Goal: Transaction & Acquisition: Purchase product/service

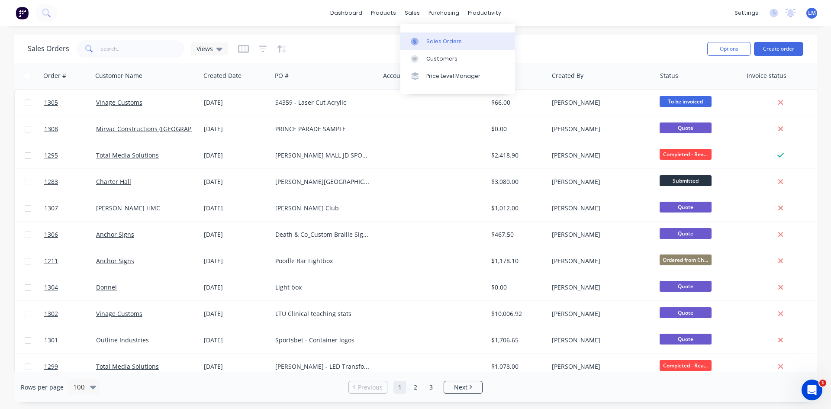
click at [440, 40] on div "Sales Orders" at bounding box center [443, 42] width 35 height 8
click at [588, 45] on div "Sales Orders Views" at bounding box center [364, 48] width 672 height 21
click at [768, 48] on button "Create order" at bounding box center [778, 49] width 49 height 14
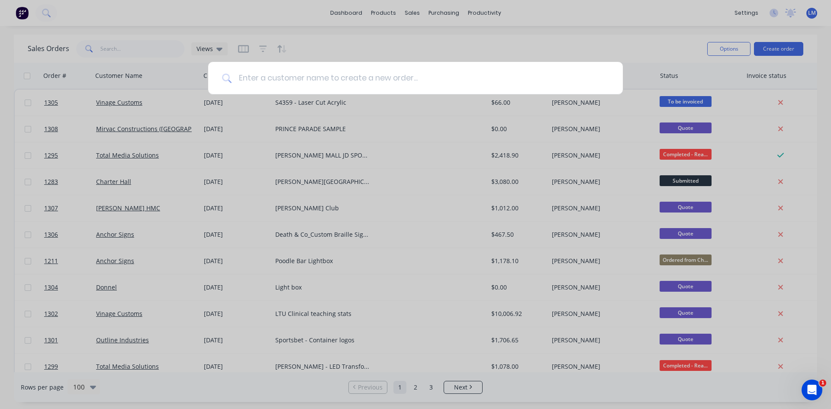
click at [267, 80] on input at bounding box center [419, 78] width 377 height 32
click at [363, 77] on input at bounding box center [419, 78] width 377 height 32
type input "vina"
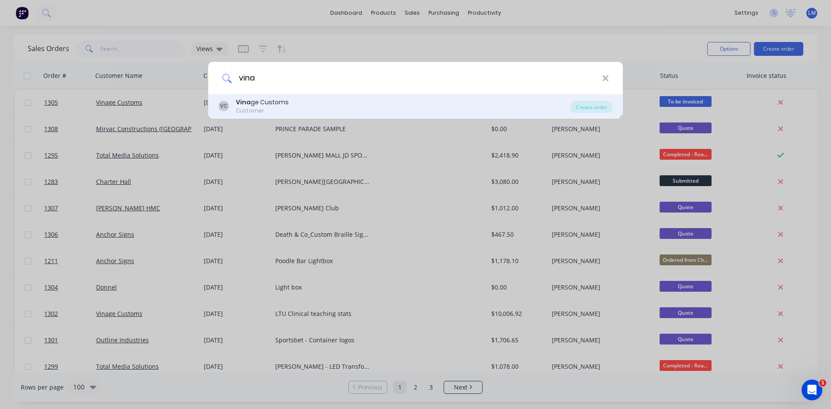
click at [305, 107] on div "[PERSON_NAME] ge Customs Customer" at bounding box center [394, 106] width 352 height 17
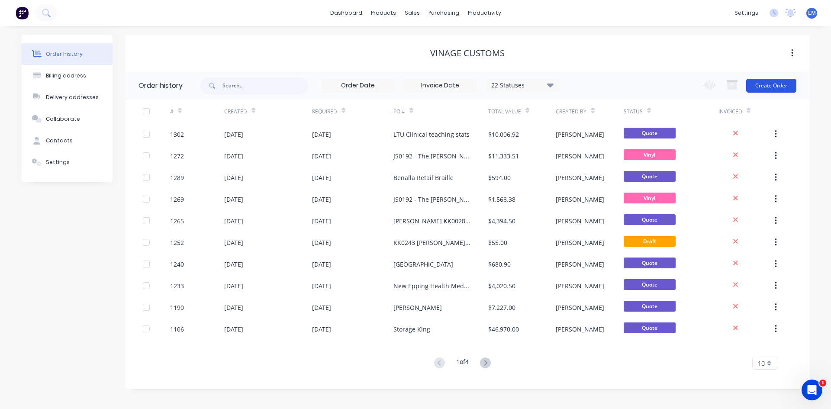
click at [770, 83] on button "Create Order" at bounding box center [771, 86] width 50 height 14
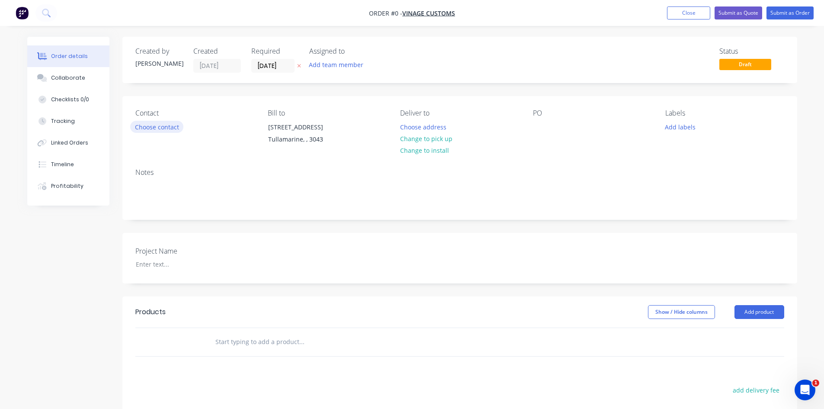
click at [154, 127] on button "Choose contact" at bounding box center [156, 127] width 53 height 12
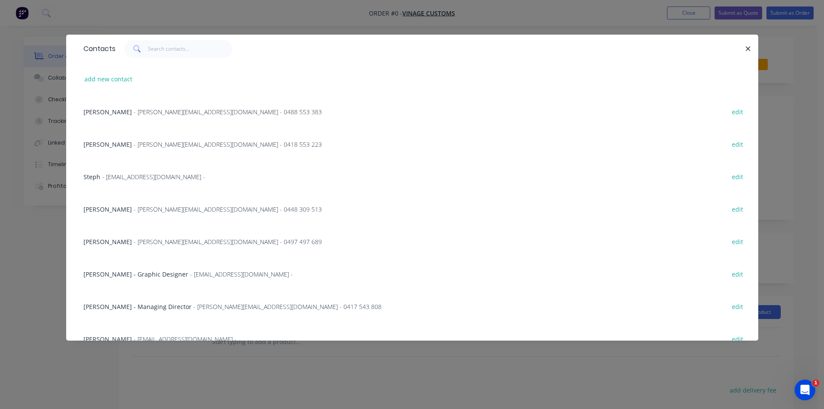
click at [134, 108] on span "- [PERSON_NAME][EMAIL_ADDRESS][DOMAIN_NAME] - 0488 553 383" at bounding box center [228, 112] width 188 height 8
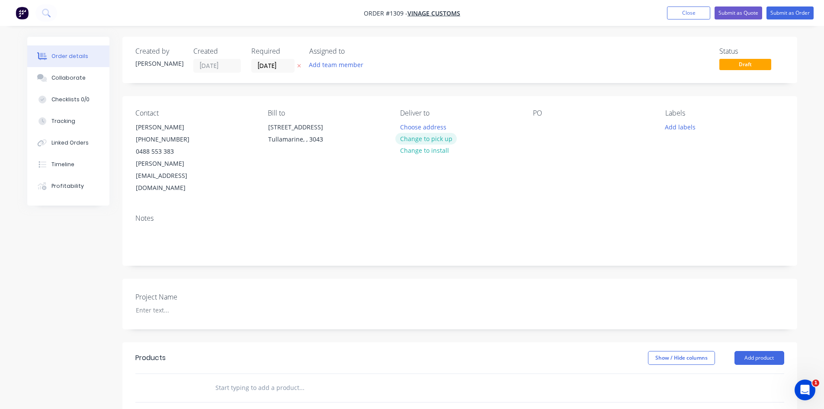
click at [444, 141] on button "Change to pick up" at bounding box center [425, 139] width 61 height 12
click at [276, 68] on input "[DATE]" at bounding box center [273, 65] width 42 height 13
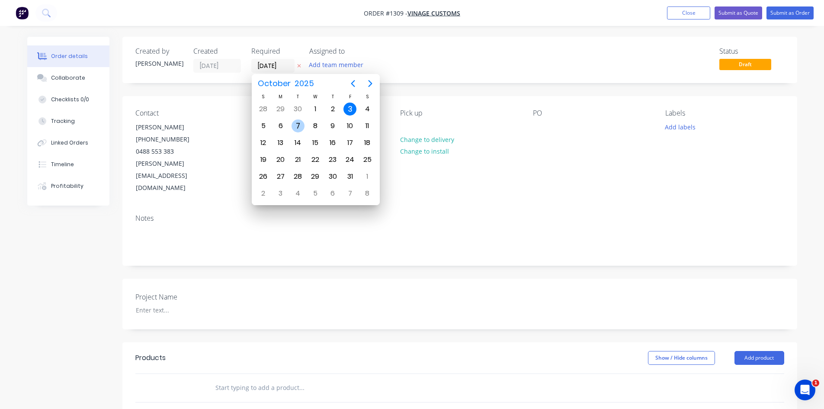
click at [297, 127] on div "7" at bounding box center [298, 125] width 13 height 13
type input "[DATE]"
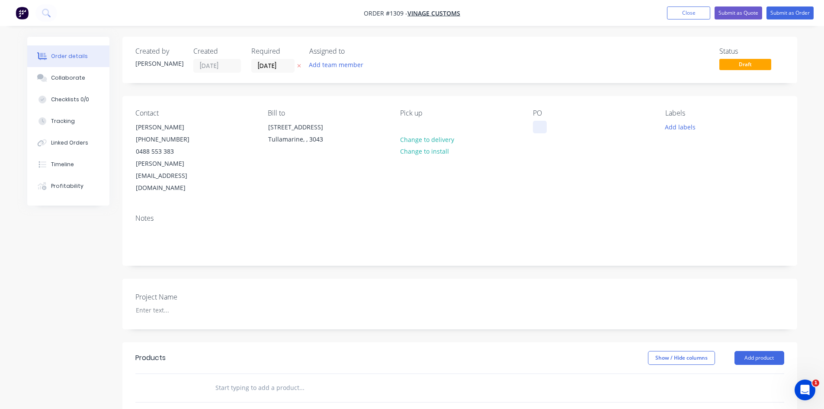
click at [541, 125] on div at bounding box center [540, 127] width 14 height 13
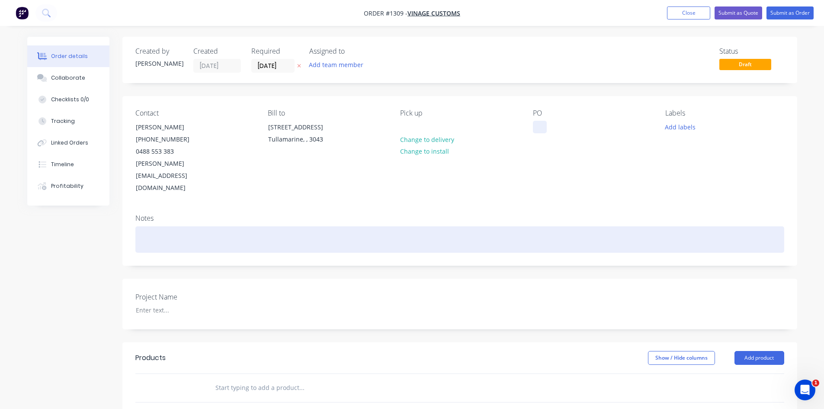
paste div
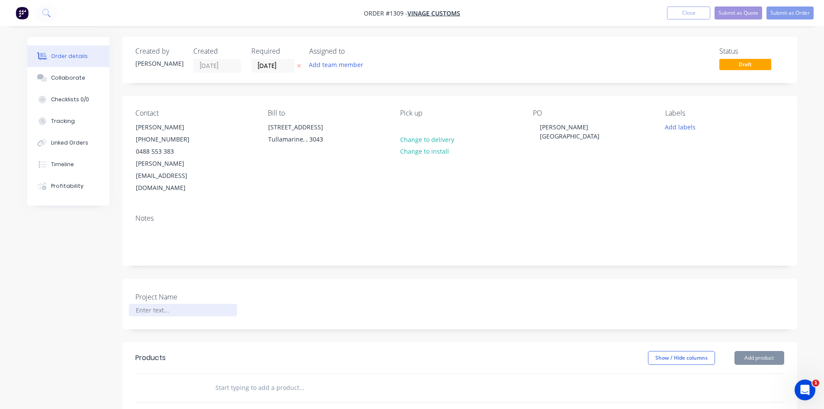
click at [136, 304] on div at bounding box center [183, 310] width 108 height 13
paste div
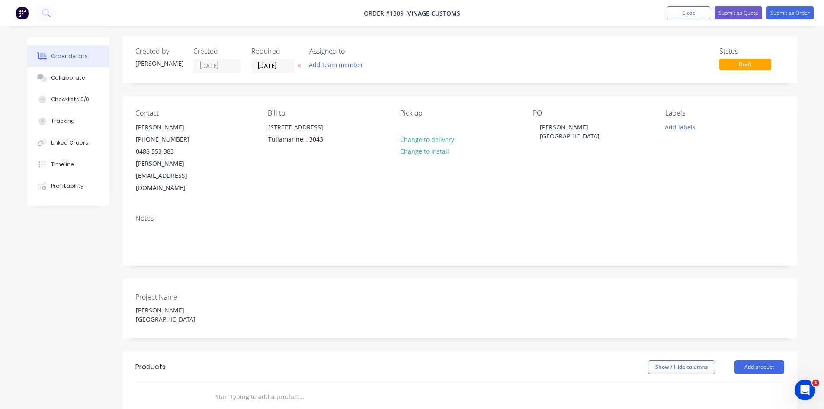
click at [315, 351] on header "Products Show / Hide columns Add product" at bounding box center [459, 366] width 675 height 31
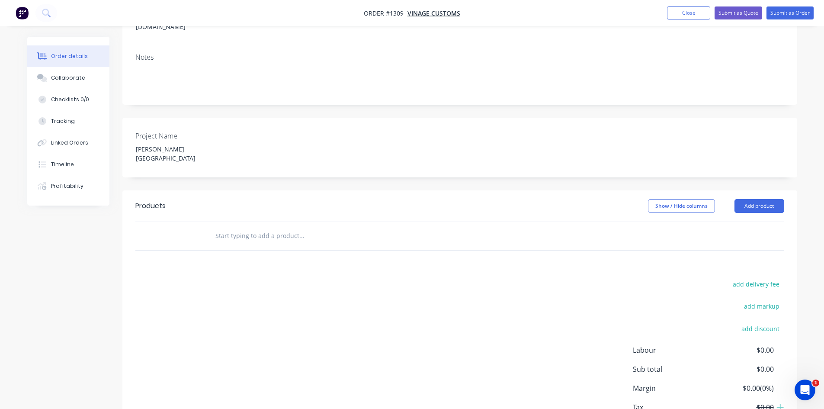
scroll to position [173, 0]
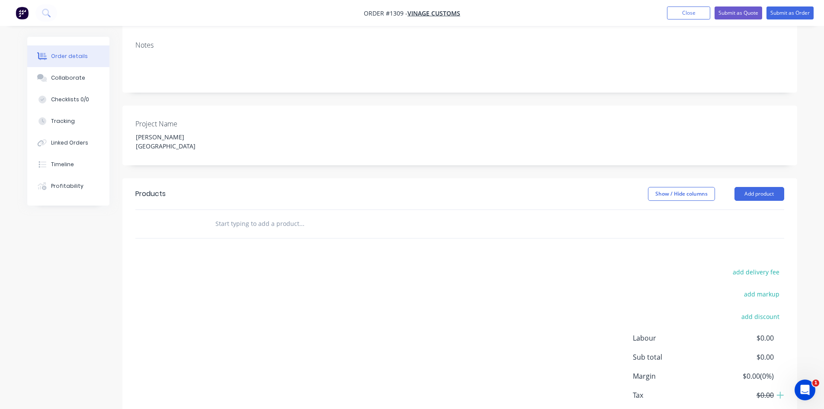
click at [238, 215] on input "text" at bounding box center [301, 223] width 173 height 17
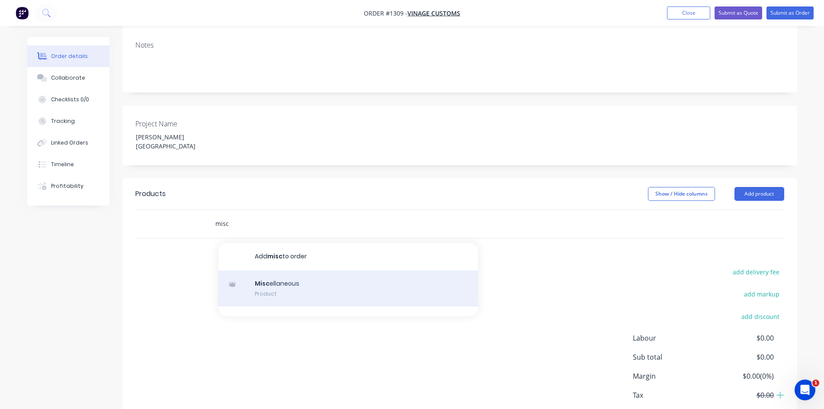
type input "misc"
click at [299, 270] on div "Misc ellaneous Product" at bounding box center [348, 288] width 260 height 36
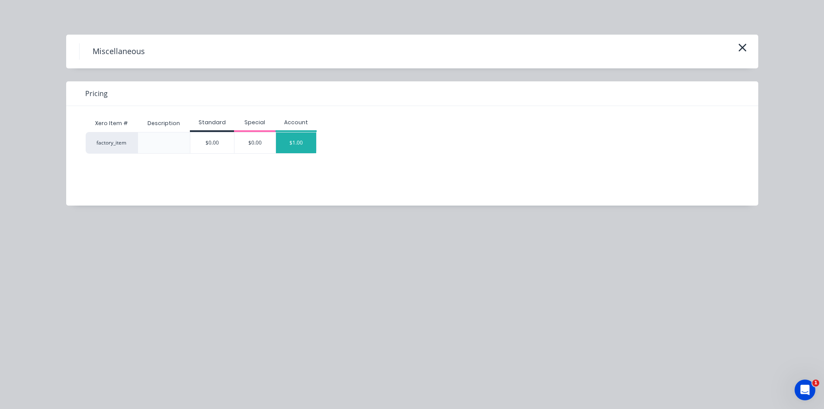
click at [292, 139] on div "$1.00" at bounding box center [296, 142] width 41 height 21
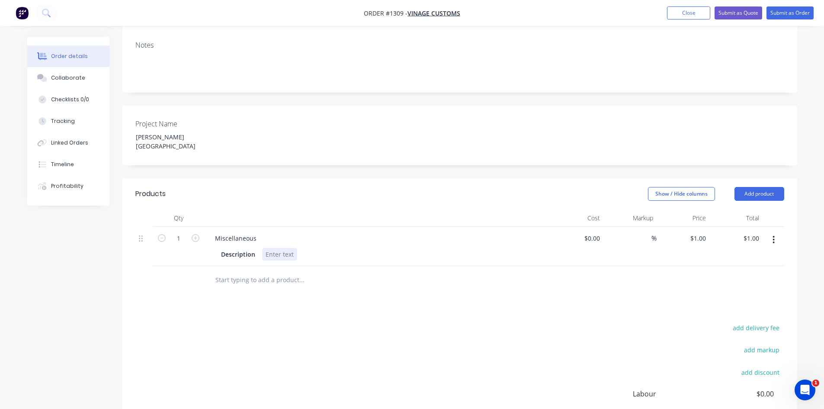
click at [268, 248] on div at bounding box center [279, 254] width 35 height 13
paste div
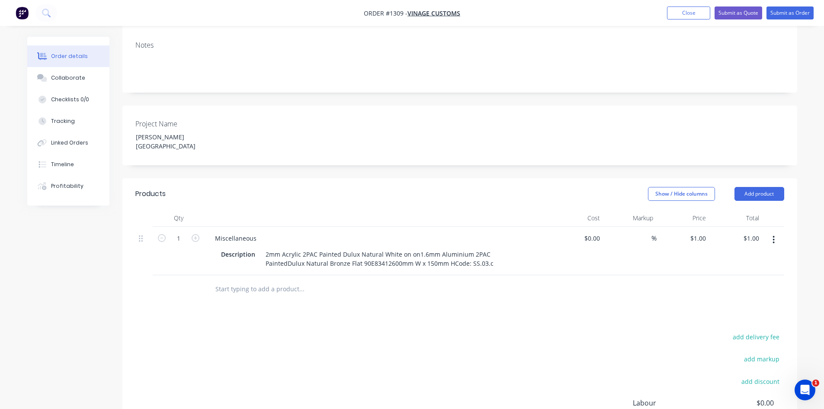
click at [349, 331] on div "add delivery fee add markup add discount Labour $0.00 Sub total $1.00 Margin $0…" at bounding box center [459, 414] width 649 height 167
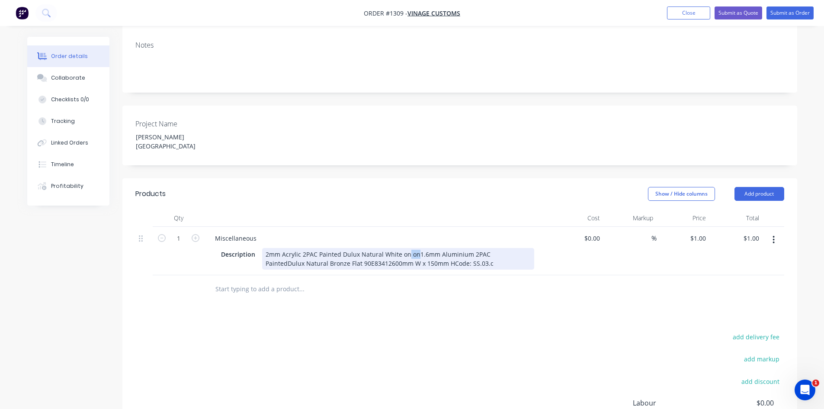
drag, startPoint x: 407, startPoint y: 221, endPoint x: 415, endPoint y: 221, distance: 8.7
click at [415, 248] on div "2mm Acrylic 2PAC Painted Dulux Natural White on on1.6mm Aluminium 2PAC PaintedD…" at bounding box center [398, 259] width 272 height 22
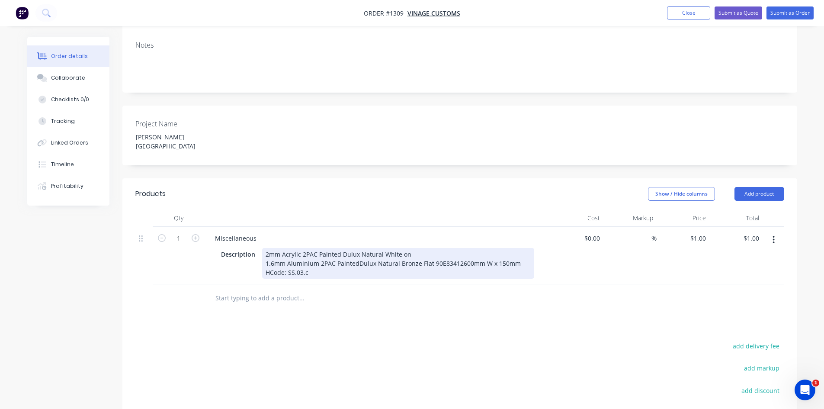
click at [356, 248] on div "2mm Acrylic 2PAC Painted Dulux Natural White on 1.6mm Aluminium 2PAC PaintedDul…" at bounding box center [398, 263] width 272 height 31
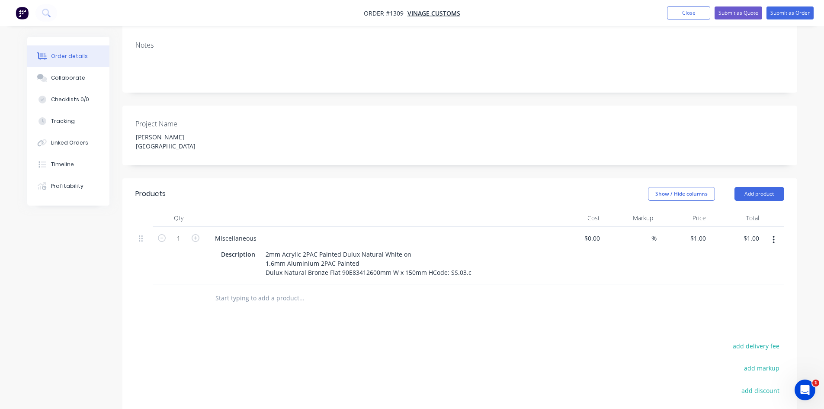
click at [357, 283] on div "Products Show / Hide columns Add product Qty Cost Markup Price Total 1 Miscella…" at bounding box center [459, 349] width 675 height 342
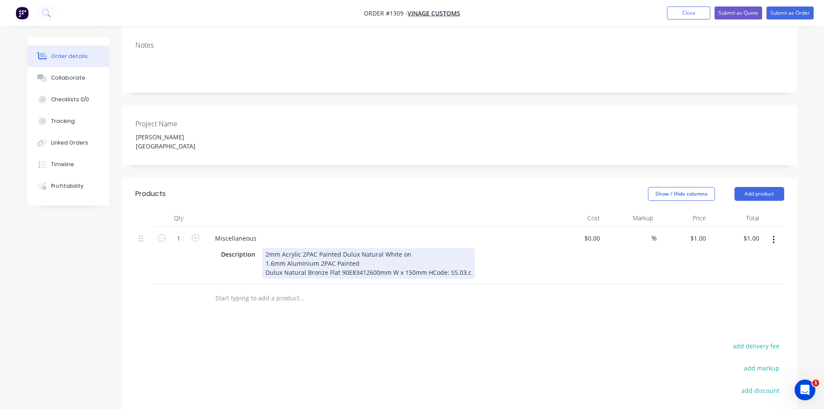
click at [430, 248] on div "2mm Acrylic 2PAC Painted Dulux Natural White on 1.6mm Aluminium 2PAC Painted Du…" at bounding box center [368, 263] width 213 height 31
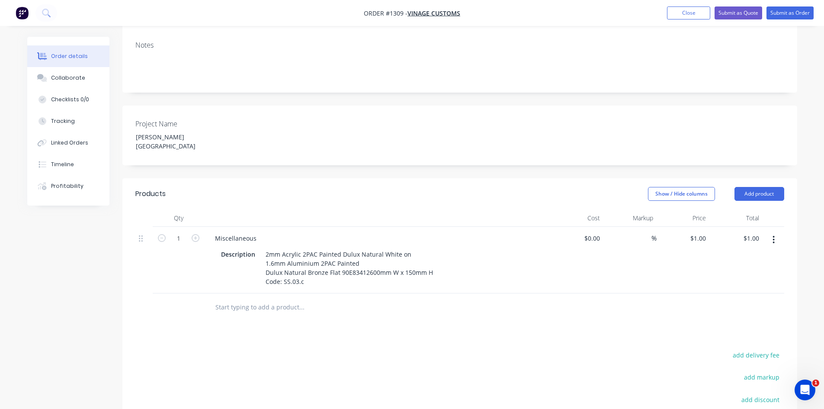
click at [429, 300] on div "Products Show / Hide columns Add product Qty Cost Markup Price Total 1 Miscella…" at bounding box center [459, 353] width 675 height 351
drag, startPoint x: 263, startPoint y: 205, endPoint x: 195, endPoint y: 209, distance: 68.5
click at [195, 227] on div "1 Miscellaneous Description 2mm Acrylic 2PAC Painted Dulux Natural White on 1.6…" at bounding box center [459, 260] width 649 height 67
click at [772, 232] on button "button" at bounding box center [774, 240] width 20 height 16
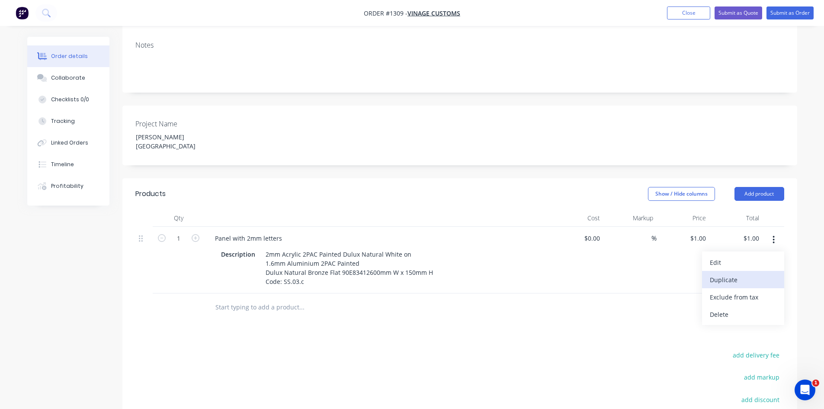
click at [736, 273] on div "Duplicate" at bounding box center [743, 279] width 67 height 13
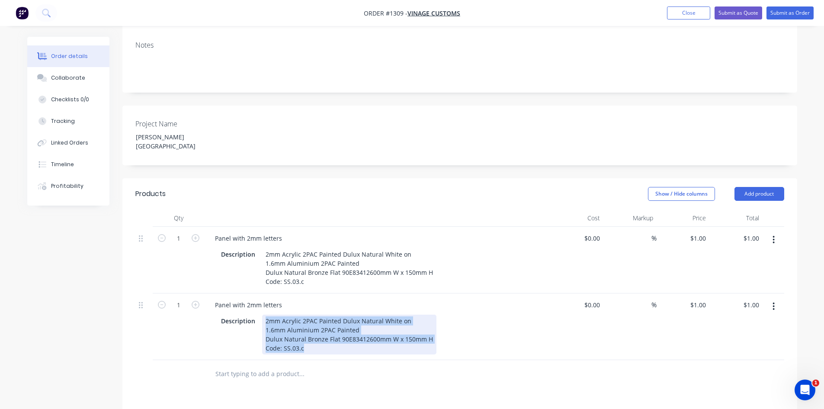
drag, startPoint x: 263, startPoint y: 288, endPoint x: 315, endPoint y: 321, distance: 61.2
click at [315, 321] on div "2mm Acrylic 2PAC Painted Dulux Natural White on 1.6mm Aluminium 2PAC Painted Du…" at bounding box center [349, 335] width 174 height 40
paste div
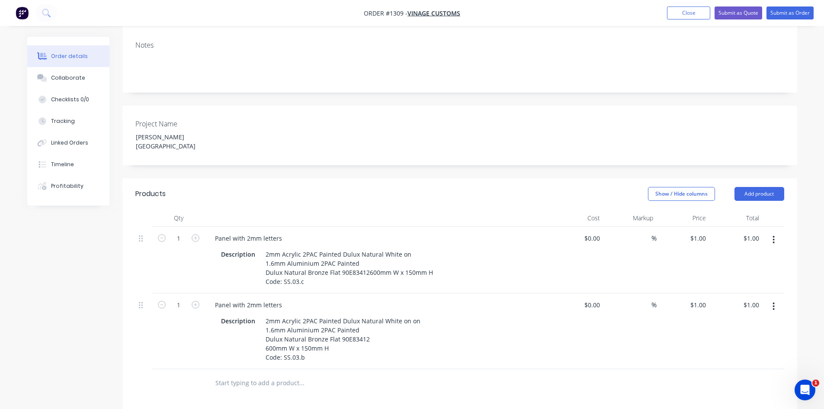
click at [386, 340] on div "Products Show / Hide columns Add product Qty Cost Markup Price Total 1 Panel wi…" at bounding box center [459, 391] width 675 height 427
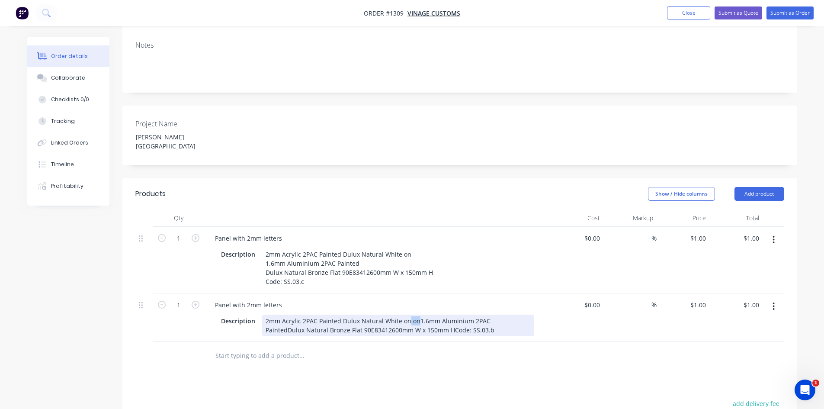
drag, startPoint x: 407, startPoint y: 289, endPoint x: 414, endPoint y: 289, distance: 7.8
click at [414, 315] on div "2mm Acrylic 2PAC Painted Dulux Natural White on on1.6mm Aluminium 2PAC PaintedD…" at bounding box center [398, 326] width 272 height 22
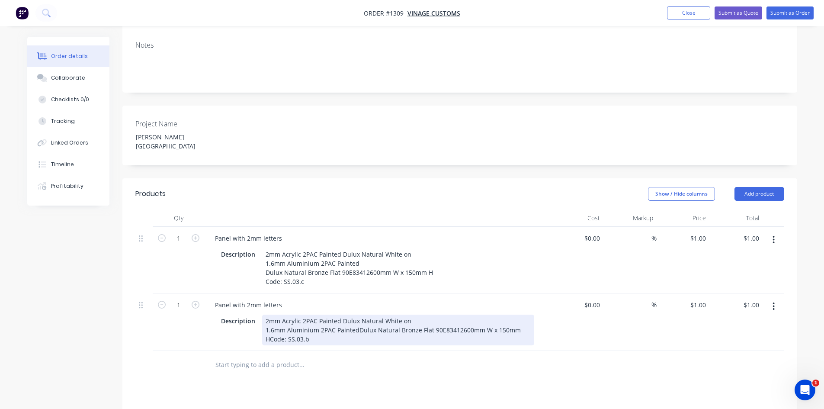
click at [356, 315] on div "2mm Acrylic 2PAC Painted Dulux Natural White on 1.6mm Aluminium 2PAC PaintedDul…" at bounding box center [398, 330] width 272 height 31
click at [363, 315] on div "2mm Acrylic 2PAC Painted Dulux Natural White on 1.6mm Aluminium 2PAC Painted Du…" at bounding box center [369, 330] width 214 height 31
click at [460, 315] on div "2mm Acrylic 2PAC Painted Dulux Natural White on 1.6mm Aluminium 2PAC Painted Du…" at bounding box center [398, 330] width 272 height 31
click at [329, 315] on div "2mm Acrylic 2PAC Painted Dulux Natural White on 1.6mm Aluminium 2PAC Painted Du…" at bounding box center [364, 330] width 205 height 31
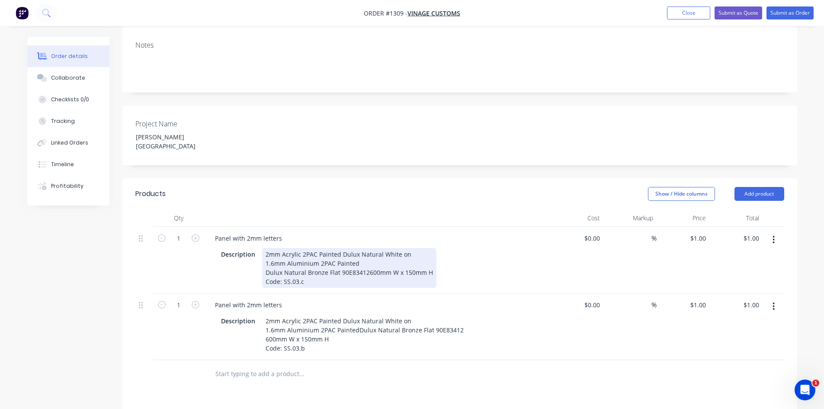
click at [366, 248] on div "2mm Acrylic 2PAC Painted Dulux Natural White on 1.6mm Aluminium 2PAC Painted Du…" at bounding box center [349, 268] width 174 height 40
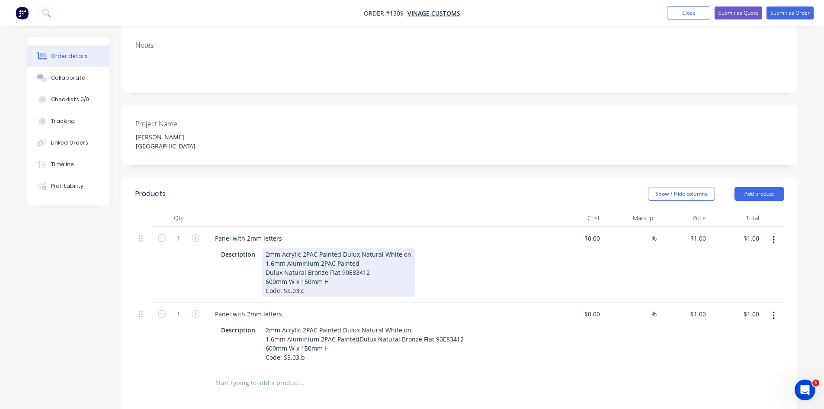
click at [435, 266] on div "Panel with 2mm letters Description 2mm Acrylic 2PAC Painted Dulux Natural White…" at bounding box center [378, 265] width 346 height 76
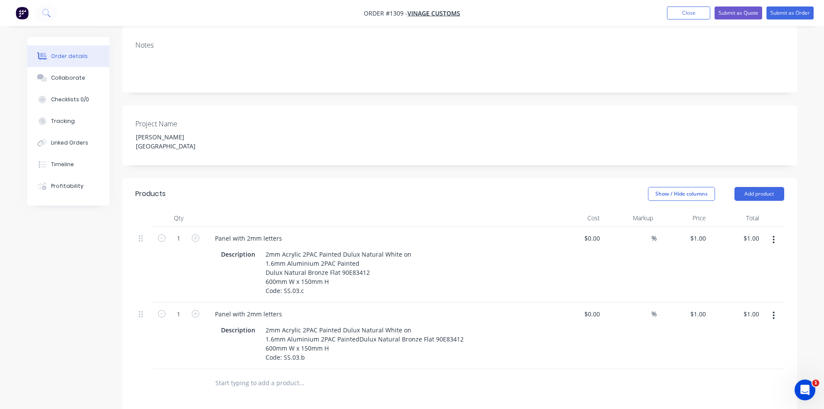
click at [772, 308] on button "button" at bounding box center [774, 316] width 20 height 16
click at [739, 349] on div "Duplicate" at bounding box center [743, 355] width 67 height 13
drag, startPoint x: 245, startPoint y: 346, endPoint x: 193, endPoint y: 347, distance: 52.4
click at [193, 369] on div "1 Panel with 2mm letters Description 2mm Acrylic 2PAC Painted Dulux Natural Whi…" at bounding box center [459, 402] width 649 height 67
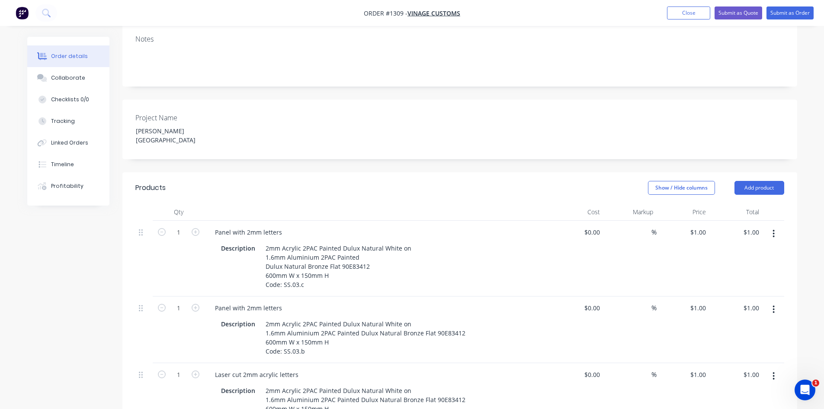
scroll to position [346, 0]
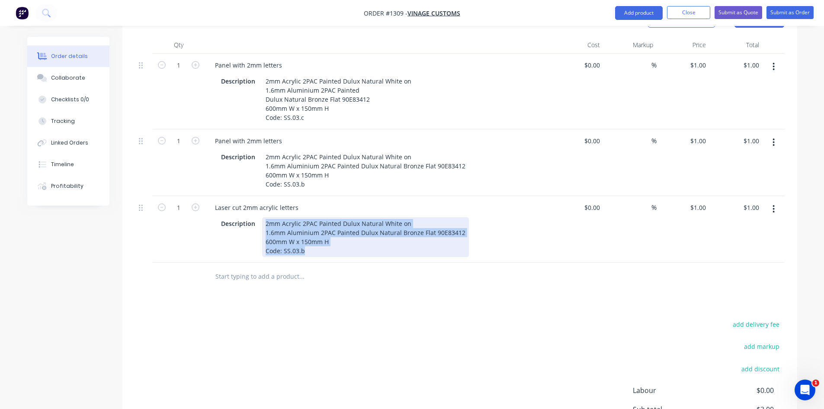
drag, startPoint x: 266, startPoint y: 189, endPoint x: 327, endPoint y: 237, distance: 77.6
click at [327, 237] on div "Qty Cost Markup Price Total 1 Panel with 2mm letters Description 2mm Acrylic 2P…" at bounding box center [459, 163] width 675 height 254
paste div
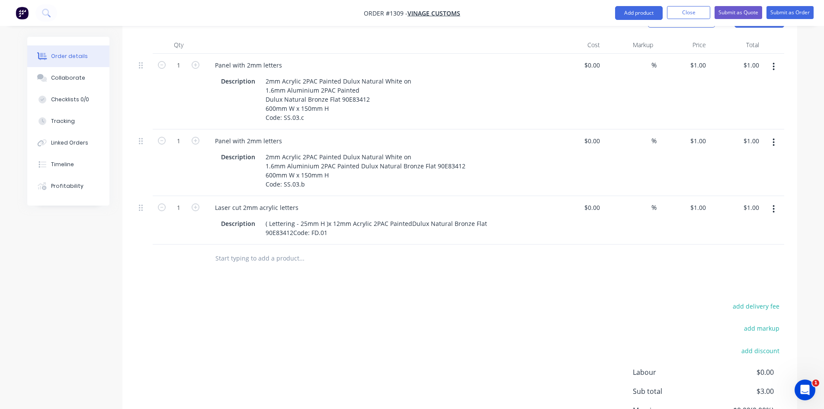
click at [352, 293] on div "Products Show / Hide columns Add product Qty Cost Markup Price Total 1 Panel wi…" at bounding box center [459, 242] width 675 height 475
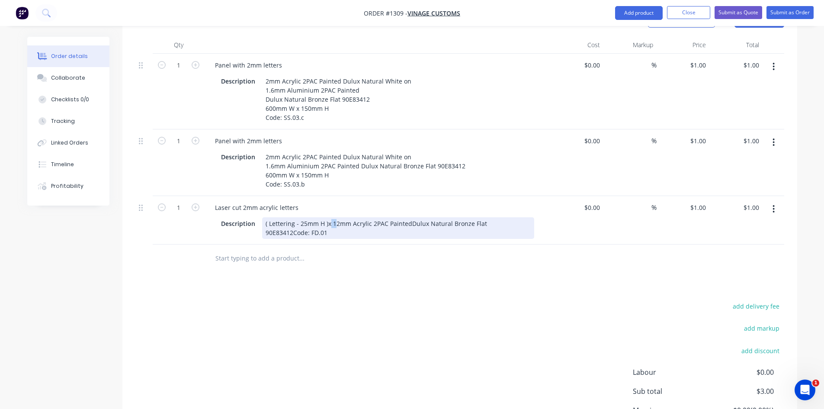
drag, startPoint x: 333, startPoint y: 190, endPoint x: 328, endPoint y: 192, distance: 5.1
click at [328, 217] on div "( Lettering - 25mm H )x 12mm Acrylic 2PAC PaintedDulux Natural Bronze Flat 90E8…" at bounding box center [398, 228] width 272 height 22
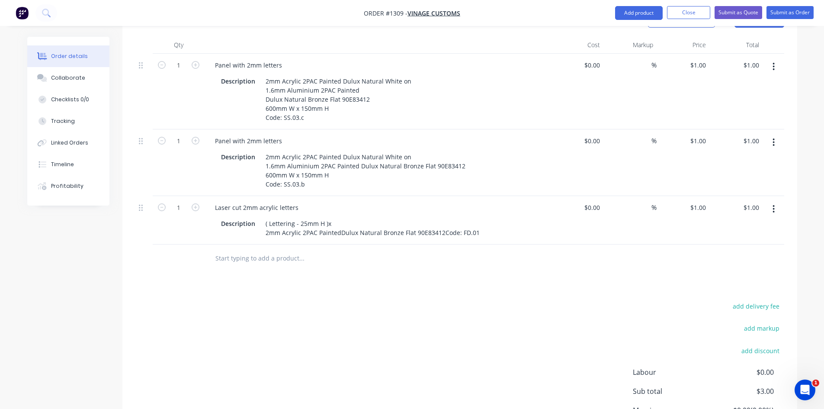
drag, startPoint x: 352, startPoint y: 262, endPoint x: 337, endPoint y: 216, distance: 48.3
click at [351, 257] on div "Products Show / Hide columns Add product Qty Cost Markup Price Total 1 Panel wi…" at bounding box center [459, 242] width 675 height 475
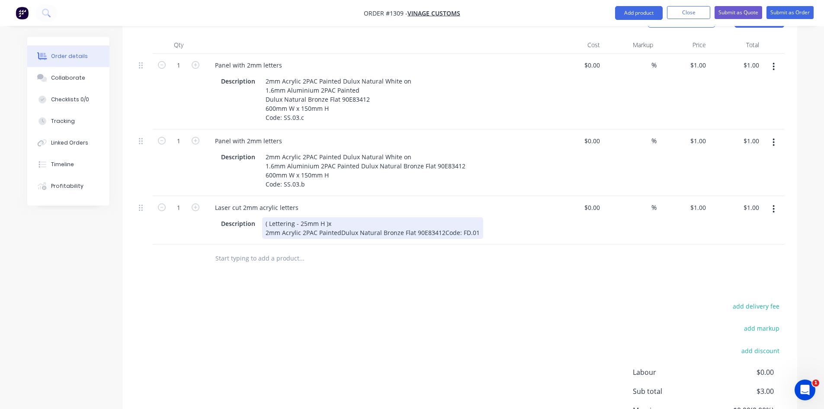
click at [339, 217] on div "( Lettering - 25mm H )x 2mm Acrylic 2PAC PaintedDulux Natural Bronze Flat 90E83…" at bounding box center [372, 228] width 221 height 22
click at [442, 217] on div "( Lettering - 25mm H )x 2mm Acrylic 2PAC Painted Dulux Natural Bronze Flat 90E8…" at bounding box center [373, 228] width 223 height 22
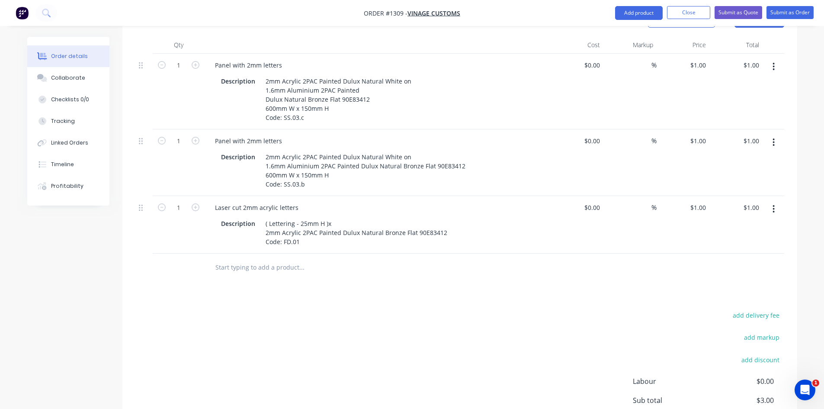
click at [442, 259] on div at bounding box center [338, 267] width 260 height 17
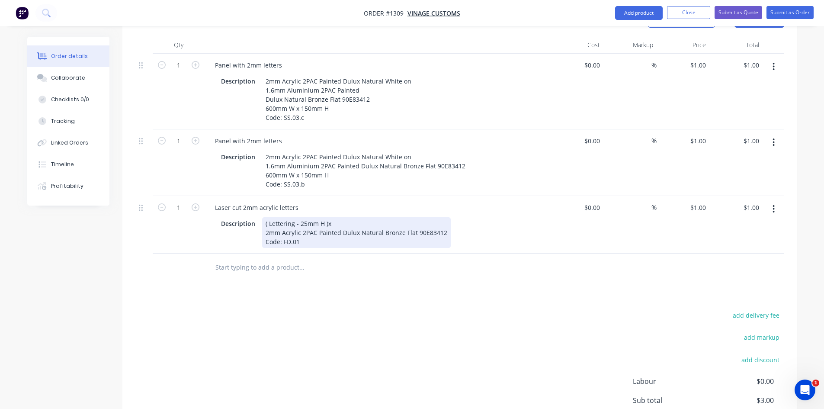
click at [311, 217] on div "( Lettering - 25mm H )x 2mm Acrylic 2PAC Painted Dulux Natural Bronze Flat 90E8…" at bounding box center [356, 232] width 189 height 31
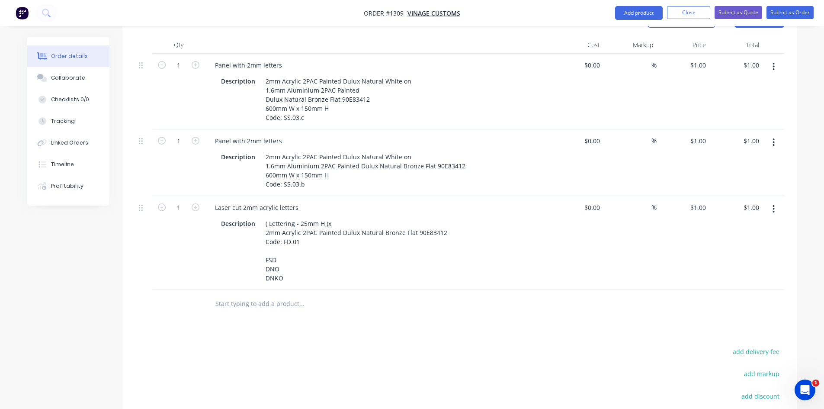
click at [771, 201] on button "button" at bounding box center [774, 209] width 20 height 16
click at [739, 243] on div "Duplicate" at bounding box center [743, 249] width 67 height 13
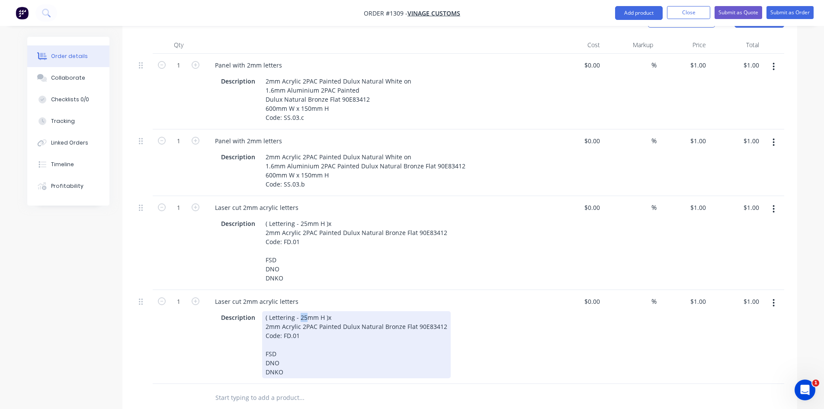
drag, startPoint x: 299, startPoint y: 283, endPoint x: 306, endPoint y: 283, distance: 7.4
click at [306, 311] on div "( Lettering - 25mm H )x 2mm Acrylic 2PAC Painted Dulux Natural Bronze Flat 90E8…" at bounding box center [356, 344] width 189 height 67
click at [264, 321] on div "( Lettering - 50mm H )x 2mm Acrylic 2PAC Painted Dulux Natural Bronze Flat 90E8…" at bounding box center [356, 344] width 189 height 67
drag, startPoint x: 264, startPoint y: 321, endPoint x: 301, endPoint y: 345, distance: 43.9
click at [301, 345] on div "Laser cut 2mm acrylic letters Description ( Lettering - 50mm H )x 2mm Acrylic 2…" at bounding box center [378, 337] width 346 height 94
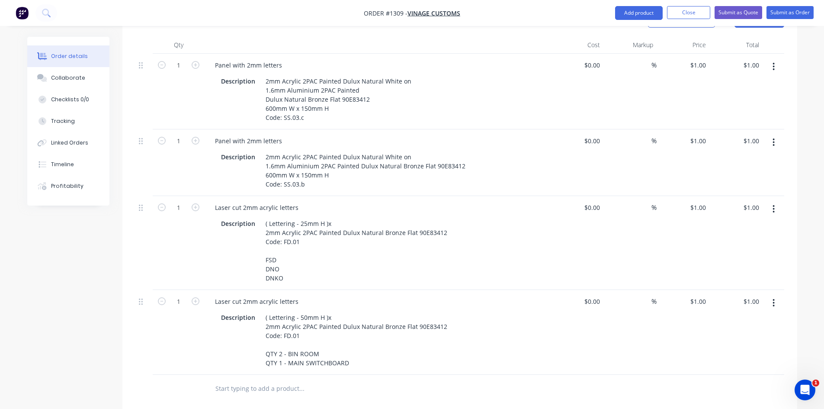
click at [446, 380] on div at bounding box center [338, 388] width 260 height 17
click at [652, 296] on span "%" at bounding box center [654, 301] width 5 height 10
type input "60"
type input "$0.00"
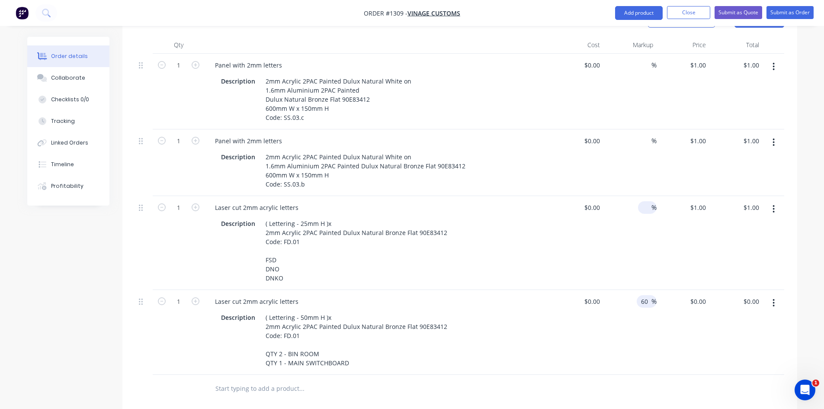
click at [644, 201] on input at bounding box center [647, 207] width 10 height 13
type input "60"
type input "$0.00"
click at [646, 135] on input at bounding box center [647, 141] width 10 height 13
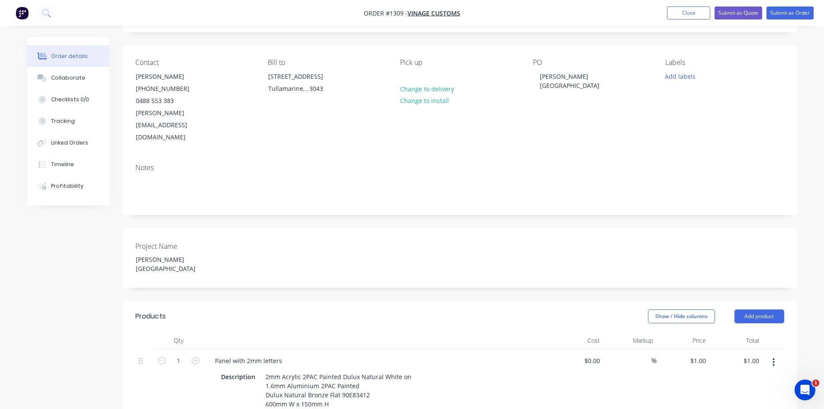
scroll to position [173, 0]
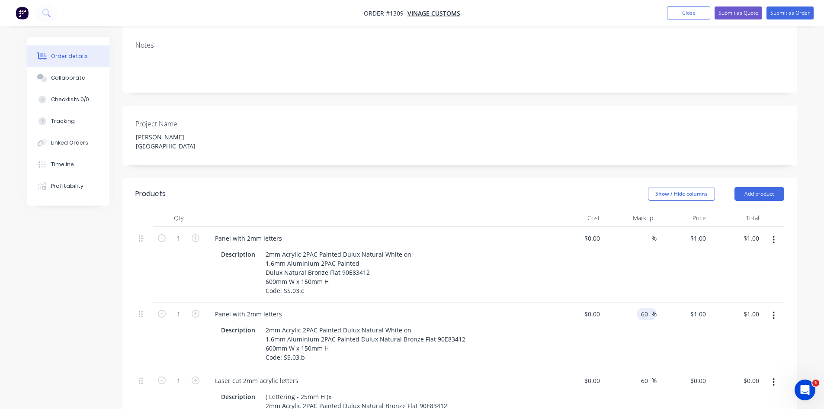
type input "60"
type input "$0.00"
click at [643, 227] on div "%" at bounding box center [630, 265] width 53 height 76
click at [649, 232] on input at bounding box center [647, 238] width 10 height 13
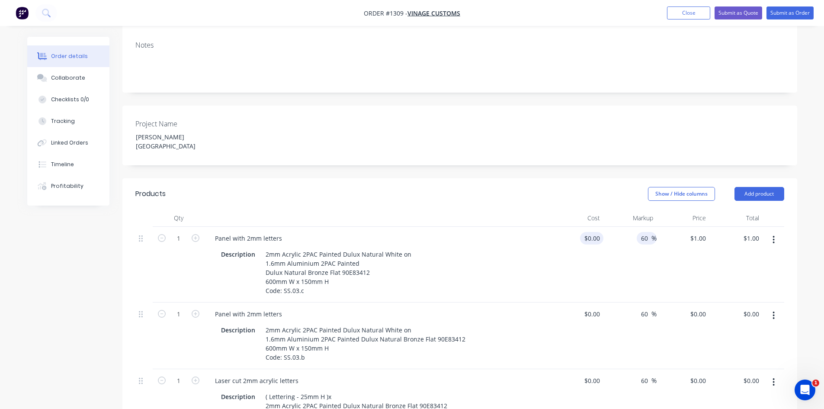
type input "60"
type input "$0.00"
click at [594, 232] on input at bounding box center [594, 238] width 20 height 13
type input "$130.00"
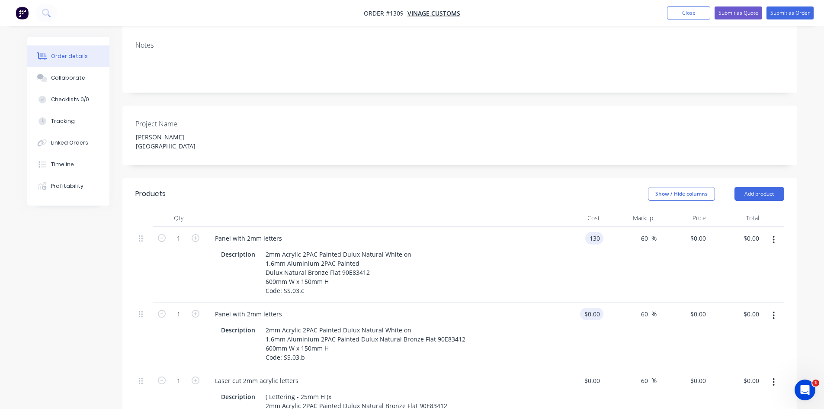
type input "$208.00"
click at [593, 308] on div "$0.00" at bounding box center [591, 314] width 23 height 13
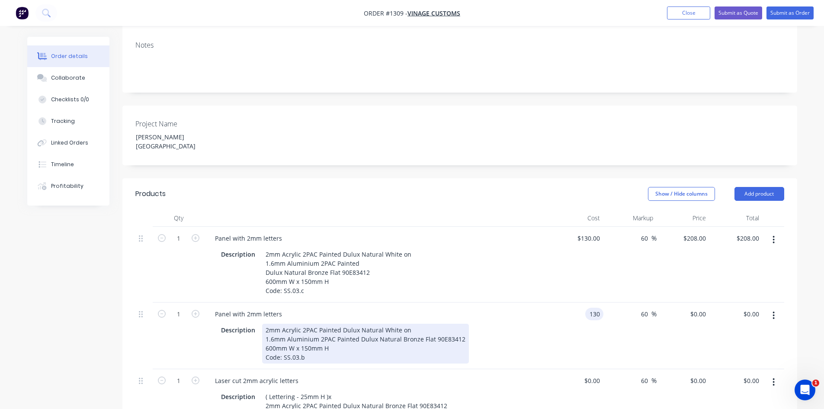
type input "$130.00"
type input "$208.00"
click at [530, 324] on div "Description 2mm Acrylic 2PAC Painted Dulux Natural White on 1.6mm Aluminium 2PA…" at bounding box center [376, 344] width 317 height 40
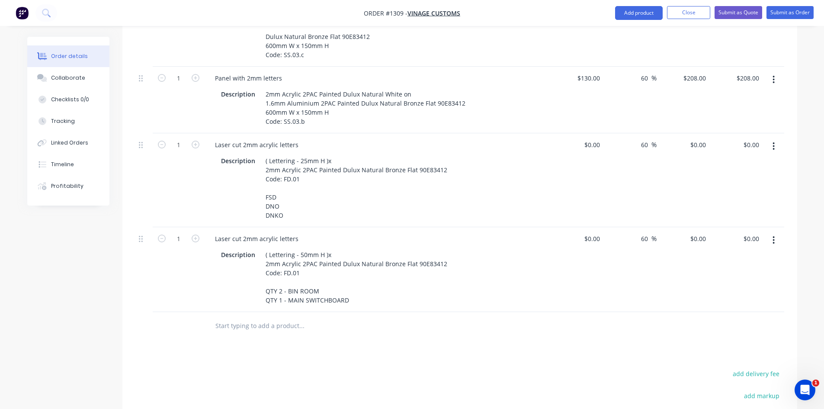
scroll to position [389, 0]
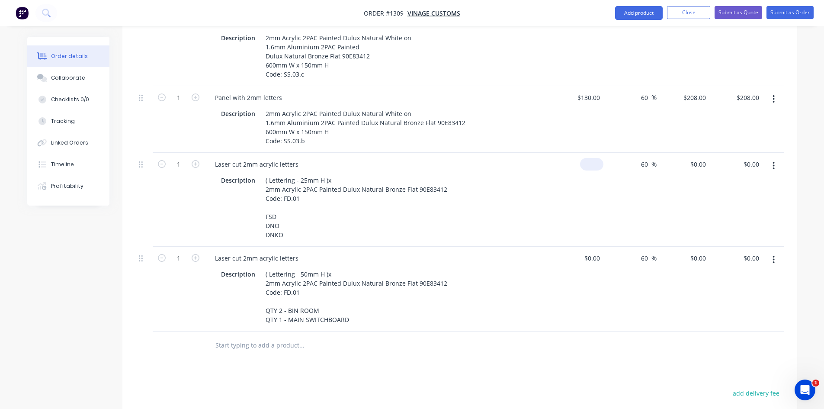
click at [597, 158] on input at bounding box center [594, 164] width 20 height 13
type input "$60.00"
type input "$96.00"
click at [593, 252] on div at bounding box center [596, 258] width 13 height 13
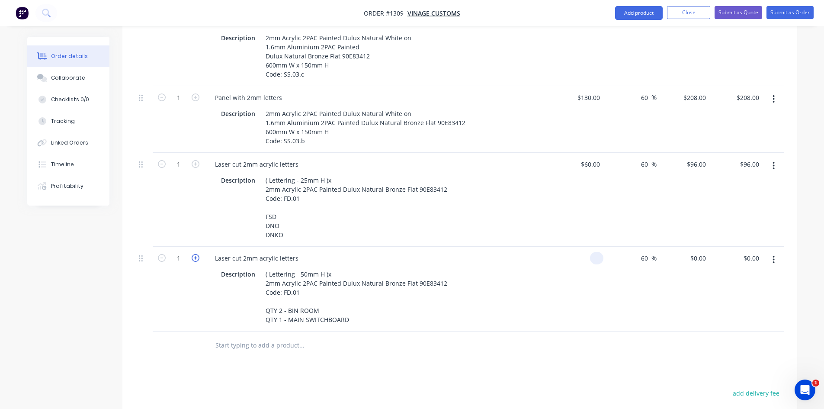
type input "$0.00"
click at [196, 254] on icon "button" at bounding box center [196, 258] width 8 height 8
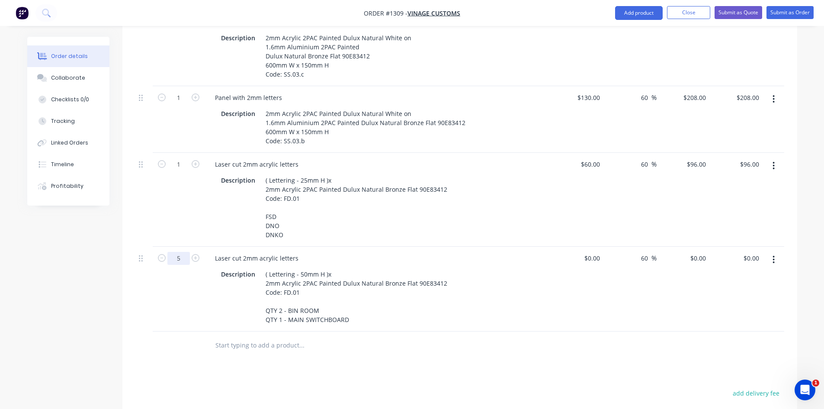
click at [185, 252] on input "5" at bounding box center [178, 258] width 22 height 13
type input "29"
click at [600, 252] on input "0" at bounding box center [594, 258] width 20 height 13
type input "$1.50"
type input "$2.40"
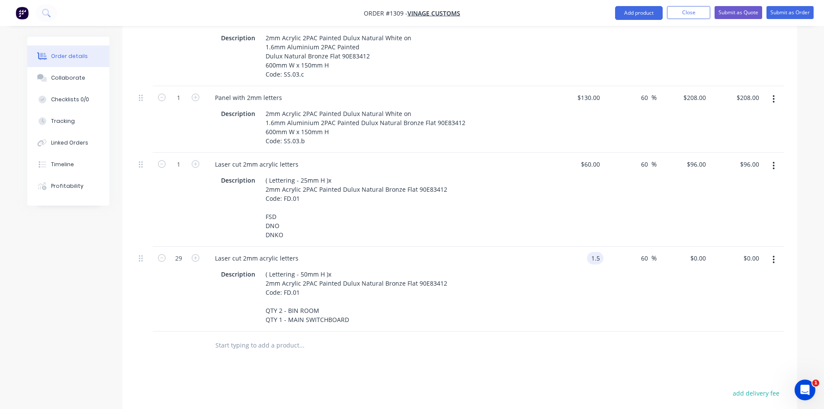
type input "$69.60"
click at [560, 283] on div "$1.50 1.5" at bounding box center [577, 289] width 53 height 85
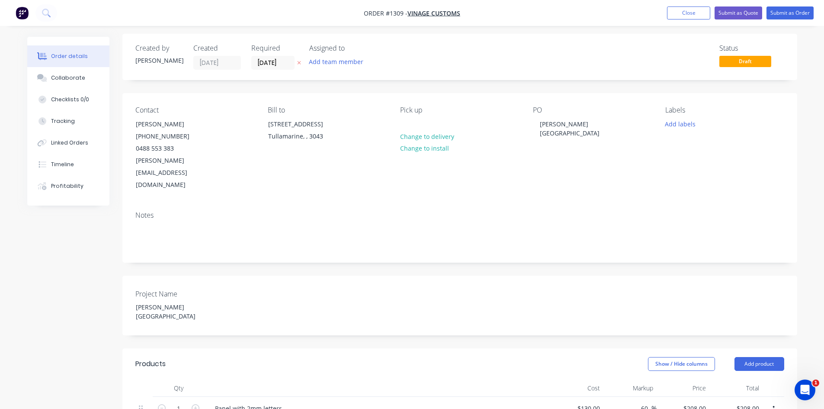
scroll to position [0, 0]
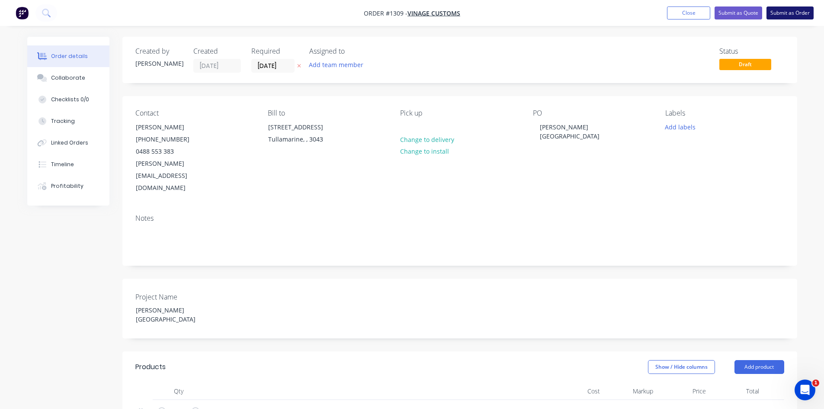
click at [788, 13] on button "Submit as Order" at bounding box center [790, 12] width 47 height 13
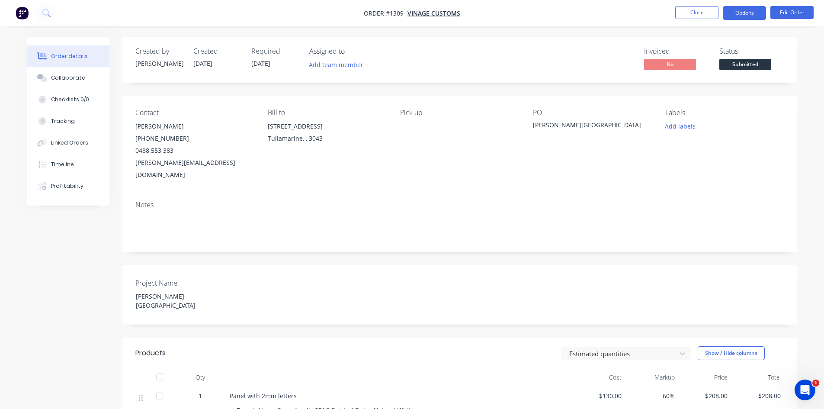
click at [747, 16] on button "Options" at bounding box center [744, 13] width 43 height 14
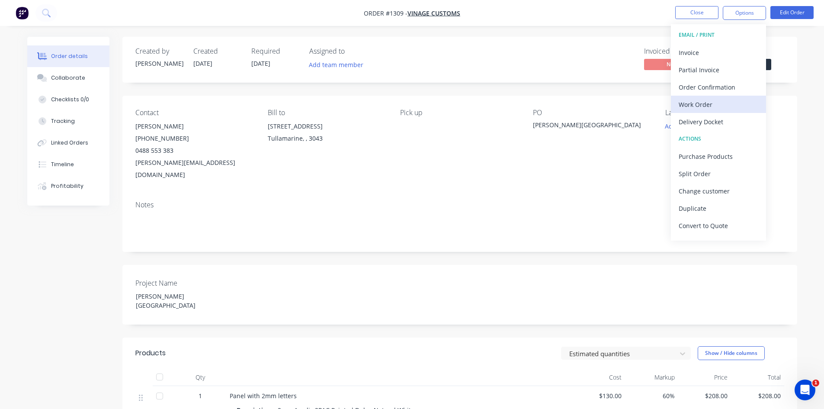
click at [718, 103] on div "Work Order" at bounding box center [719, 104] width 80 height 13
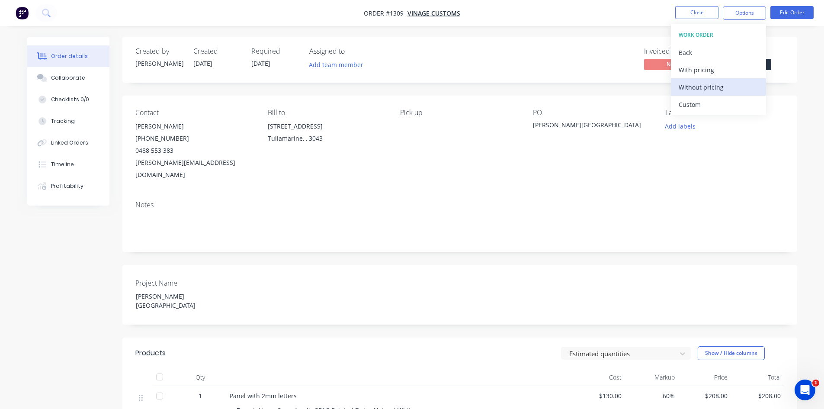
click at [711, 92] on div "Without pricing" at bounding box center [719, 87] width 80 height 13
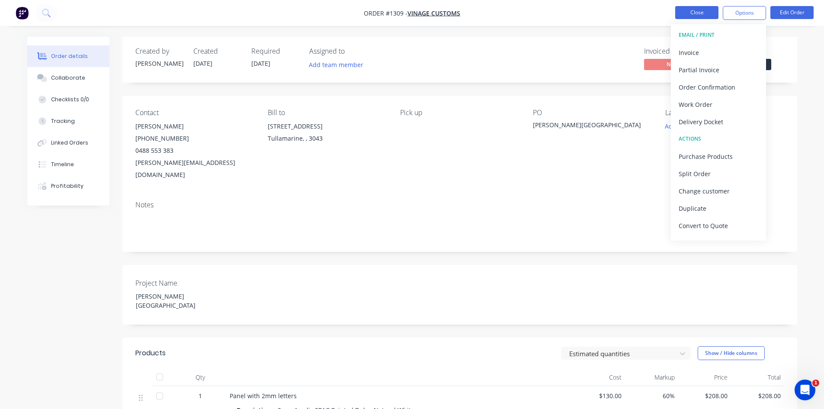
click at [687, 15] on button "Close" at bounding box center [696, 12] width 43 height 13
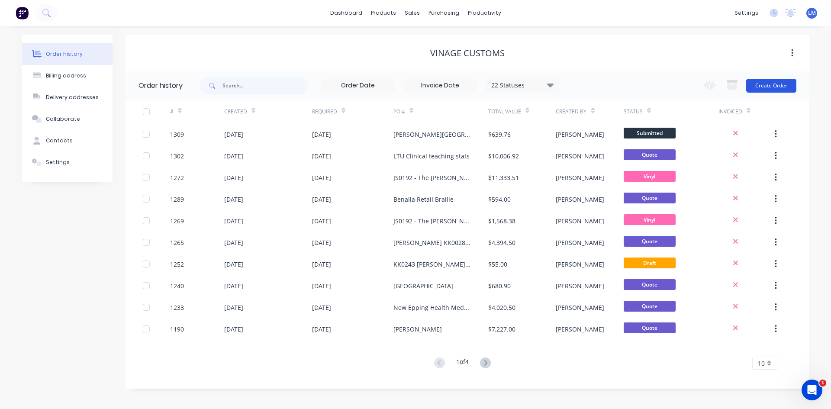
click at [761, 90] on button "Create Order" at bounding box center [771, 86] width 50 height 14
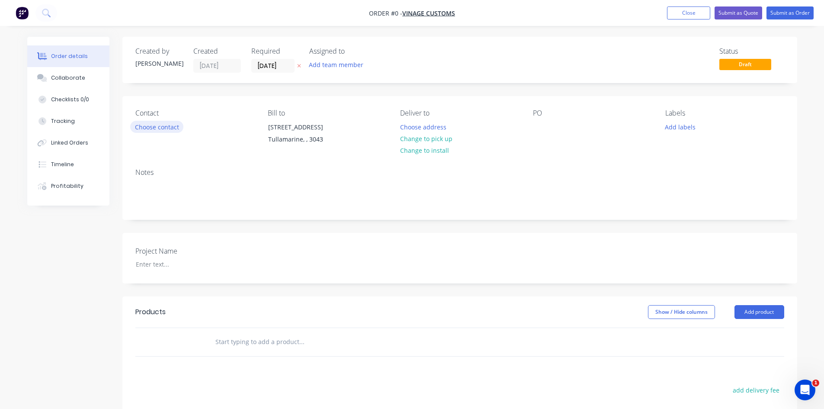
click at [167, 129] on button "Choose contact" at bounding box center [156, 127] width 53 height 12
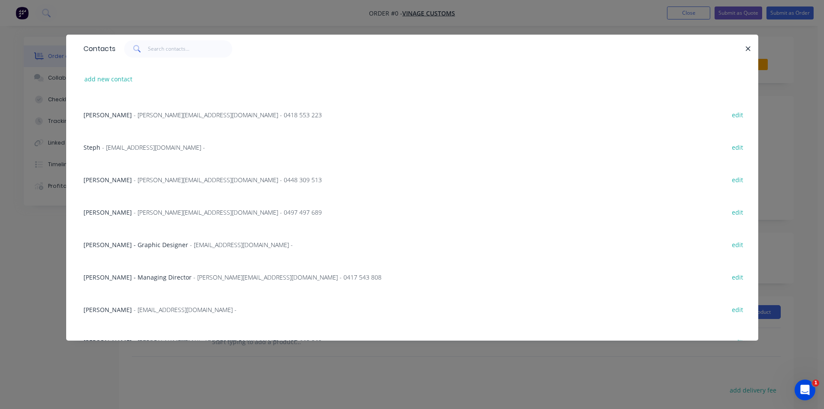
scroll to position [43, 0]
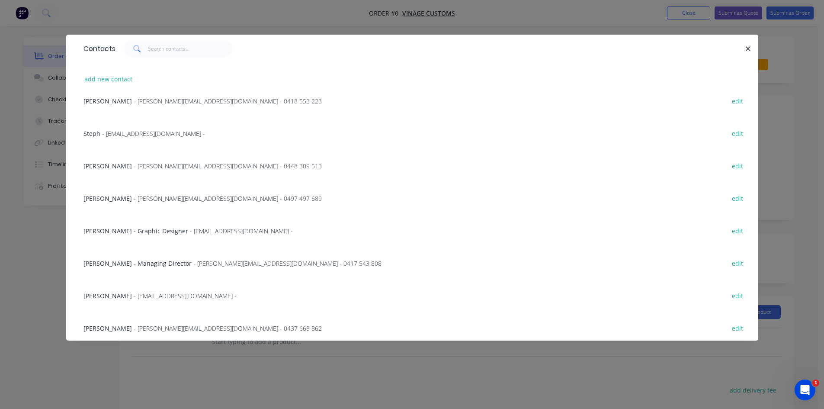
click at [206, 231] on span "- [EMAIL_ADDRESS][DOMAIN_NAME] -" at bounding box center [241, 231] width 103 height 8
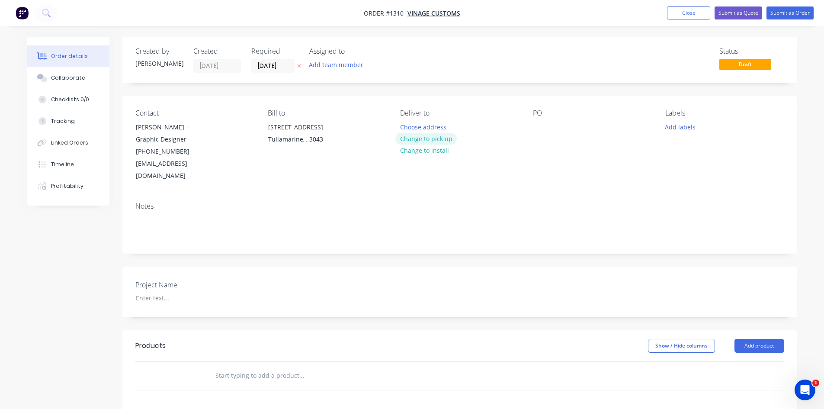
click at [440, 140] on button "Change to pick up" at bounding box center [425, 139] width 61 height 12
click at [539, 126] on div at bounding box center [540, 127] width 14 height 13
paste div
click at [165, 292] on div at bounding box center [183, 298] width 108 height 13
paste div
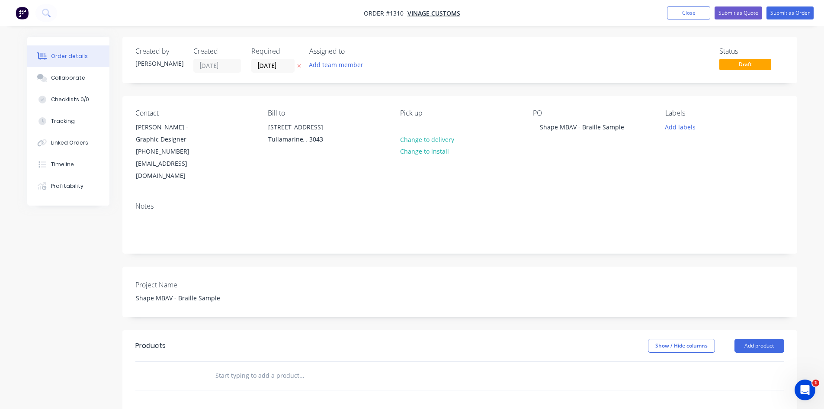
click at [370, 330] on header "Products Show / Hide columns Add product" at bounding box center [459, 345] width 675 height 31
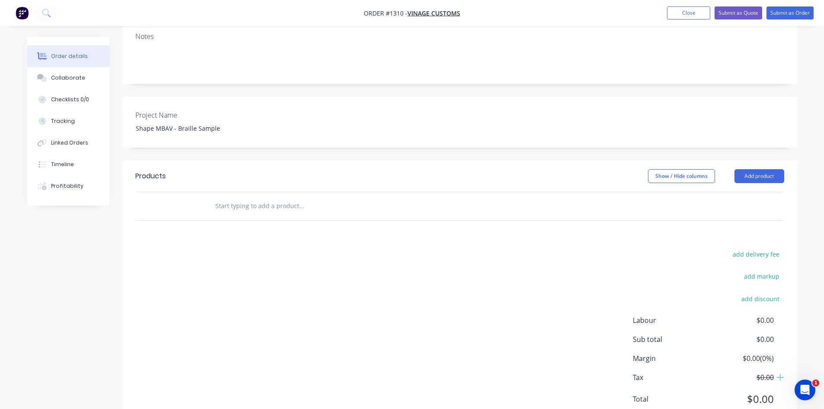
scroll to position [173, 0]
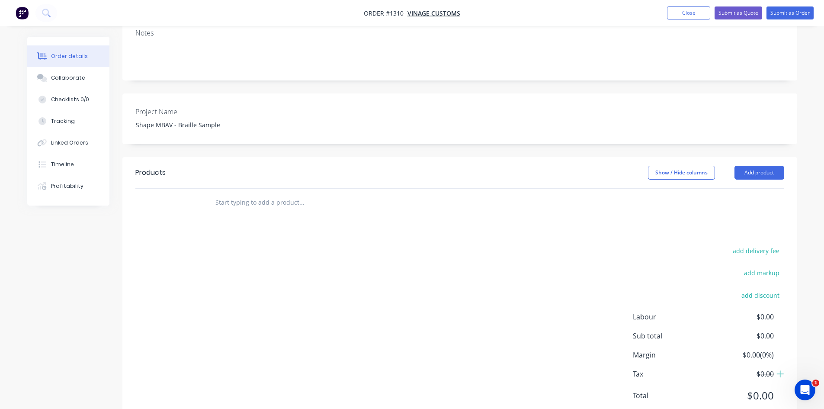
click at [247, 194] on input "text" at bounding box center [301, 202] width 173 height 17
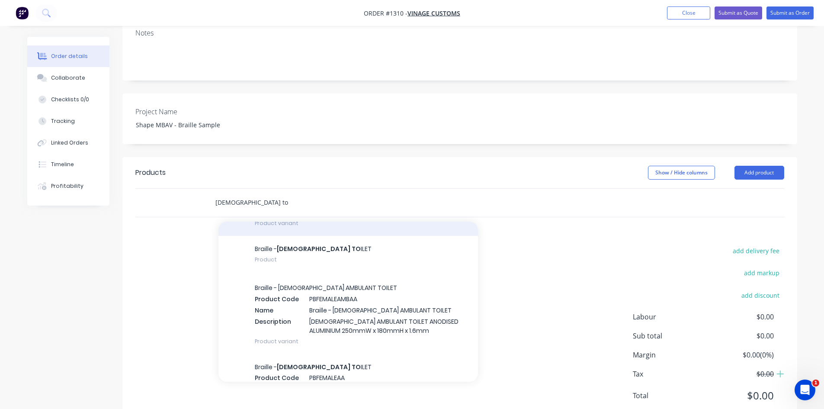
scroll to position [562, 0]
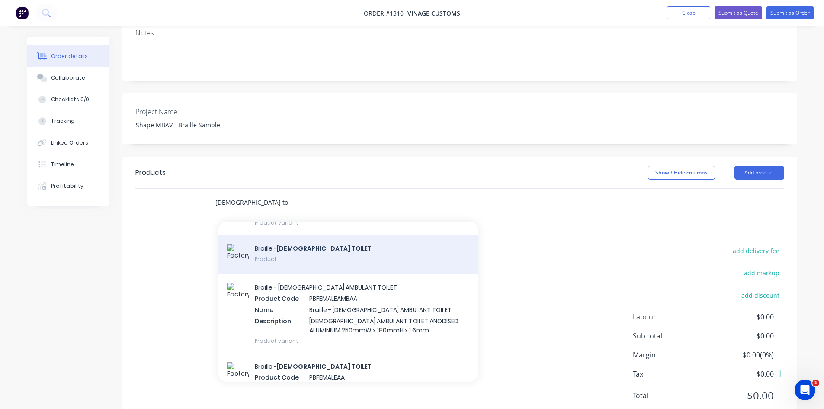
type input "[DEMOGRAPHIC_DATA] to"
click at [355, 240] on div "Braille - [DEMOGRAPHIC_DATA] TO ILET Product" at bounding box center [348, 254] width 260 height 39
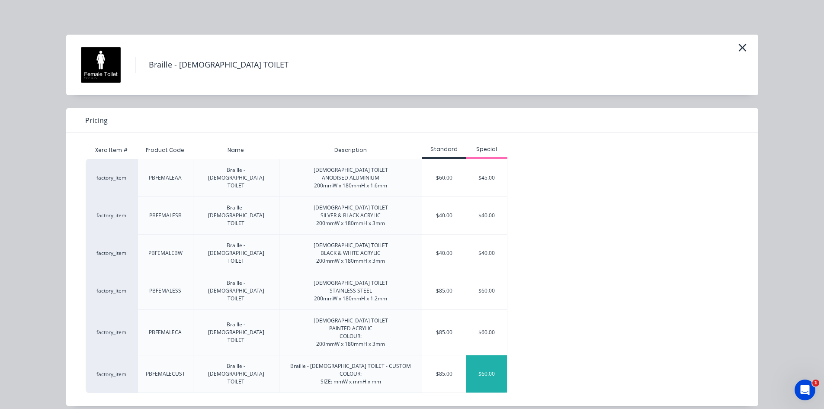
click at [484, 379] on div "$60.00" at bounding box center [486, 373] width 41 height 37
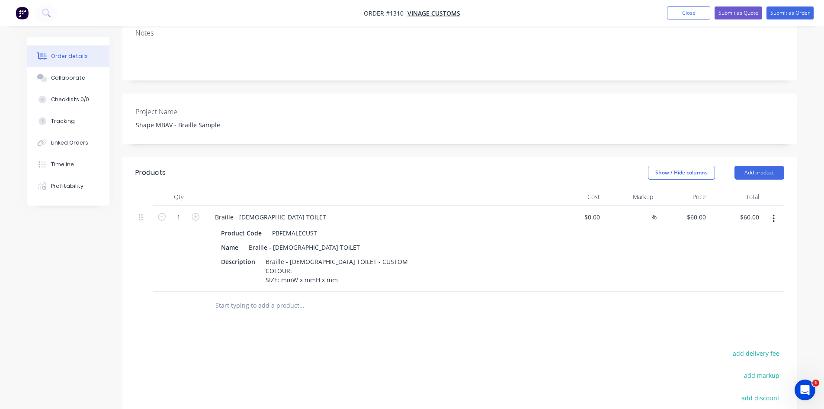
drag, startPoint x: 681, startPoint y: 16, endPoint x: 581, endPoint y: 180, distance: 192.0
click at [581, 180] on div "Order #1310 - Vinage Customs Add product Close Submit as Quote Submit as Order …" at bounding box center [412, 183] width 824 height 713
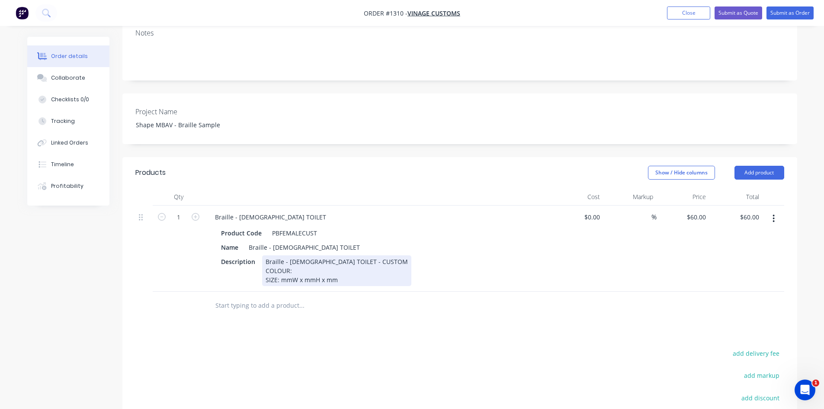
click at [315, 259] on div "Braille - [DEMOGRAPHIC_DATA] TOILET - CUSTOM COLOUR: SIZE: mmW x mmH x mm" at bounding box center [336, 270] width 149 height 31
click at [311, 259] on div "Braille - [DEMOGRAPHIC_DATA] TOILET - CUSTOM COLOUR: SIZE: mmW x mmH x mm" at bounding box center [336, 270] width 149 height 31
click at [280, 266] on div "Braille - [DEMOGRAPHIC_DATA] TOILET - CUSTOM COLOUR: SIZE: mmW x mmH x mm" at bounding box center [336, 270] width 149 height 31
click at [297, 260] on div "Braille - [DEMOGRAPHIC_DATA] TOILET - CUSTOM COLOUR: SIZE: 200mmW x 300mmH x mm" at bounding box center [336, 270] width 149 height 31
drag, startPoint x: 264, startPoint y: 257, endPoint x: 385, endPoint y: 259, distance: 120.7
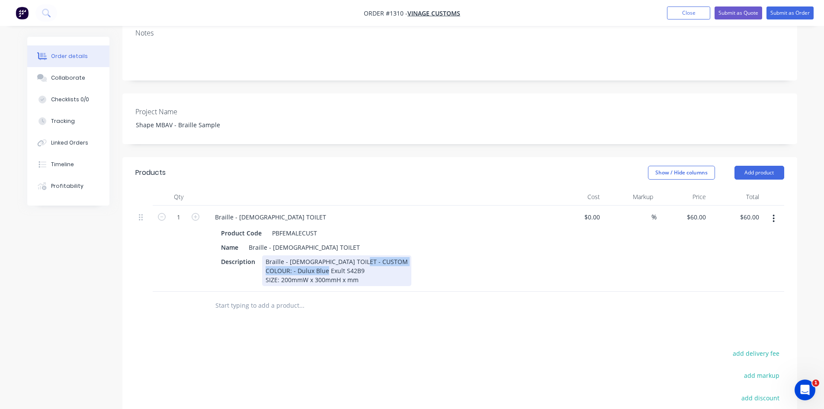
click at [385, 259] on div "Description Braille - [DEMOGRAPHIC_DATA] TOILET - CUSTOM COLOUR: - Dulux Blue E…" at bounding box center [376, 270] width 317 height 31
click at [386, 268] on div "Description Braille - [DEMOGRAPHIC_DATA] TOILET - CUSTOM Panel Colour - Dulux B…" at bounding box center [376, 270] width 317 height 31
click at [372, 259] on div "Braille - [DEMOGRAPHIC_DATA] TOILET - CUSTOM Panel Colour - Dulux Blue Exult S4…" at bounding box center [357, 270] width 191 height 31
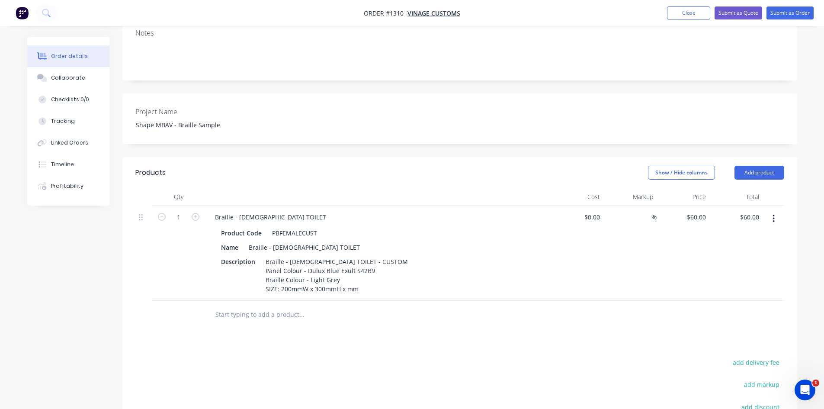
click at [378, 314] on div at bounding box center [360, 315] width 311 height 28
click at [699, 211] on div "60 60" at bounding box center [703, 217] width 11 height 13
click at [482, 340] on div "Products Show / Hide columns Add product Qty Cost Markup Price Total 1 Braille …" at bounding box center [459, 346] width 675 height 379
drag, startPoint x: 690, startPoint y: 203, endPoint x: 720, endPoint y: 201, distance: 29.5
click at [720, 205] on div "1 Braille - [DEMOGRAPHIC_DATA] TOILET Product Code PBFEMALECUST Name Braille - …" at bounding box center [459, 252] width 649 height 95
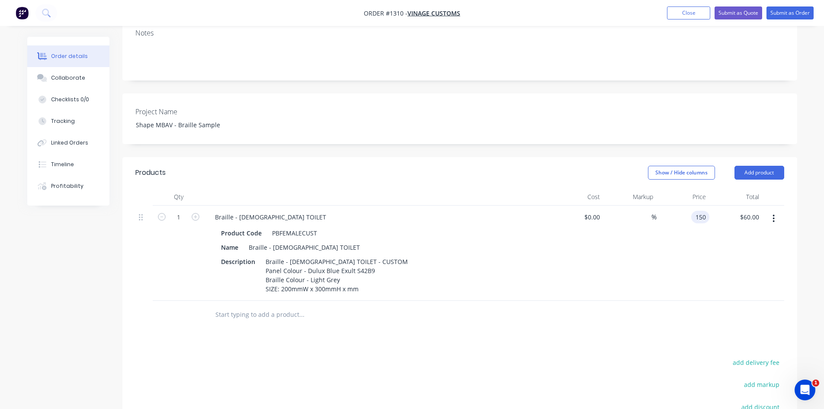
type input "$150.00"
click at [620, 301] on div at bounding box center [459, 315] width 649 height 28
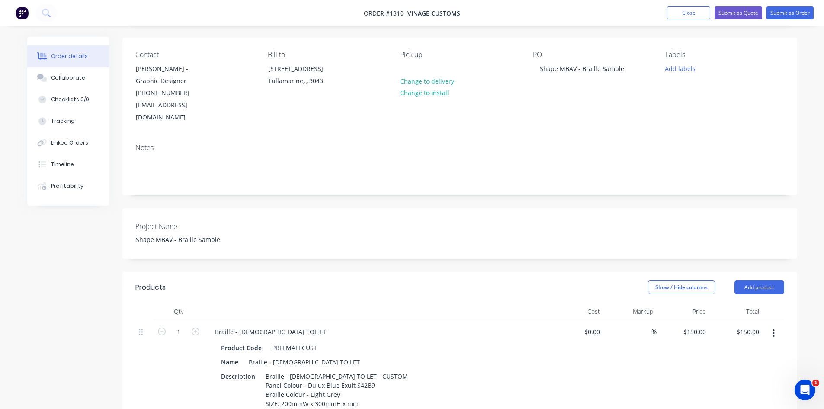
scroll to position [0, 0]
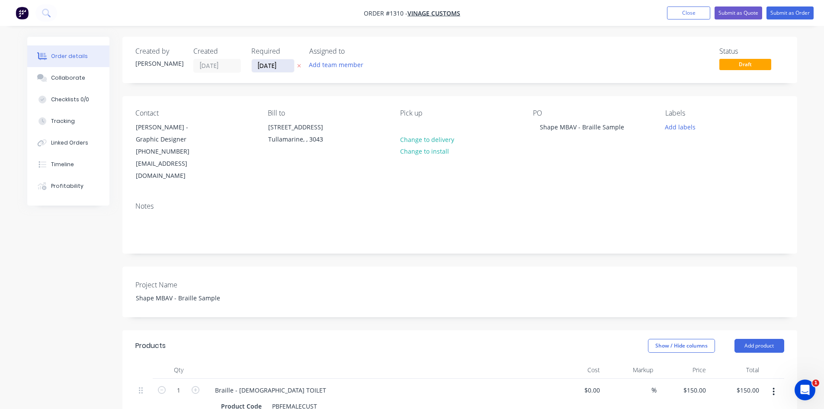
click at [281, 65] on input "[DATE]" at bounding box center [273, 65] width 42 height 13
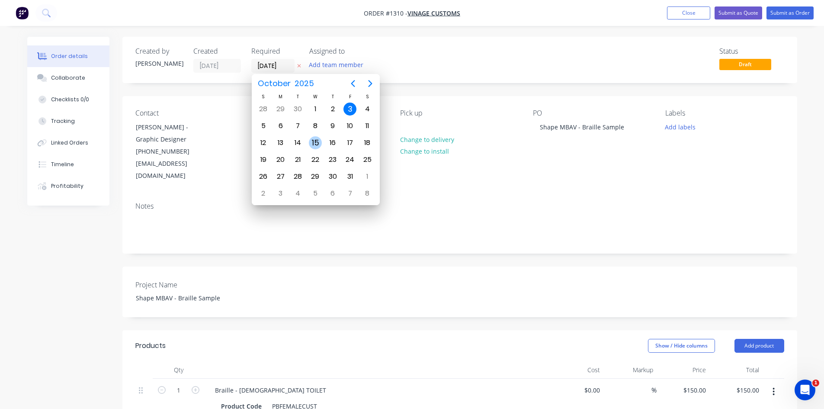
click at [311, 141] on div "15" at bounding box center [315, 142] width 13 height 13
type input "[DATE]"
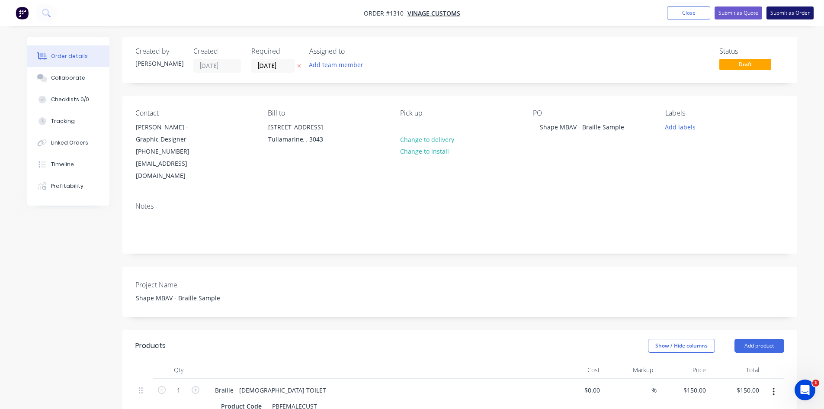
click at [792, 11] on button "Submit as Order" at bounding box center [790, 12] width 47 height 13
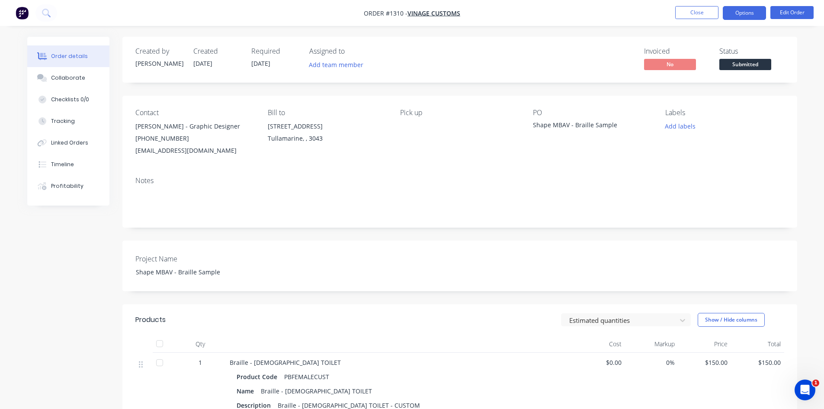
click at [742, 14] on button "Options" at bounding box center [744, 13] width 43 height 14
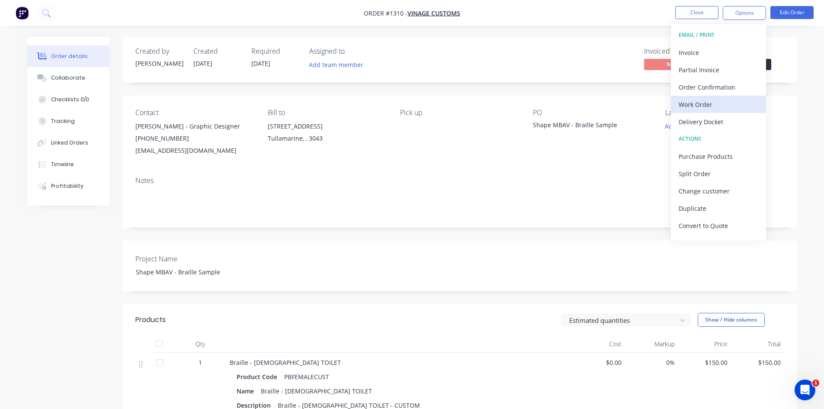
click at [702, 106] on div "Work Order" at bounding box center [719, 104] width 80 height 13
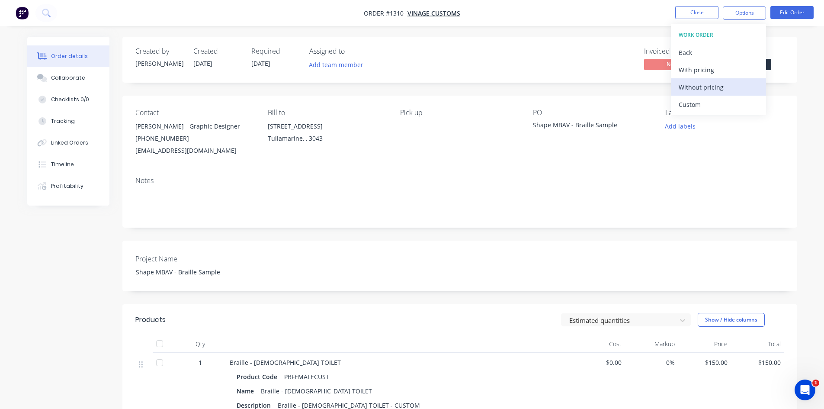
click at [700, 89] on div "Without pricing" at bounding box center [719, 87] width 80 height 13
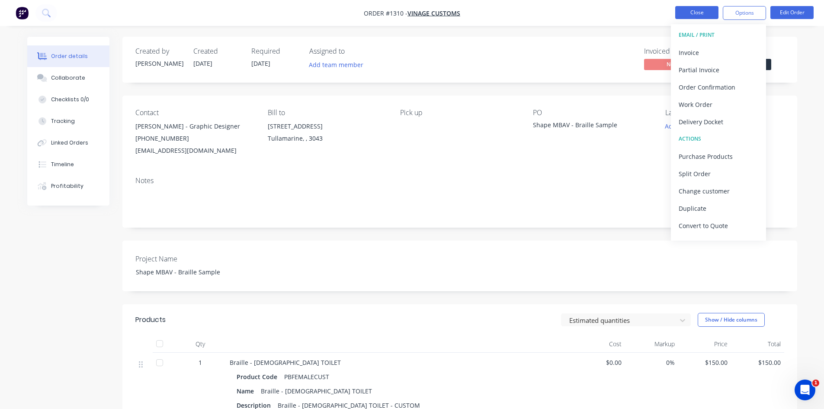
click at [697, 13] on button "Close" at bounding box center [696, 12] width 43 height 13
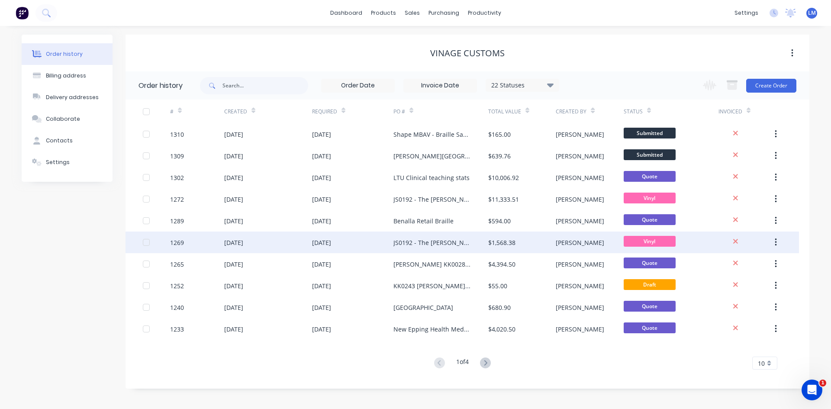
click at [382, 250] on div "[DATE]" at bounding box center [352, 242] width 81 height 22
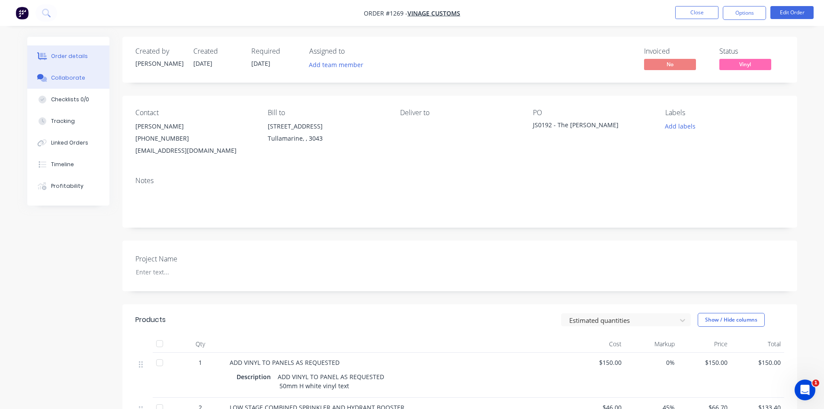
click at [56, 77] on div "Collaborate" at bounding box center [68, 78] width 34 height 8
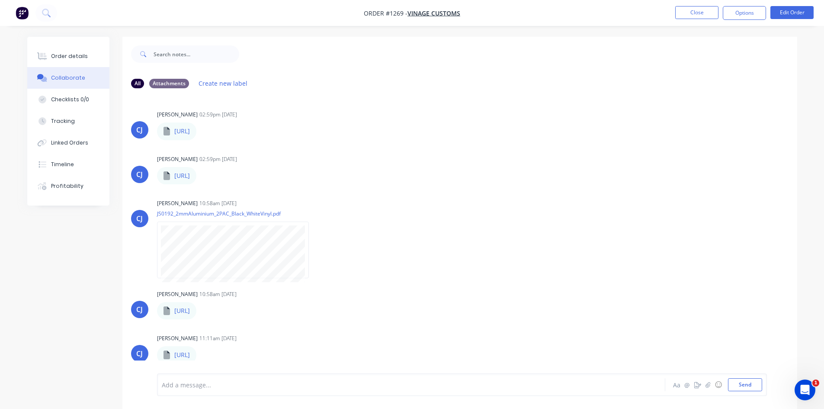
click at [22, 11] on img "button" at bounding box center [22, 12] width 13 height 13
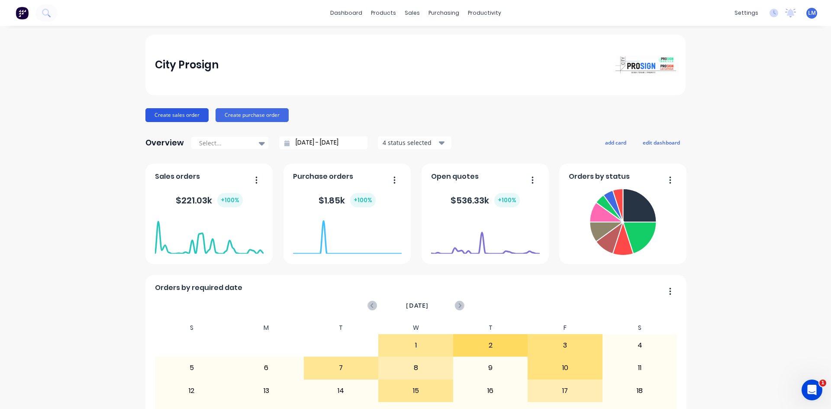
click at [187, 112] on button "Create sales order" at bounding box center [176, 115] width 63 height 14
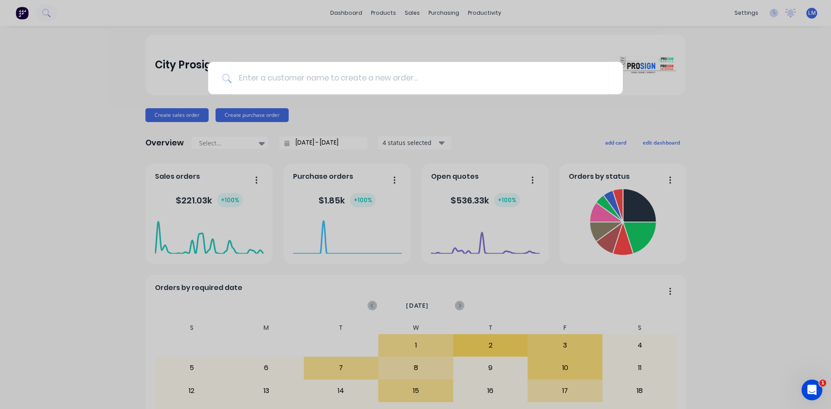
click at [414, 13] on div at bounding box center [415, 204] width 831 height 409
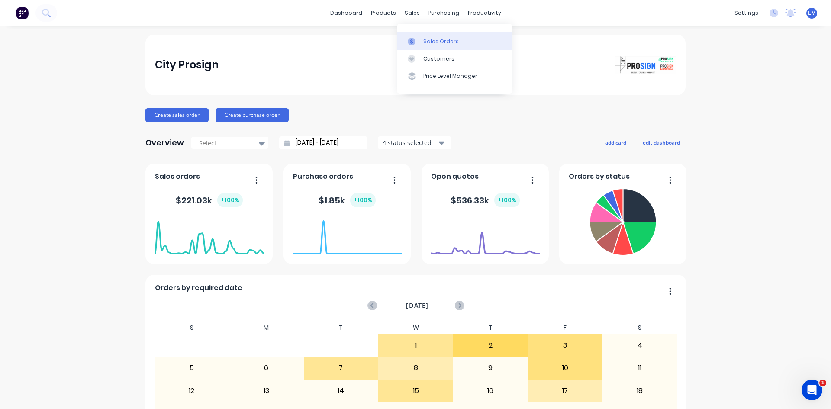
click at [433, 40] on div "Sales Orders" at bounding box center [440, 42] width 35 height 8
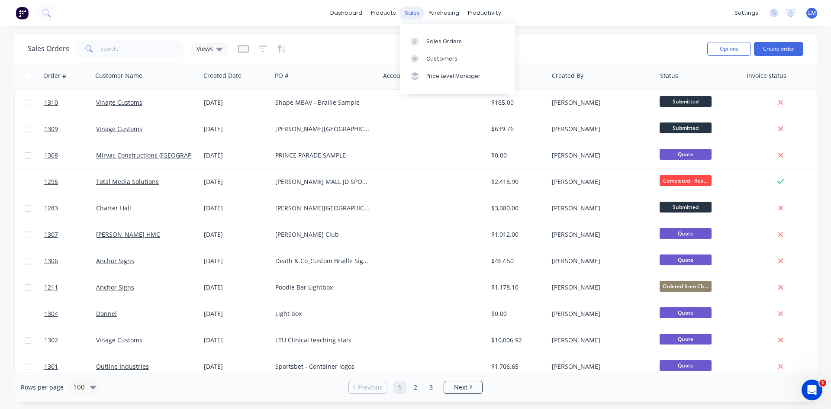
click at [410, 16] on div "sales" at bounding box center [412, 12] width 24 height 13
click at [428, 58] on div "Customers" at bounding box center [441, 59] width 31 height 8
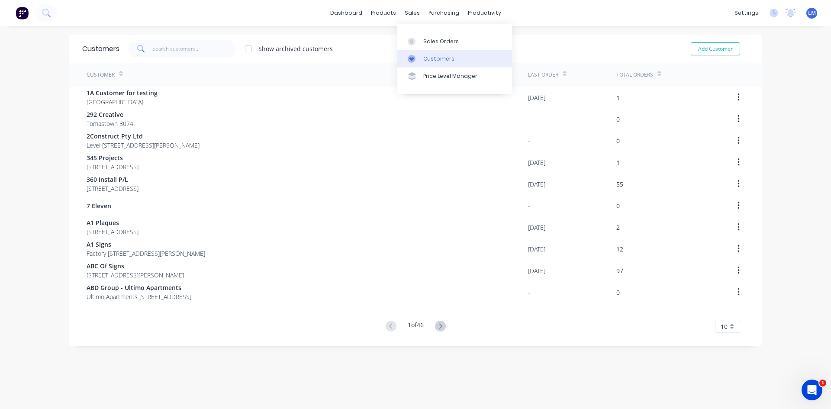
click at [435, 59] on div "Customers" at bounding box center [438, 59] width 31 height 8
click at [183, 49] on input "text" at bounding box center [194, 48] width 84 height 17
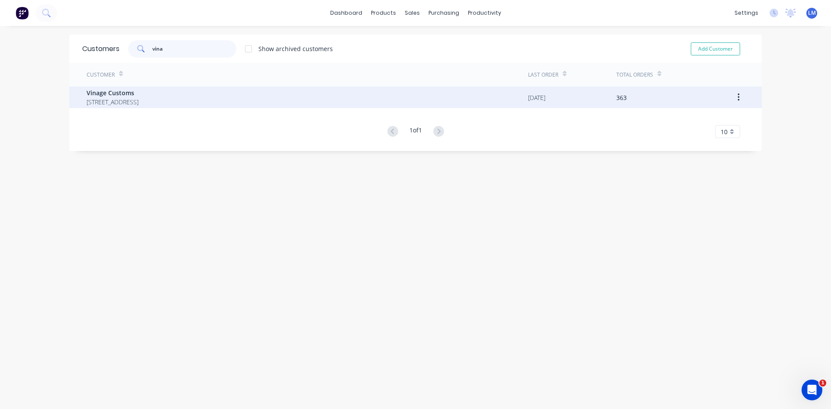
type input "vina"
click at [92, 94] on span "Vinage Customs" at bounding box center [113, 92] width 52 height 9
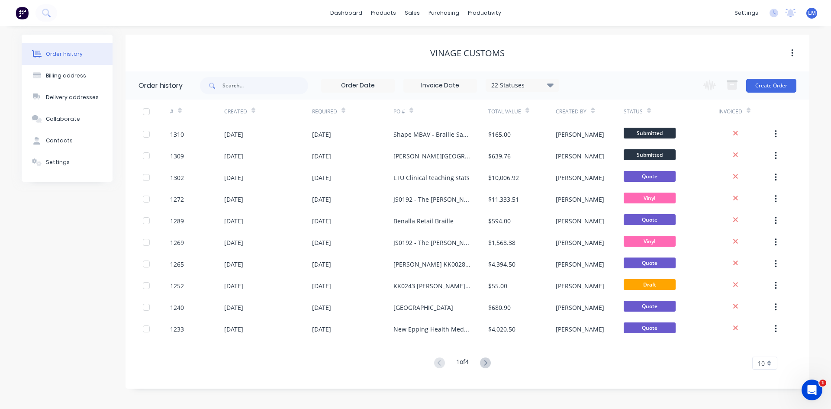
click at [548, 84] on icon at bounding box center [550, 85] width 6 height 10
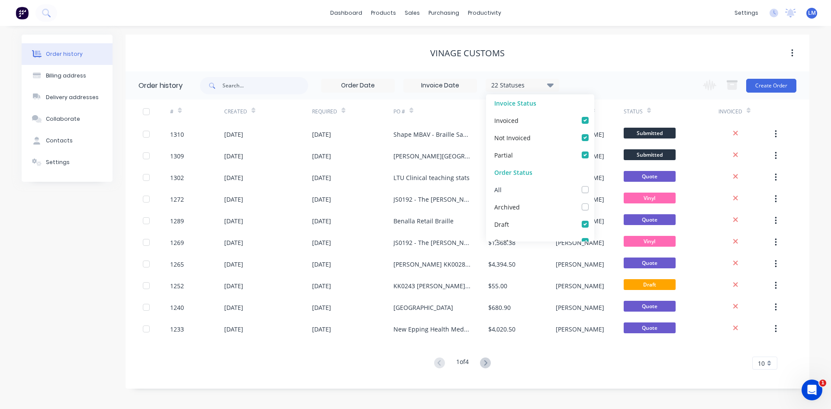
click at [594, 185] on label at bounding box center [594, 185] width 0 height 0
click at [594, 191] on input "checkbox" at bounding box center [597, 189] width 7 height 8
checkbox input "true"
click at [261, 90] on input "text" at bounding box center [265, 85] width 86 height 17
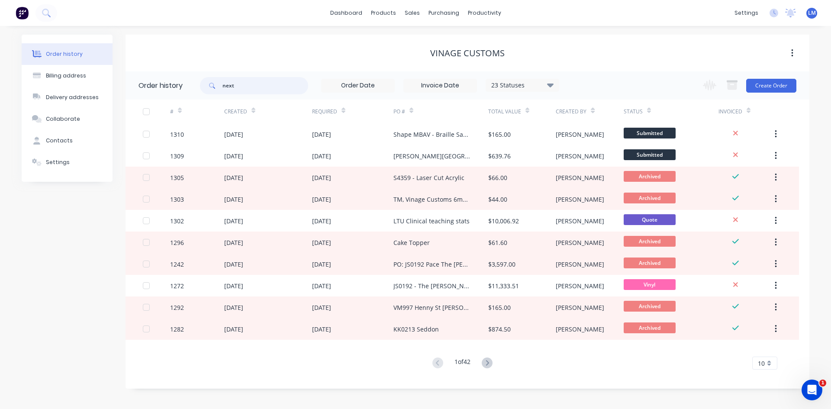
type input "next"
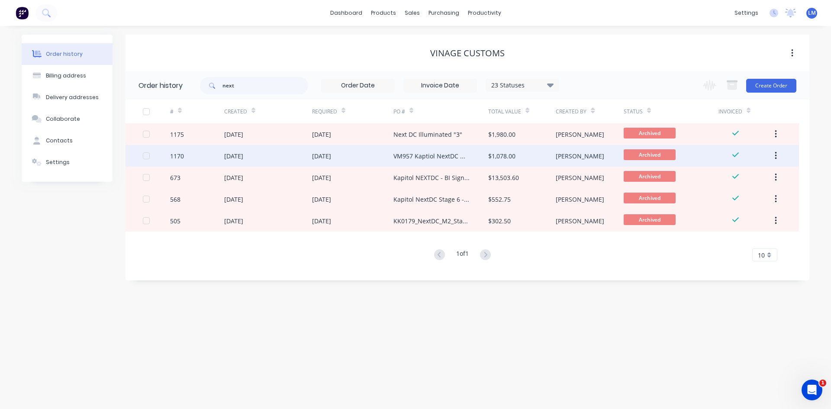
click at [435, 159] on div "VM957 Kaptiol NextDC M3 - ID13Bw" at bounding box center [431, 155] width 77 height 9
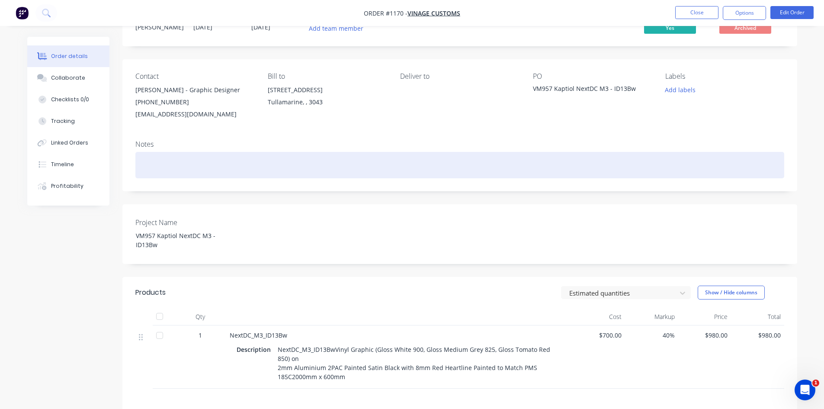
scroll to position [87, 0]
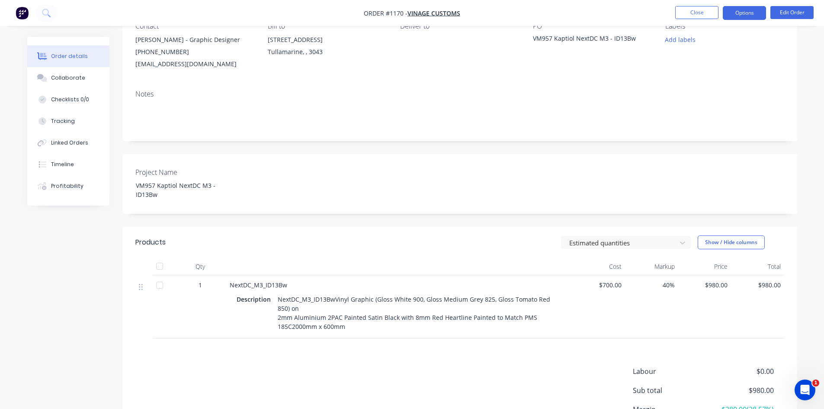
click at [734, 17] on button "Options" at bounding box center [744, 13] width 43 height 14
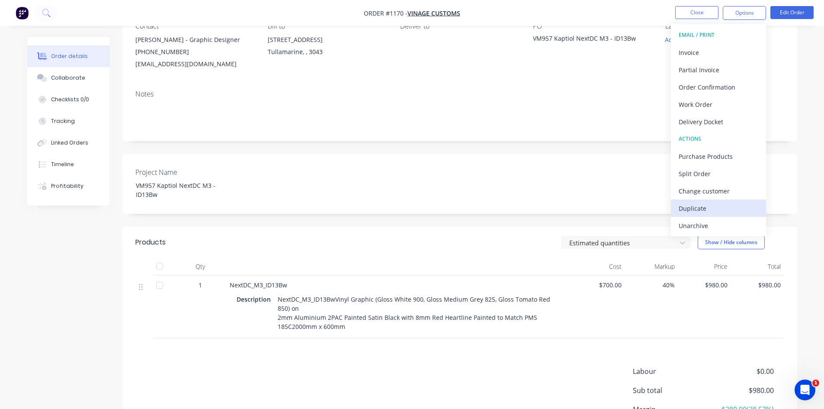
click at [706, 210] on div "Duplicate" at bounding box center [719, 208] width 80 height 13
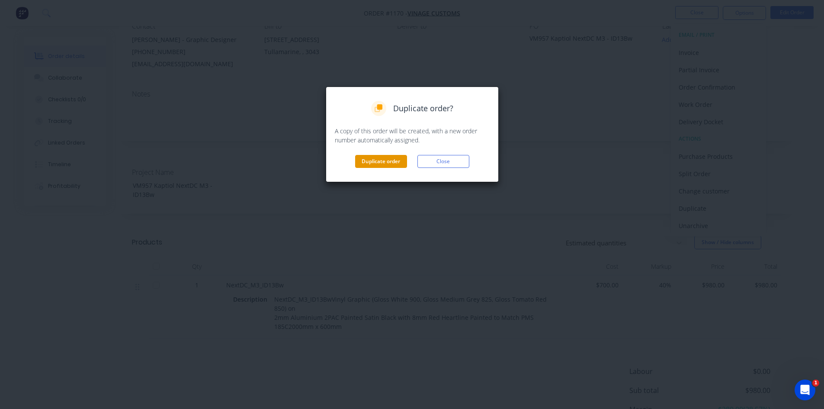
click at [386, 158] on button "Duplicate order" at bounding box center [381, 161] width 52 height 13
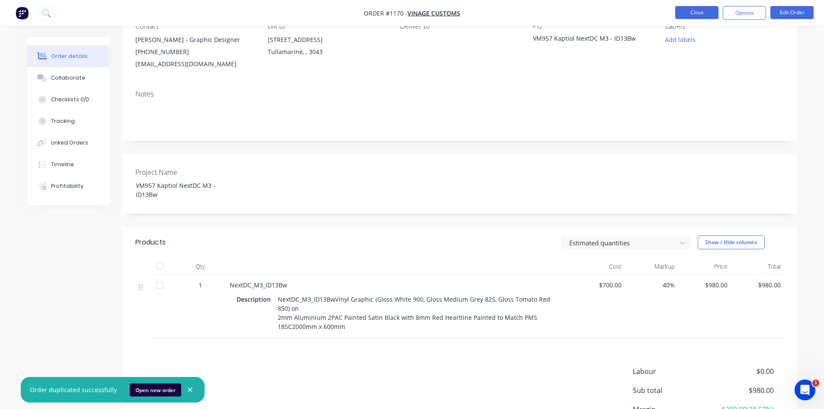
click at [697, 12] on button "Close" at bounding box center [696, 12] width 43 height 13
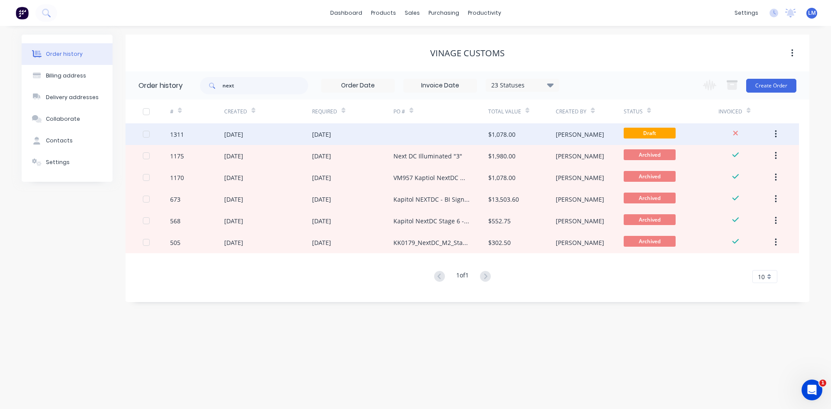
click at [442, 138] on div at bounding box center [440, 134] width 95 height 22
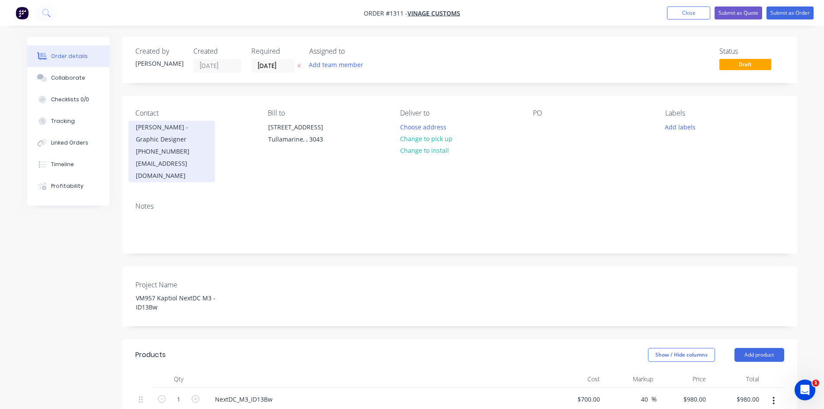
click at [197, 141] on div "[PERSON_NAME] - Graphic Designer" at bounding box center [172, 133] width 72 height 24
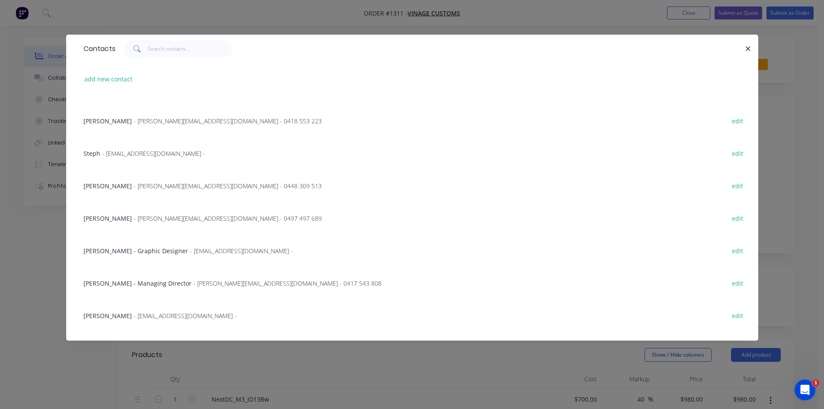
scroll to position [43, 0]
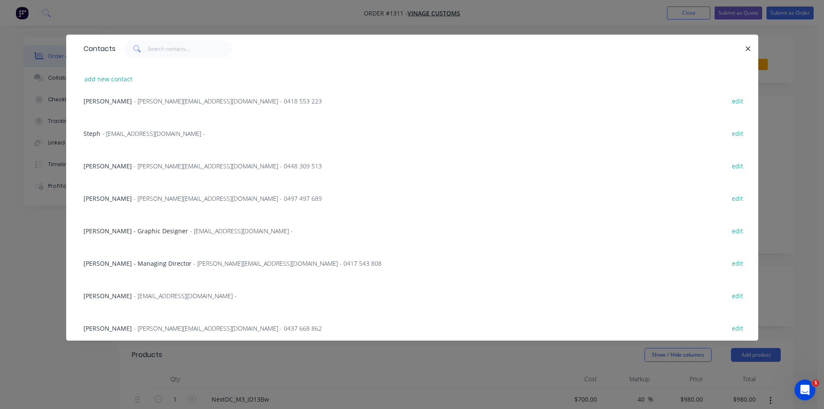
click at [189, 167] on span "- [PERSON_NAME][EMAIL_ADDRESS][DOMAIN_NAME] - 0448 309 513" at bounding box center [228, 166] width 188 height 8
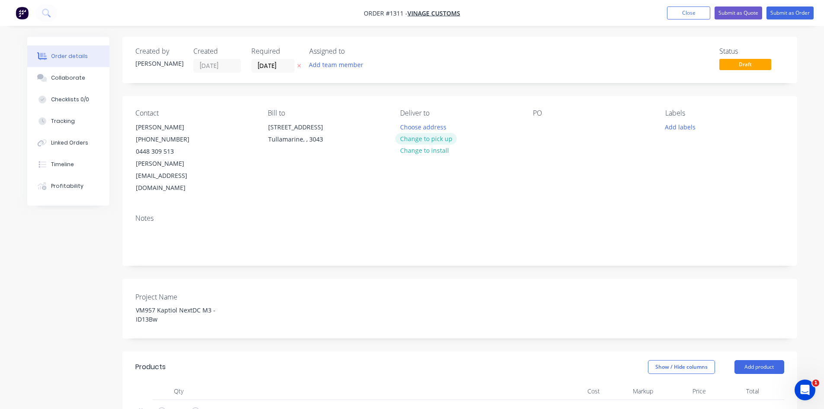
click at [421, 140] on button "Change to pick up" at bounding box center [425, 139] width 61 height 12
click at [539, 131] on div at bounding box center [540, 127] width 14 height 13
paste div
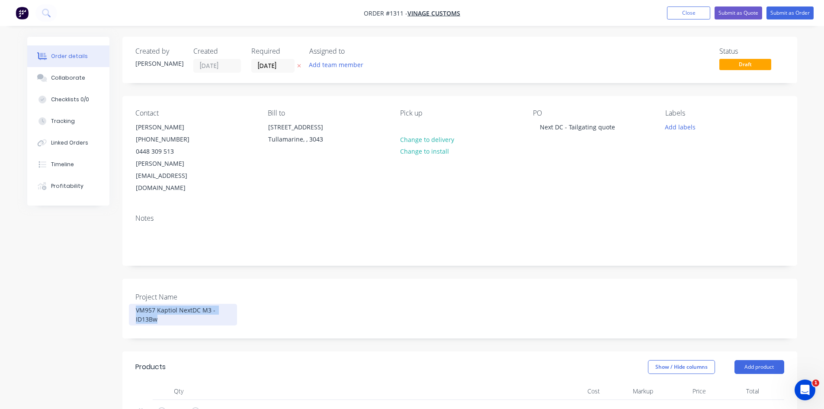
drag, startPoint x: 150, startPoint y: 295, endPoint x: 130, endPoint y: 287, distance: 22.1
click at [130, 304] on div "VM957 Kaptiol NextDC M3 - ID13Bw" at bounding box center [183, 315] width 108 height 22
paste div
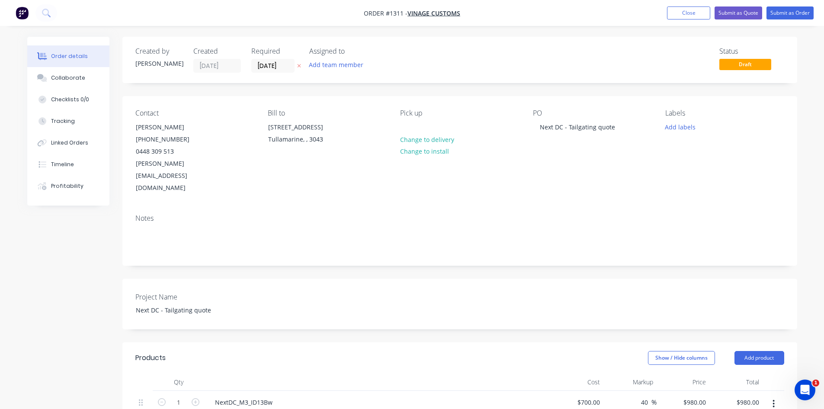
click at [308, 285] on div "Project Name Next DC - Tailgating quote" at bounding box center [459, 304] width 675 height 51
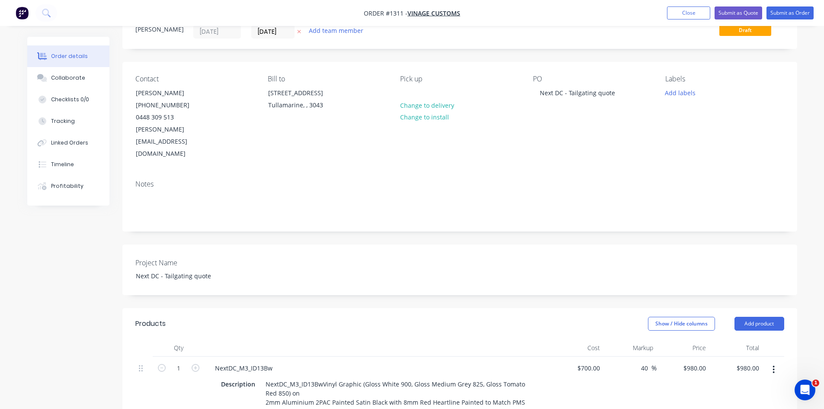
scroll to position [173, 0]
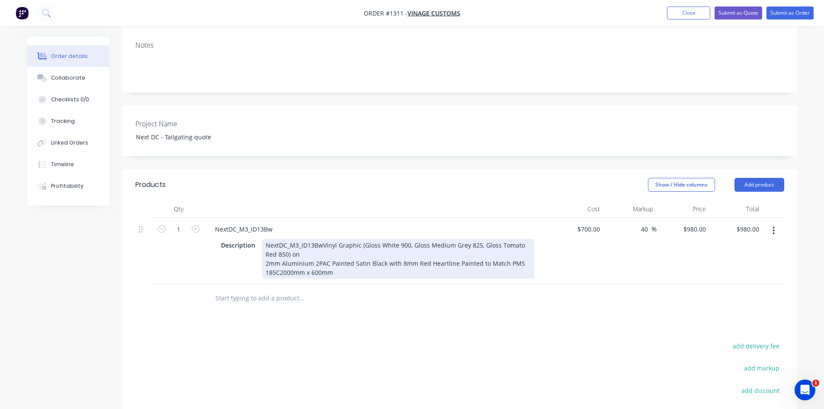
click at [323, 239] on div "NextDC_M3_ID13BwVinyl Graphic (Gloss White 900, Gloss Medium Grey 825, Gloss To…" at bounding box center [398, 259] width 272 height 40
click at [455, 241] on div "NextDC_M3_ID13Bw Vinyl Graphic (Gloss White 900, Gloss Medium Grey 825, Gloss T…" at bounding box center [398, 259] width 272 height 40
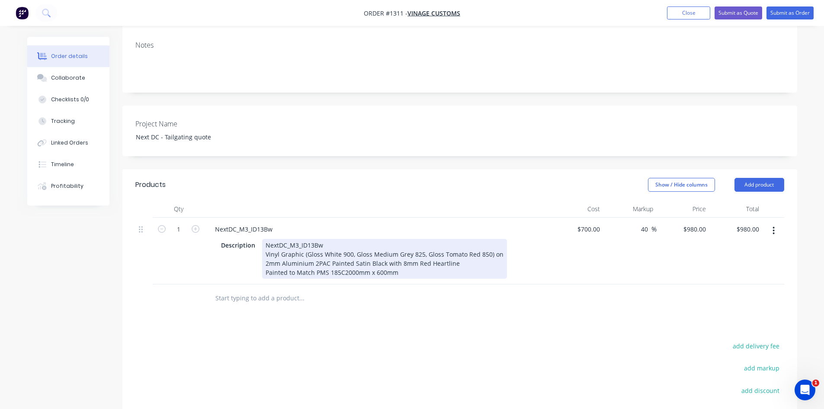
click at [343, 247] on div "NextDC_M3_ID13Bw Vinyl Graphic (Gloss White 900, Gloss Medium Grey 825, Gloss T…" at bounding box center [384, 259] width 245 height 40
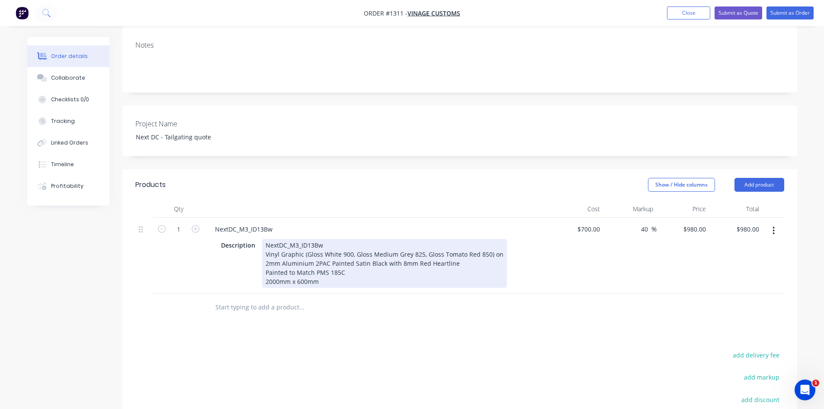
click at [263, 239] on div "NextDC_M3_ID13Bw Vinyl Graphic (Gloss White 900, Gloss Medium Grey 825, Gloss T…" at bounding box center [384, 263] width 245 height 49
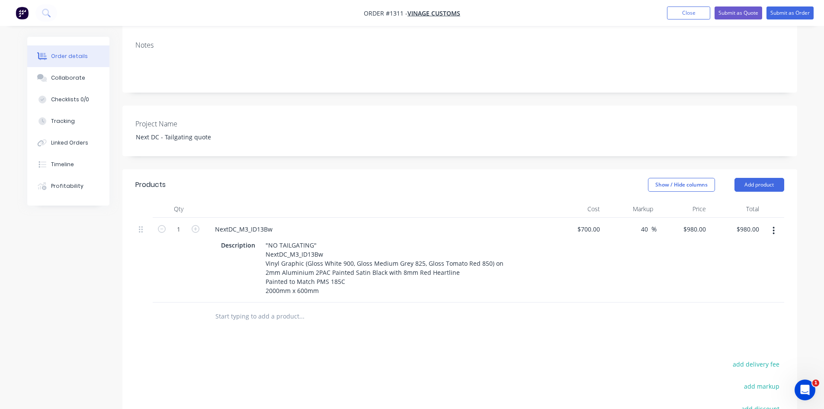
click at [543, 323] on div "Products Show / Hide columns Add product Qty Cost Markup Price Total 1 NextDC_M…" at bounding box center [459, 353] width 675 height 369
click at [195, 225] on icon "button" at bounding box center [196, 229] width 8 height 8
type input "2"
type input "$1,960.00"
click at [195, 225] on icon "button" at bounding box center [196, 229] width 8 height 8
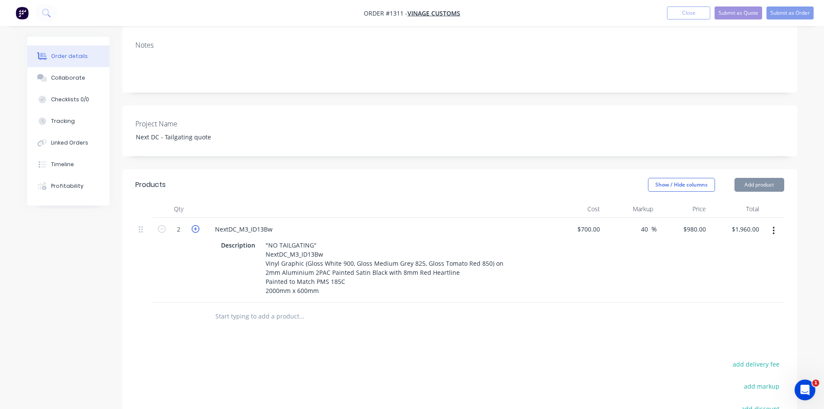
type input "3"
type input "$2,940.00"
click at [615, 304] on div at bounding box center [459, 316] width 649 height 28
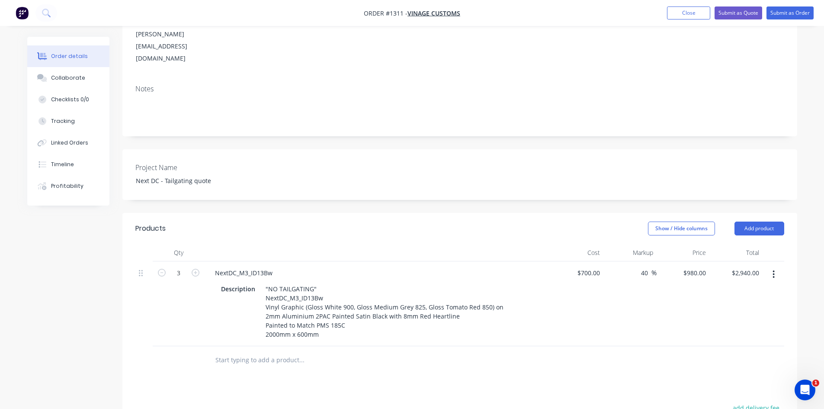
scroll to position [0, 0]
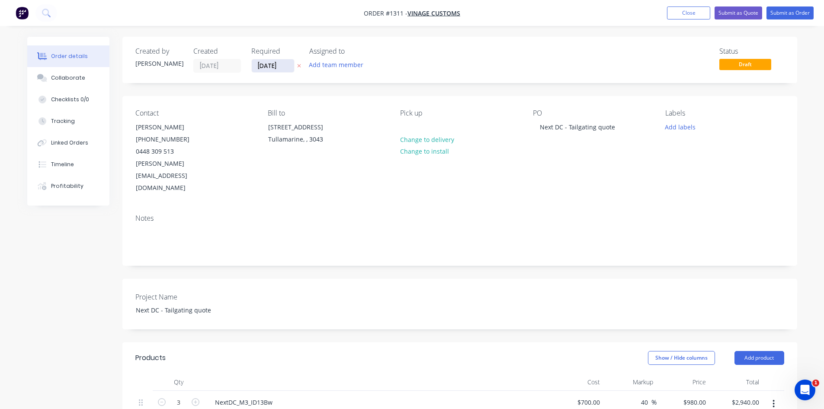
click at [285, 69] on input "[DATE]" at bounding box center [273, 65] width 42 height 13
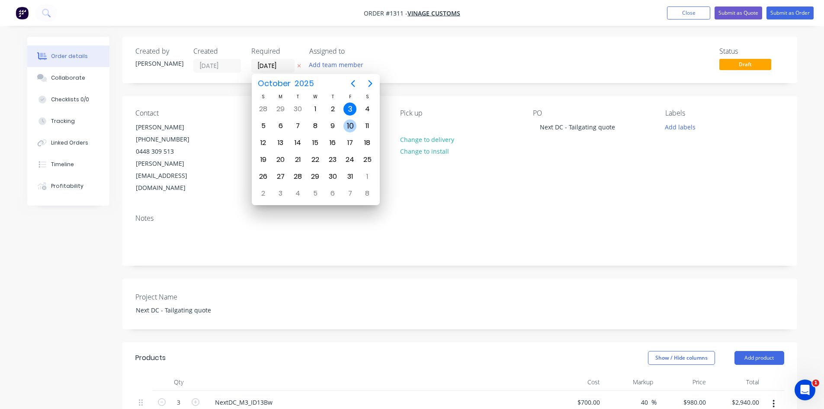
click at [349, 131] on div "10" at bounding box center [350, 125] width 13 height 13
type input "[DATE]"
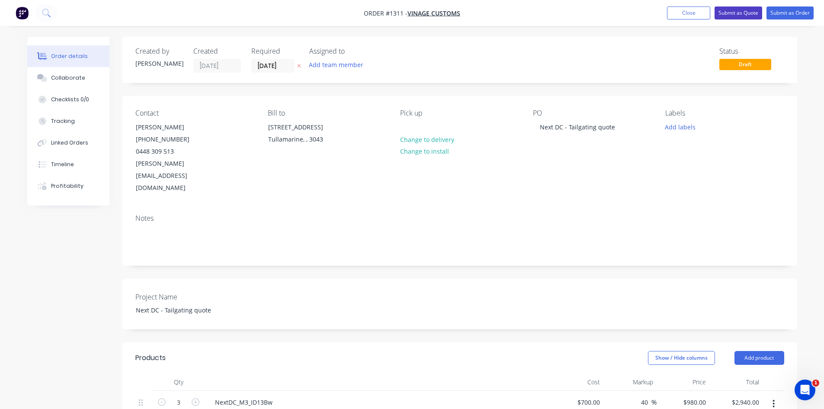
click at [741, 14] on button "Submit as Quote" at bounding box center [739, 12] width 48 height 13
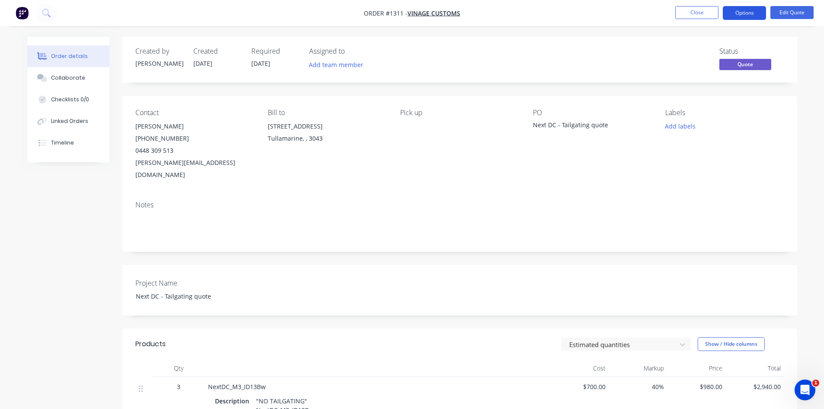
click at [746, 14] on button "Options" at bounding box center [744, 13] width 43 height 14
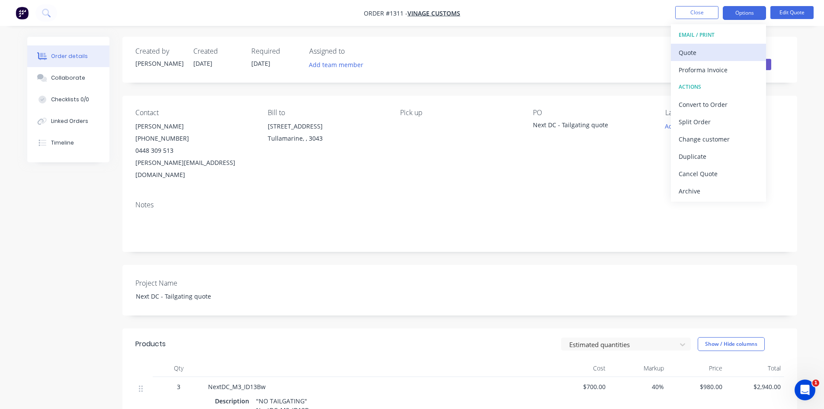
click at [715, 52] on div "Quote" at bounding box center [719, 52] width 80 height 13
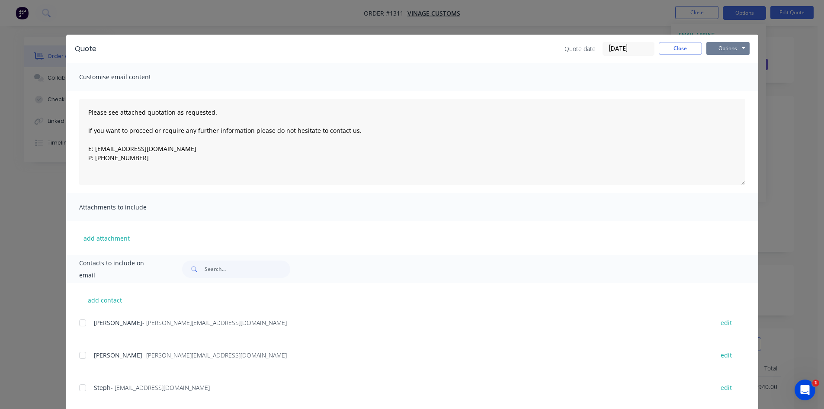
click at [719, 51] on button "Options" at bounding box center [727, 48] width 43 height 13
click at [721, 78] on button "Print" at bounding box center [733, 78] width 55 height 14
drag, startPoint x: 671, startPoint y: 48, endPoint x: 713, endPoint y: 28, distance: 46.6
click at [671, 48] on button "Close" at bounding box center [680, 48] width 43 height 13
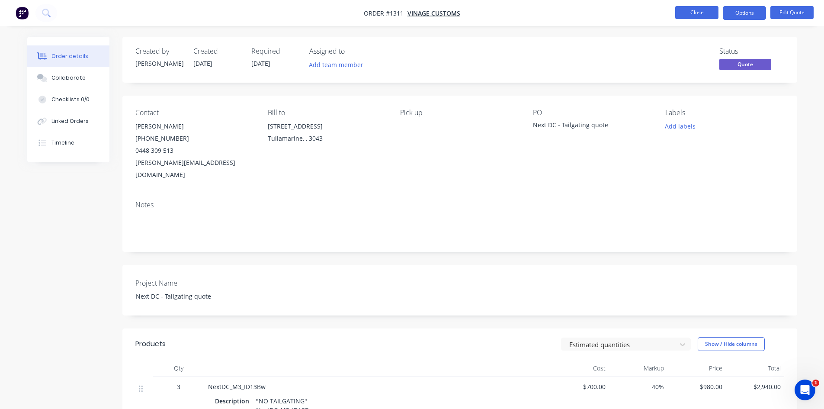
click at [703, 14] on button "Close" at bounding box center [696, 12] width 43 height 13
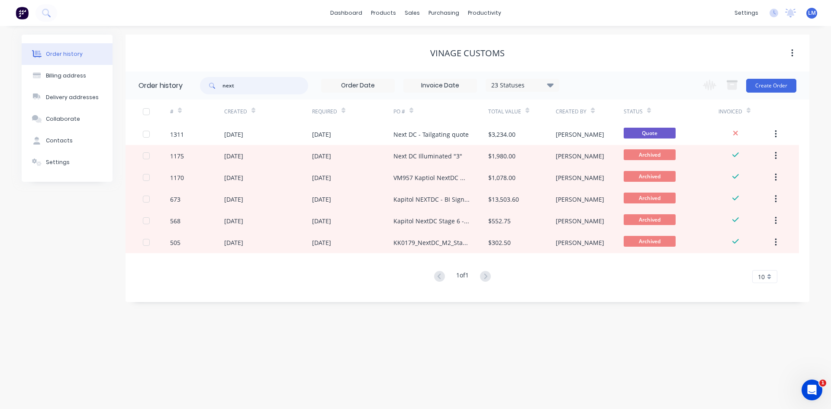
drag, startPoint x: 256, startPoint y: 84, endPoint x: 196, endPoint y: 88, distance: 60.7
click at [196, 88] on header "Order history next 23 Statuses Invoice Status Invoiced Not Invoiced Partial Ord…" at bounding box center [467, 85] width 684 height 28
click at [406, 15] on div "sales" at bounding box center [412, 12] width 24 height 13
click at [438, 58] on div "Customers" at bounding box center [441, 59] width 31 height 8
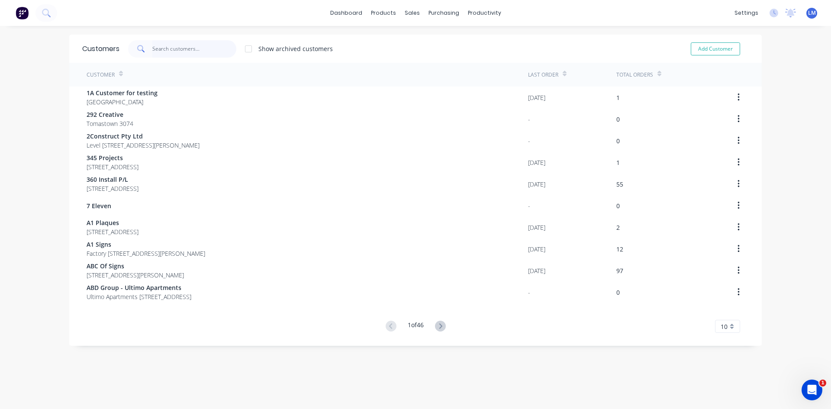
click at [210, 48] on input "text" at bounding box center [194, 48] width 84 height 17
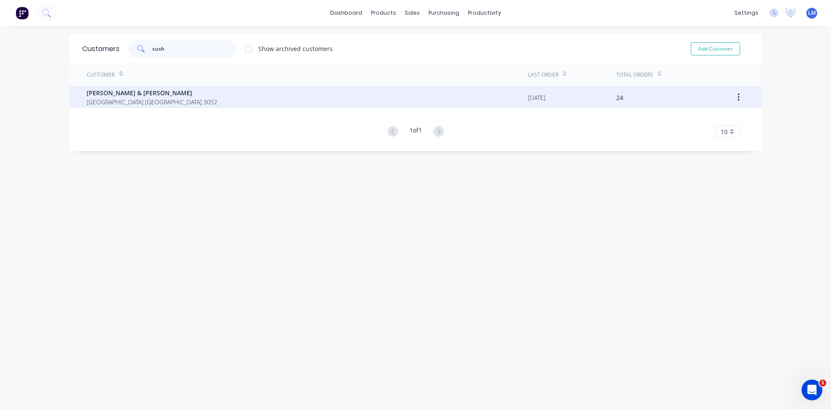
type input "cush"
click at [103, 99] on span "[GEOGRAPHIC_DATA] [GEOGRAPHIC_DATA] 3052" at bounding box center [152, 101] width 131 height 9
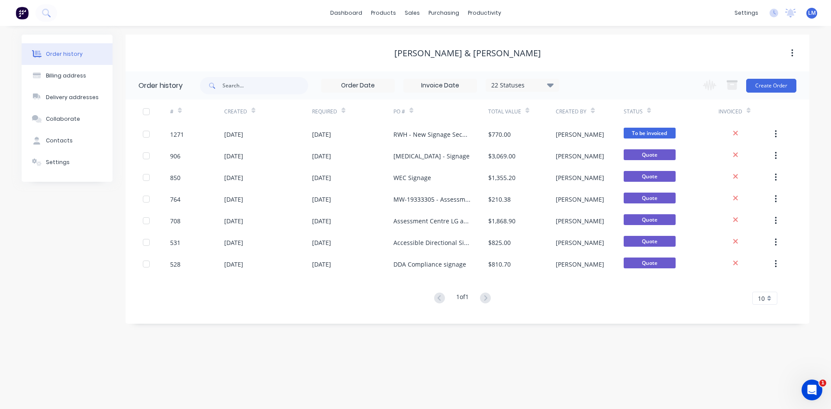
click at [551, 87] on icon at bounding box center [550, 85] width 6 height 10
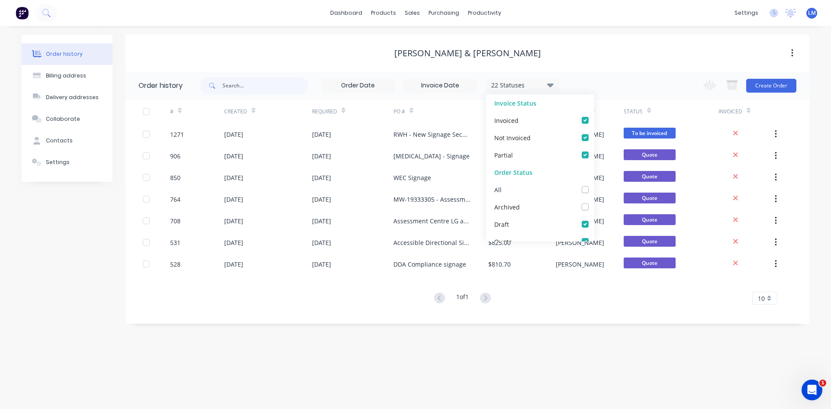
click at [594, 185] on label at bounding box center [594, 185] width 0 height 0
click at [594, 189] on input "checkbox" at bounding box center [597, 189] width 7 height 8
checkbox input "true"
click at [276, 87] on input "text" at bounding box center [265, 85] width 86 height 17
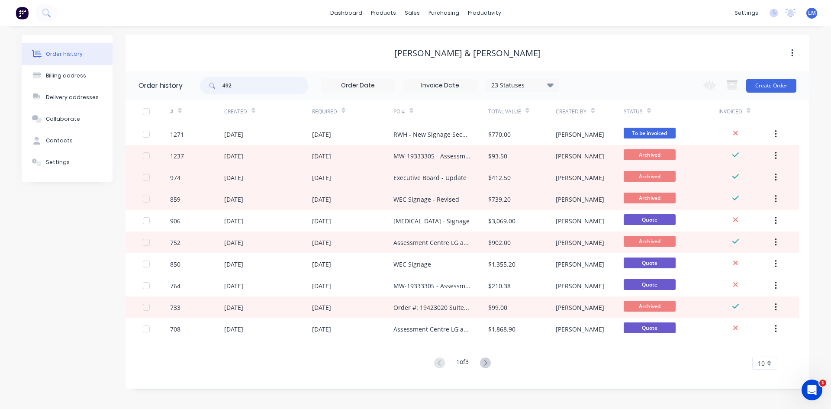
type input "492"
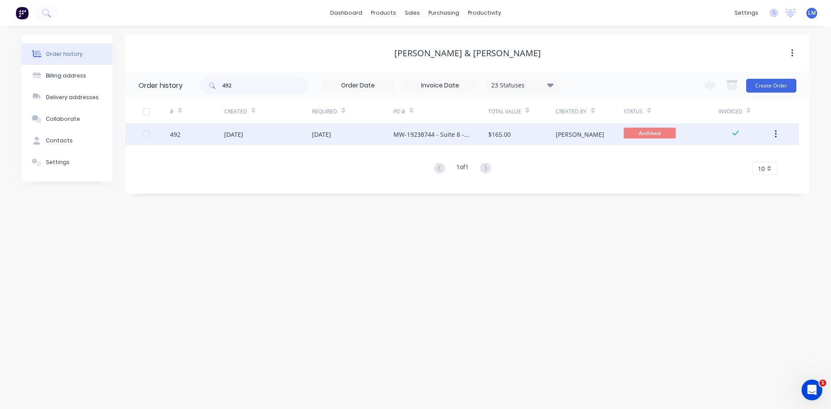
click at [528, 138] on div "$165.00" at bounding box center [521, 134] width 67 height 22
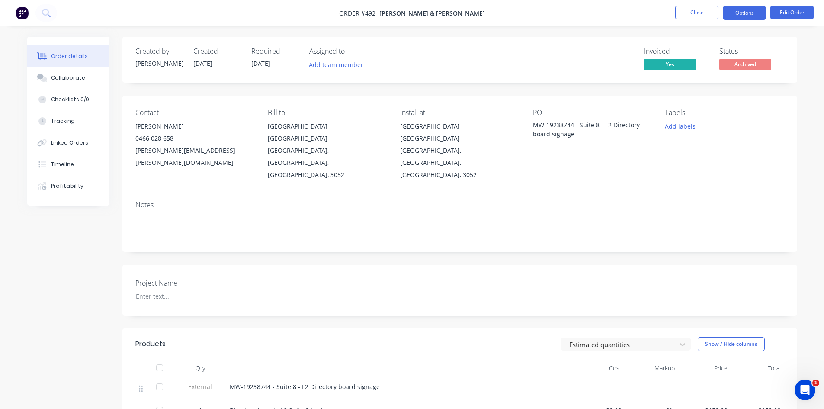
click at [748, 10] on button "Options" at bounding box center [744, 13] width 43 height 14
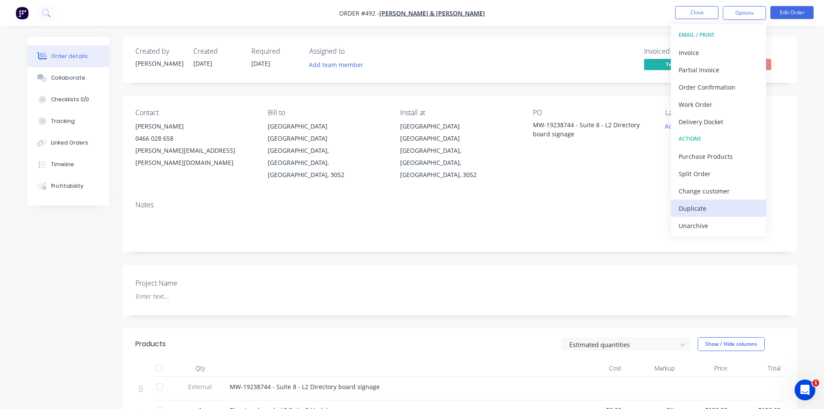
click at [706, 206] on div "Duplicate" at bounding box center [719, 208] width 80 height 13
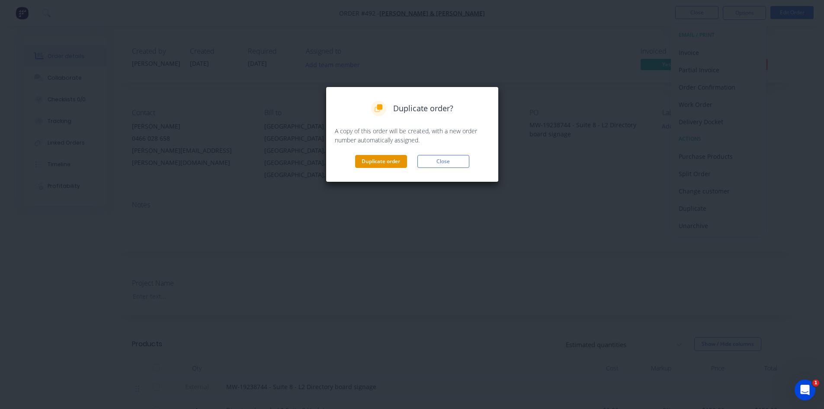
click at [379, 158] on button "Duplicate order" at bounding box center [381, 161] width 52 height 13
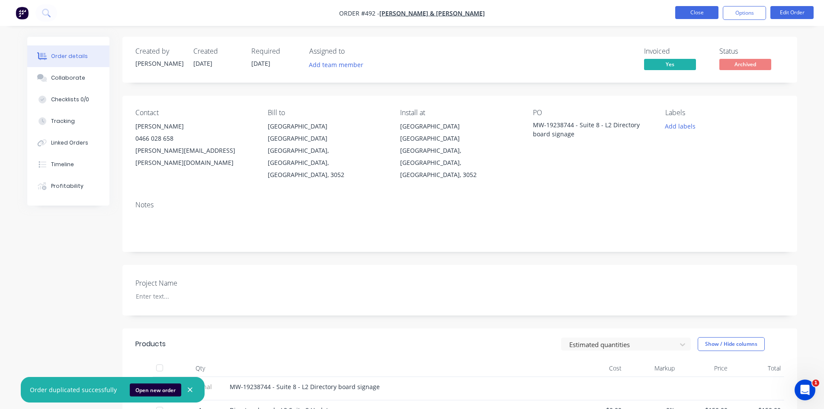
click at [697, 11] on button "Close" at bounding box center [696, 12] width 43 height 13
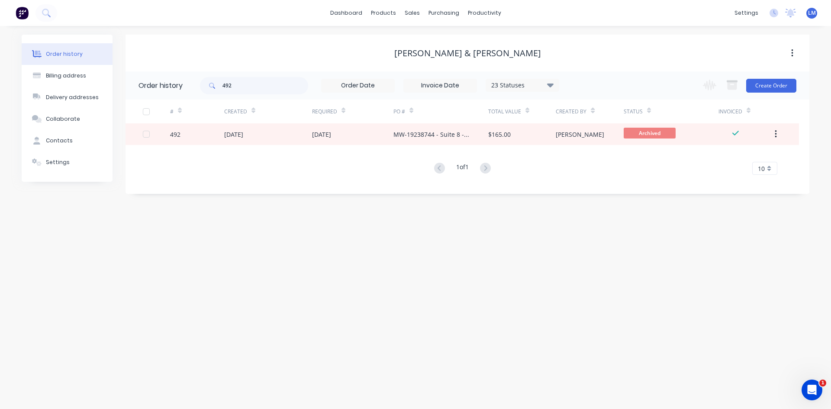
click at [546, 81] on div "23 Statuses" at bounding box center [522, 85] width 73 height 10
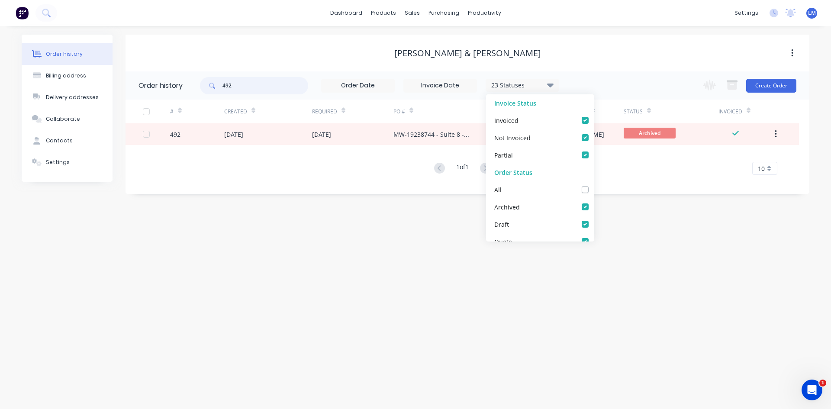
drag, startPoint x: 252, startPoint y: 87, endPoint x: 198, endPoint y: 87, distance: 54.1
click at [198, 87] on header "Order history 492 23 Statuses Invoice Status Invoiced Not Invoiced Partial Orde…" at bounding box center [467, 85] width 684 height 28
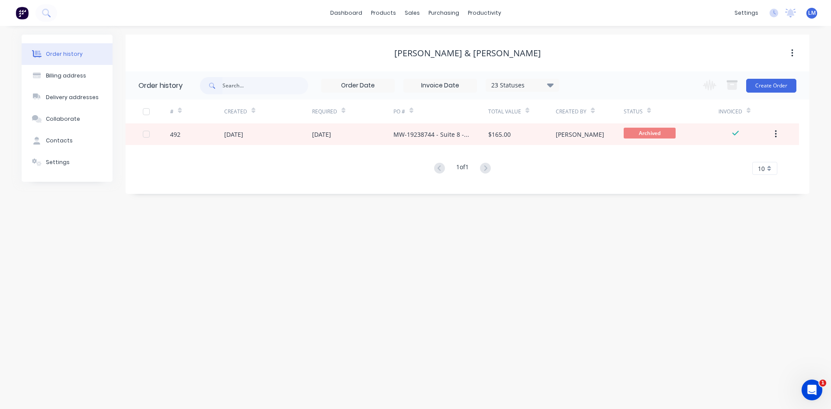
click at [409, 278] on div "Order history Billing address Delivery addresses Collaborate Contacts Settings …" at bounding box center [415, 217] width 831 height 383
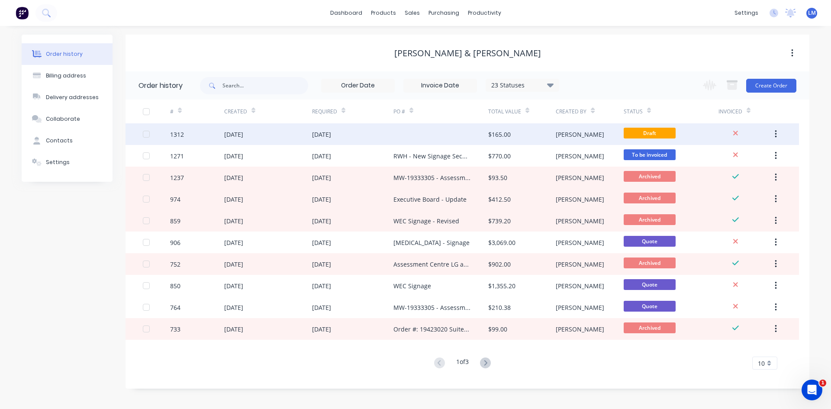
click at [412, 140] on div at bounding box center [440, 134] width 95 height 22
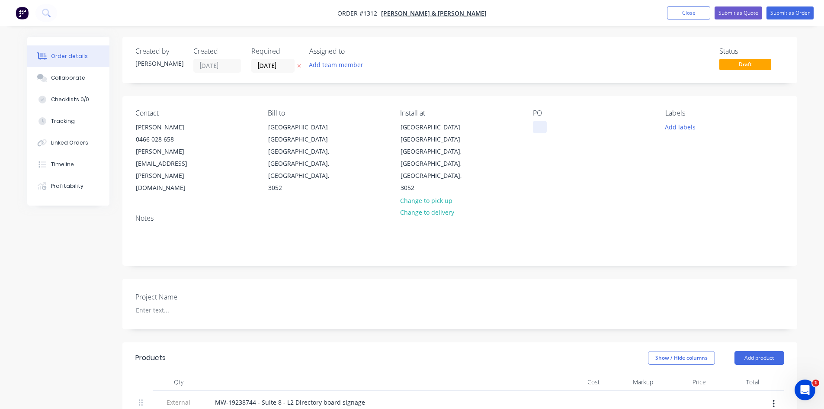
click at [537, 124] on div at bounding box center [540, 127] width 14 height 13
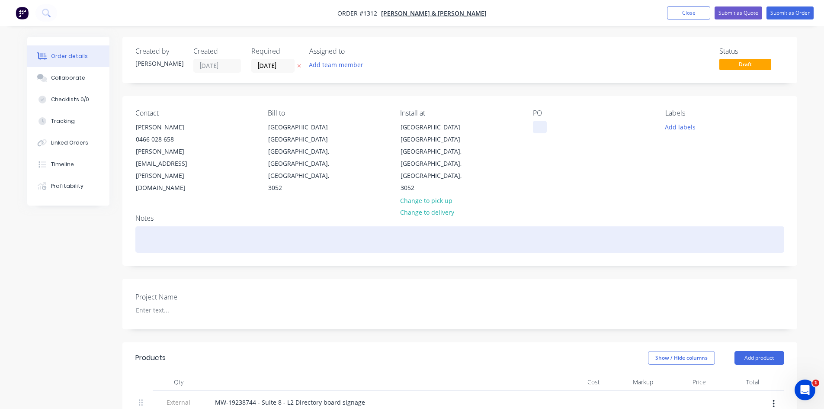
paste div
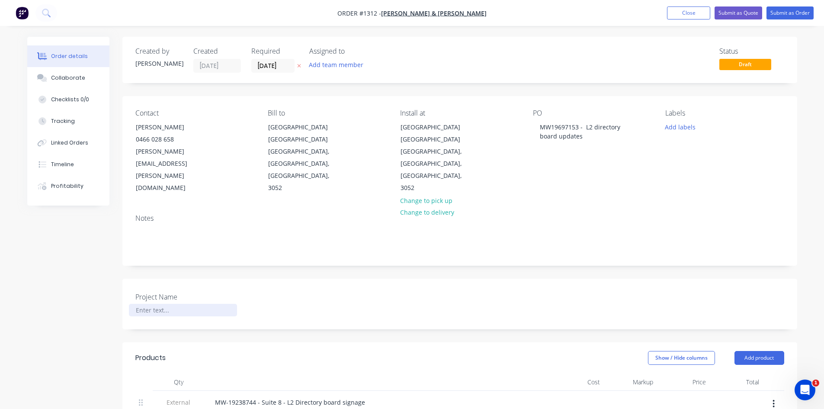
click at [144, 304] on div at bounding box center [183, 310] width 108 height 13
paste div
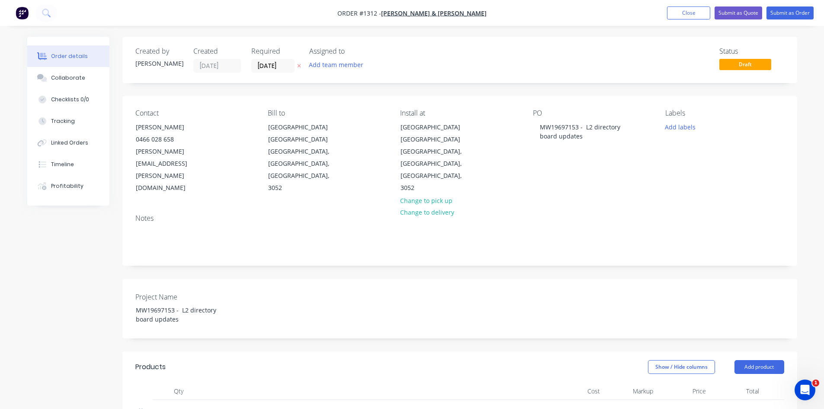
click at [310, 360] on div "Show / Hide columns Add product" at bounding box center [528, 367] width 511 height 14
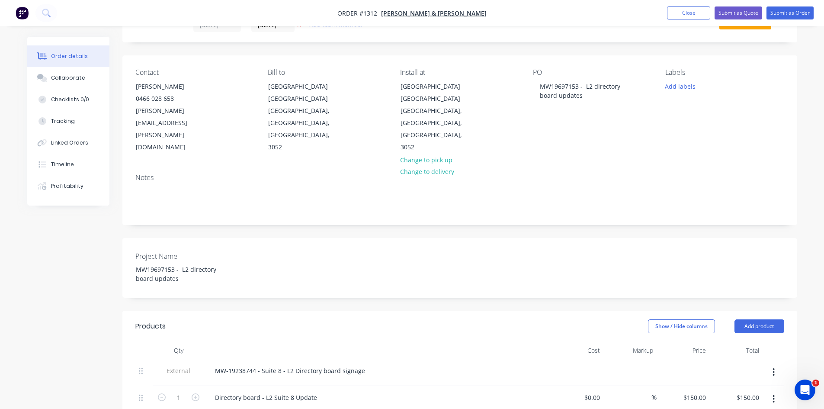
scroll to position [43, 0]
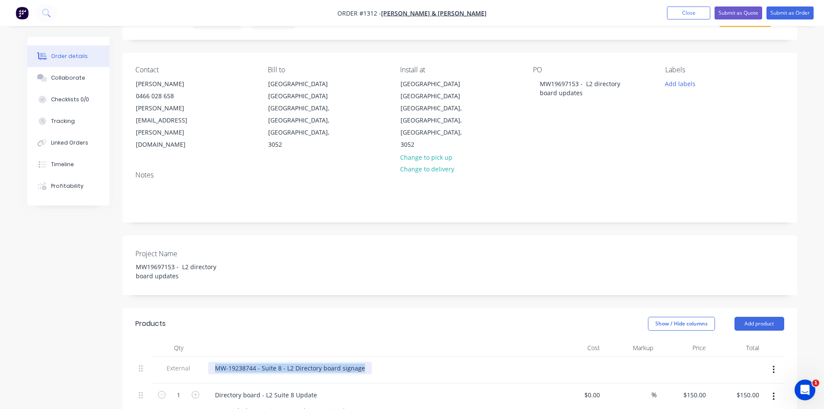
drag, startPoint x: 370, startPoint y: 344, endPoint x: 279, endPoint y: 344, distance: 90.9
click at [279, 362] on div "MW-19238744 - Suite 8 - L2 Directory board signage" at bounding box center [377, 368] width 339 height 13
click at [401, 362] on div "MW-19238744 - Suite 8 - L2 Directory board signage" at bounding box center [377, 368] width 339 height 13
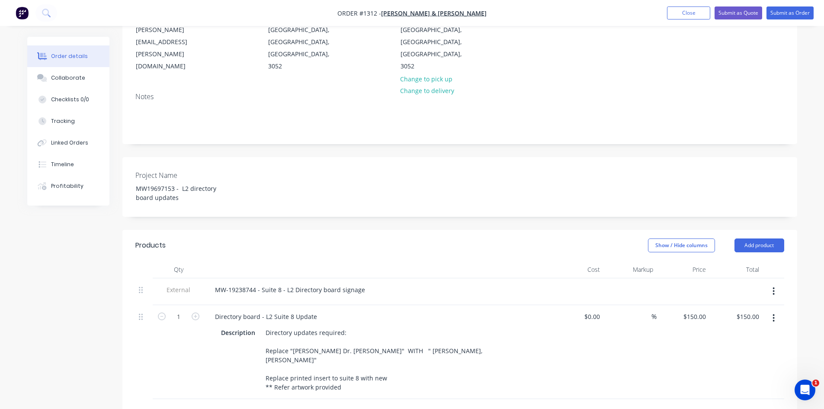
scroll to position [130, 0]
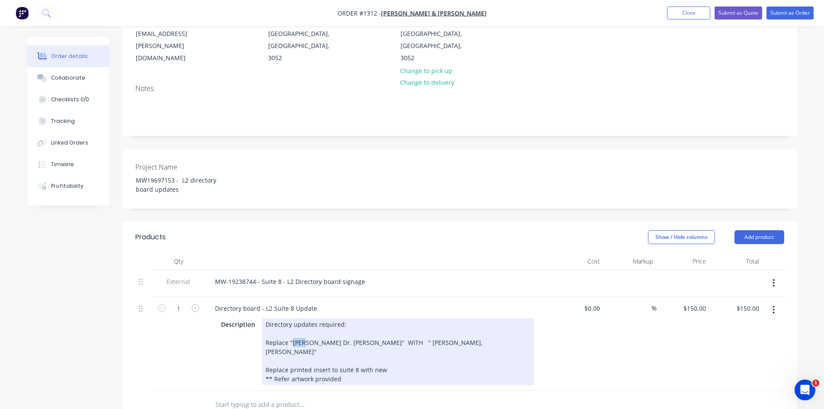
drag, startPoint x: 291, startPoint y: 318, endPoint x: 309, endPoint y: 318, distance: 18.2
click at [309, 318] on div "Directory updates required: Replace "[PERSON_NAME] Dr. [PERSON_NAME]" WITH " [P…" at bounding box center [398, 351] width 272 height 67
click at [290, 318] on div "Directory updates required: Replace "[PERSON_NAME] Dr. [PERSON_NAME]" WITH " [P…" at bounding box center [398, 351] width 272 height 67
drag, startPoint x: 286, startPoint y: 318, endPoint x: 339, endPoint y: 320, distance: 52.4
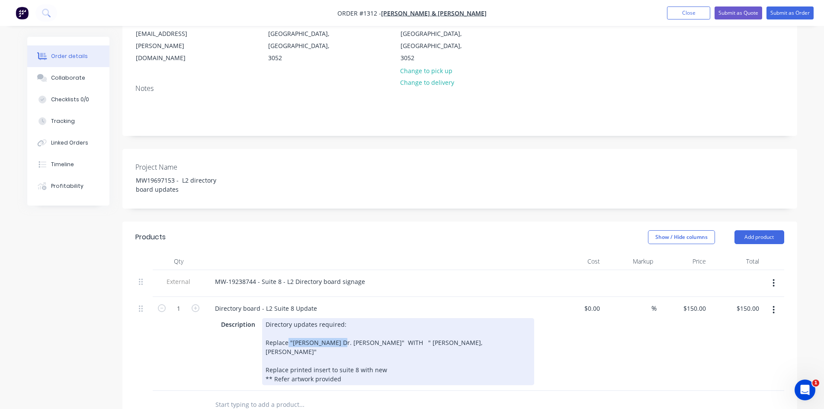
click at [339, 320] on div "Directory updates required: Replace "[PERSON_NAME] Dr. [PERSON_NAME]" WITH " [P…" at bounding box center [398, 351] width 272 height 67
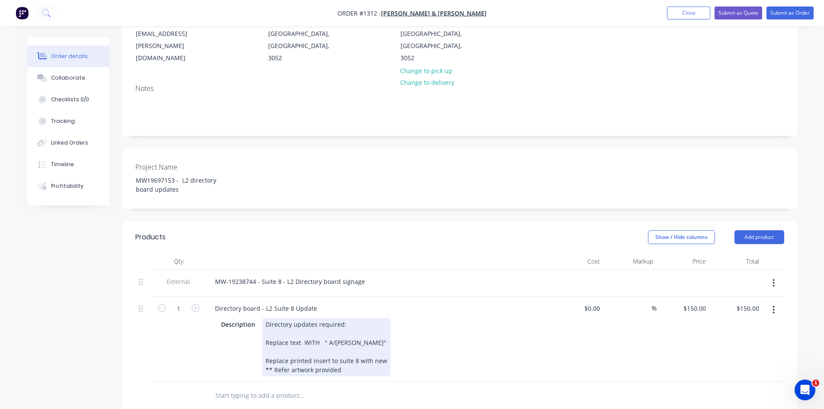
click at [436, 342] on div "Description Directory updates required: Replace text WITH " A/[PERSON_NAME]" Re…" at bounding box center [376, 347] width 317 height 58
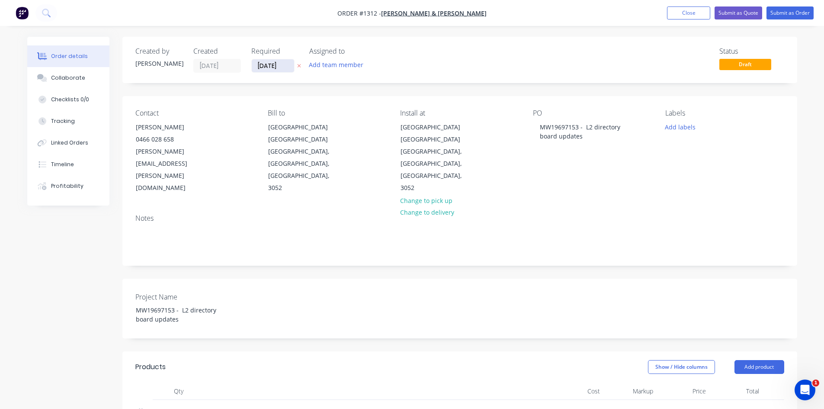
click at [258, 64] on input "[DATE]" at bounding box center [273, 65] width 42 height 13
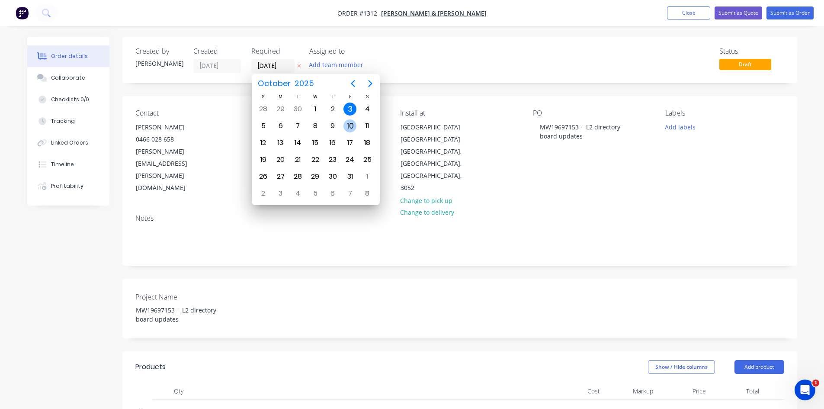
click at [353, 123] on div "10" at bounding box center [350, 125] width 13 height 13
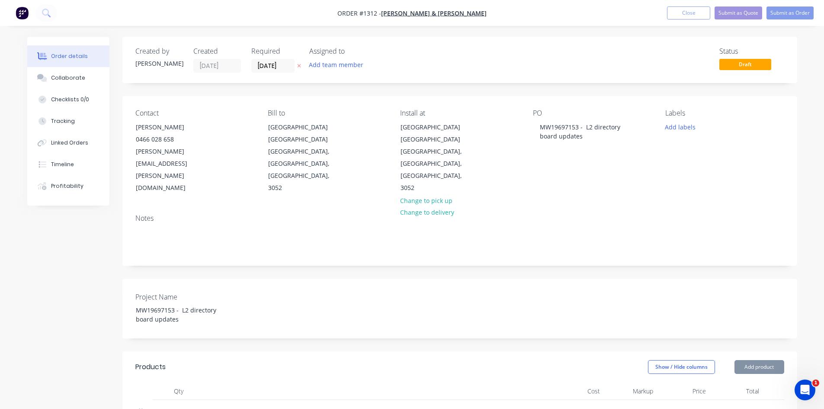
type input "[DATE]"
click at [745, 11] on button "Submit as Quote" at bounding box center [739, 12] width 48 height 13
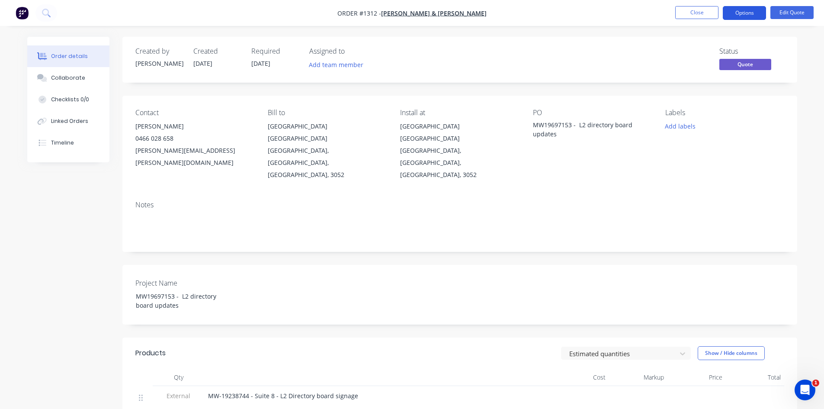
click at [743, 16] on button "Options" at bounding box center [744, 13] width 43 height 14
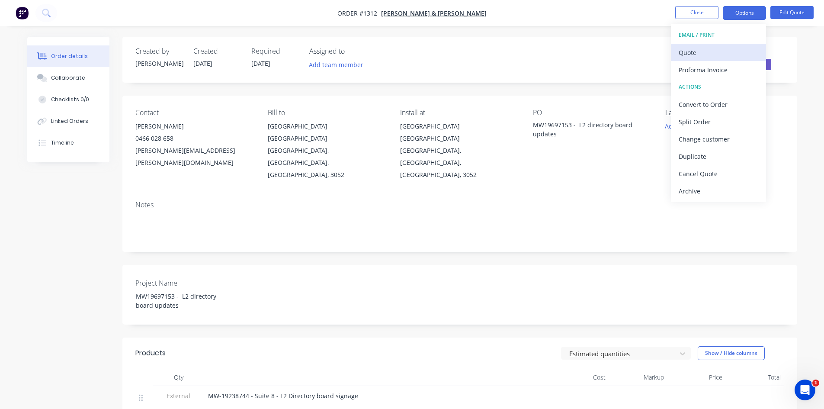
click at [718, 52] on div "Quote" at bounding box center [719, 52] width 80 height 13
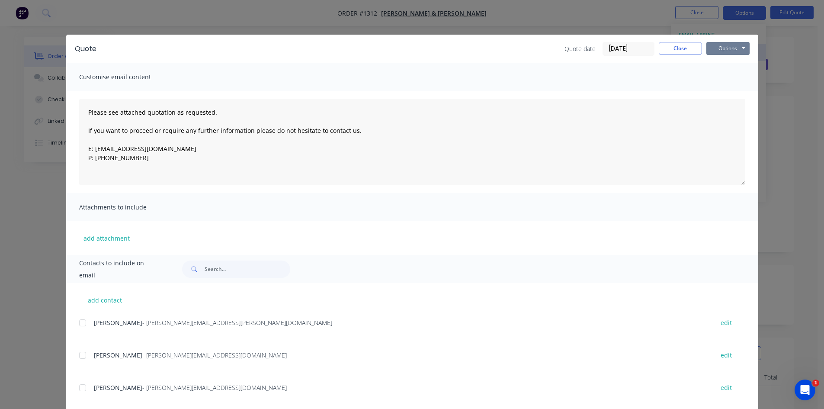
click at [718, 52] on button "Options" at bounding box center [727, 48] width 43 height 13
click at [720, 77] on button "Print" at bounding box center [733, 78] width 55 height 14
drag, startPoint x: 662, startPoint y: 48, endPoint x: 669, endPoint y: 44, distance: 7.7
click at [663, 47] on button "Close" at bounding box center [680, 48] width 43 height 13
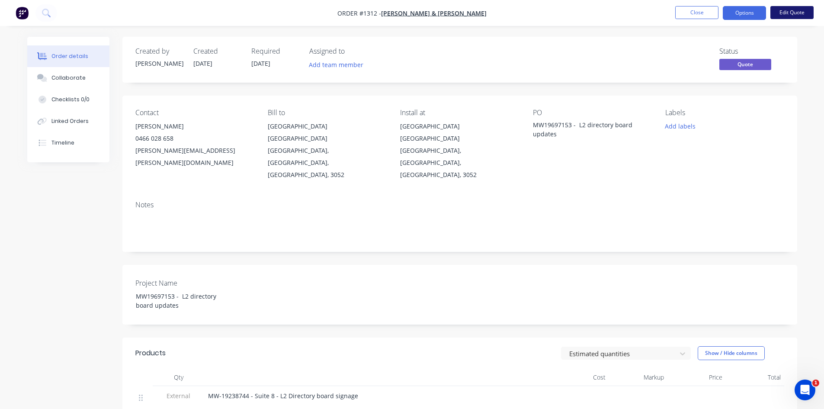
click at [792, 10] on button "Edit Quote" at bounding box center [792, 12] width 43 height 13
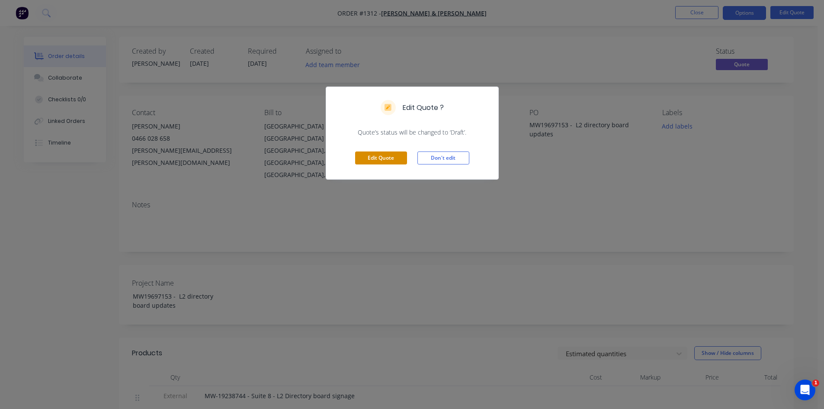
click at [395, 158] on button "Edit Quote" at bounding box center [381, 157] width 52 height 13
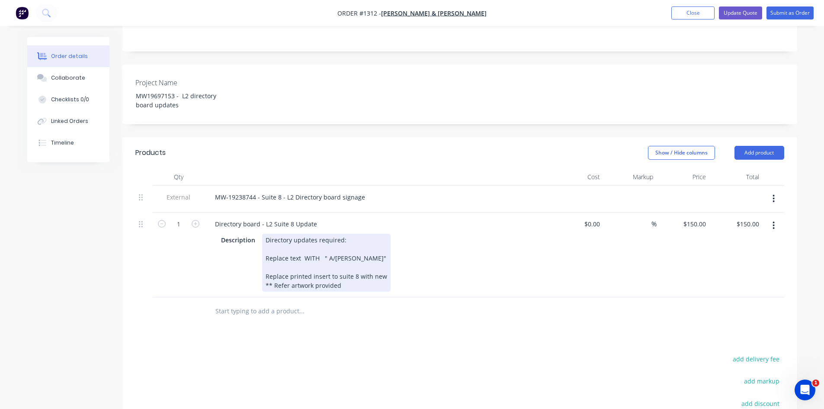
scroll to position [216, 0]
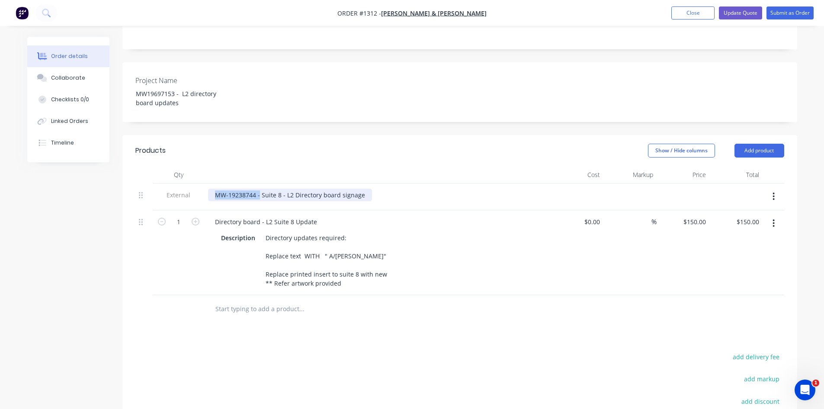
drag, startPoint x: 259, startPoint y: 169, endPoint x: 179, endPoint y: 166, distance: 80.1
click at [179, 183] on div "External MW-19238744 - Suite 8 - L2 Directory board signage" at bounding box center [459, 196] width 649 height 27
click at [291, 215] on div "Directory board - L2 Suite 8 Update" at bounding box center [266, 221] width 116 height 13
click at [446, 324] on div "Products Show / Hide columns Add product Qty Cost Markup Price Total External S…" at bounding box center [459, 333] width 675 height 396
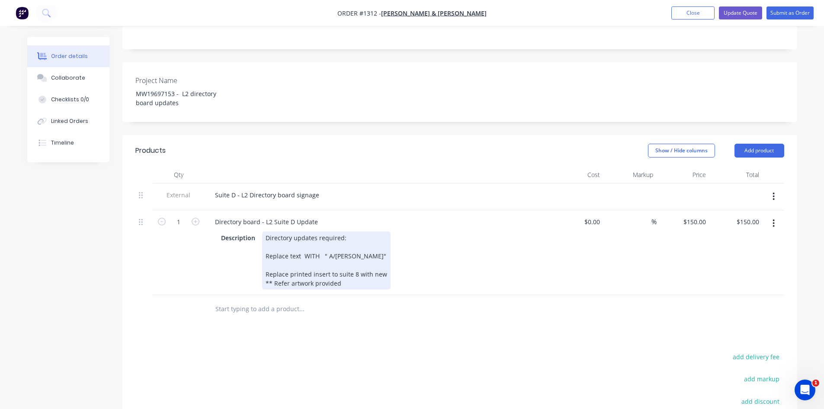
click at [391, 237] on div "Directory updates required: Replace text WITH " A/[PERSON_NAME]" Replace printe…" at bounding box center [326, 260] width 128 height 58
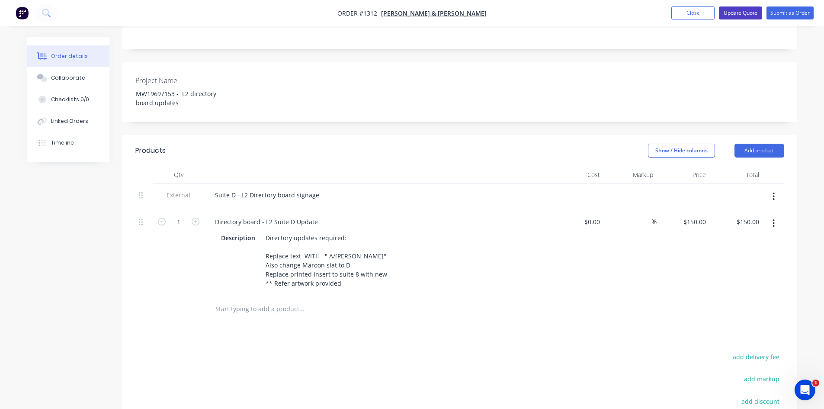
click at [750, 16] on button "Update Quote" at bounding box center [740, 12] width 43 height 13
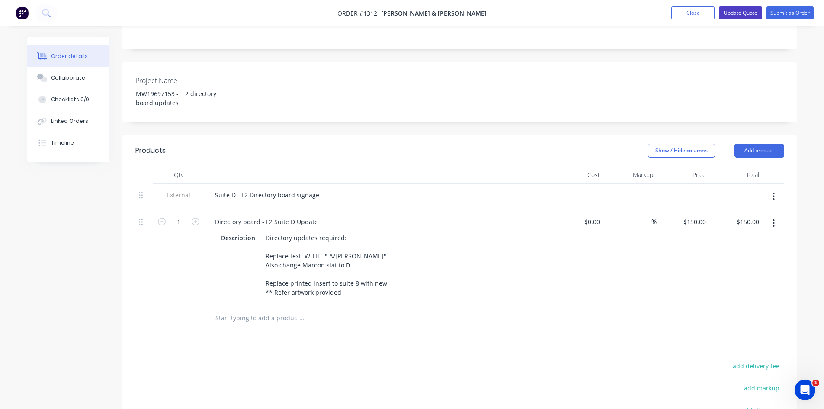
scroll to position [0, 0]
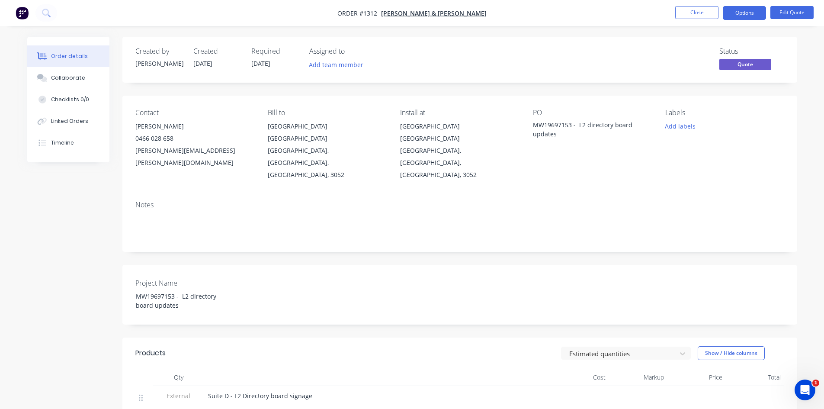
click at [750, 16] on button "Options" at bounding box center [744, 13] width 43 height 14
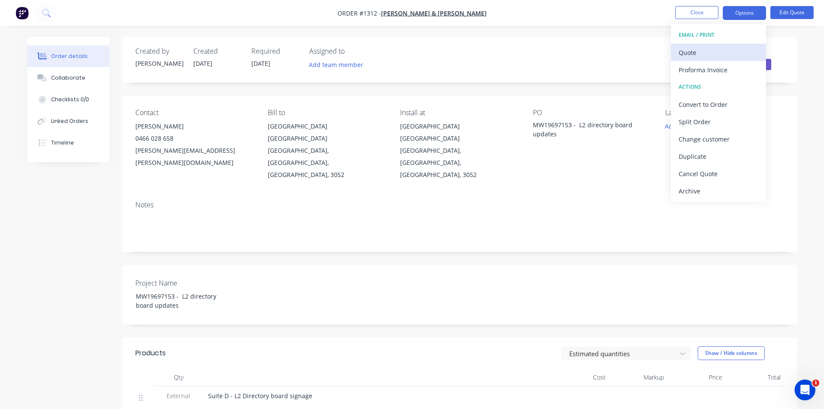
click at [715, 53] on div "Quote" at bounding box center [719, 52] width 80 height 13
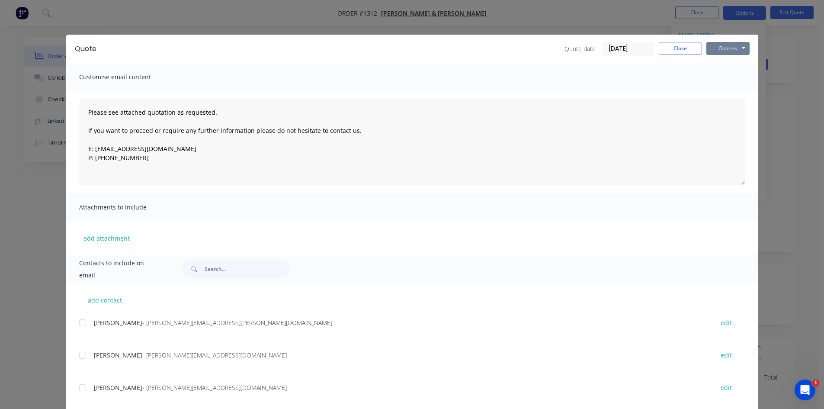
click at [717, 51] on button "Options" at bounding box center [727, 48] width 43 height 13
click at [717, 77] on button "Print" at bounding box center [733, 78] width 55 height 14
click at [673, 46] on button "Close" at bounding box center [680, 48] width 43 height 13
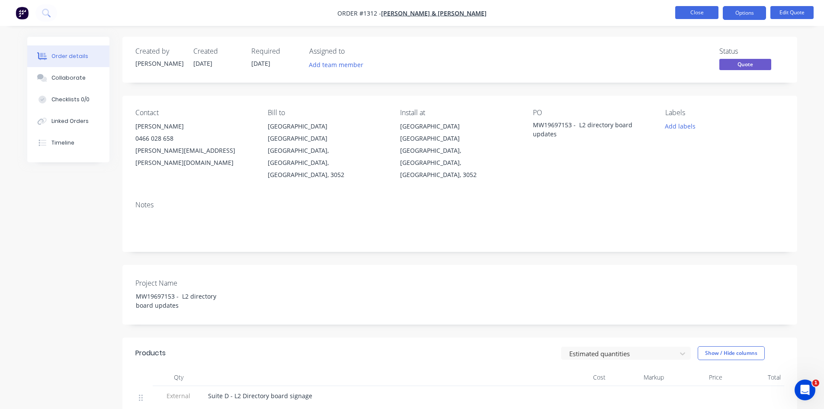
click at [688, 8] on button "Close" at bounding box center [696, 12] width 43 height 13
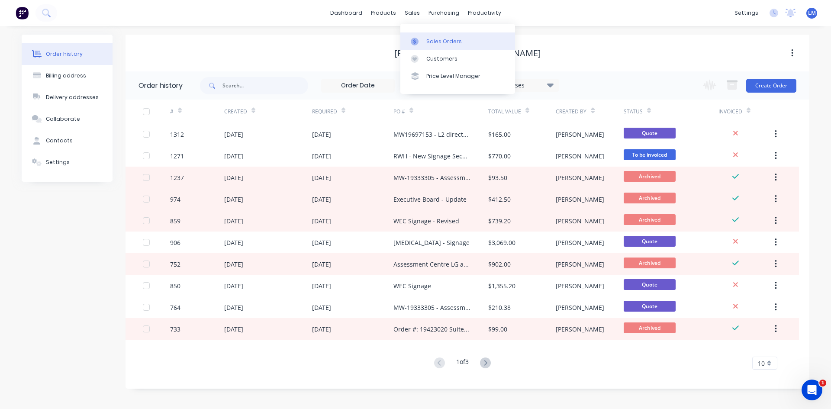
click at [432, 41] on div "Sales Orders" at bounding box center [443, 42] width 35 height 8
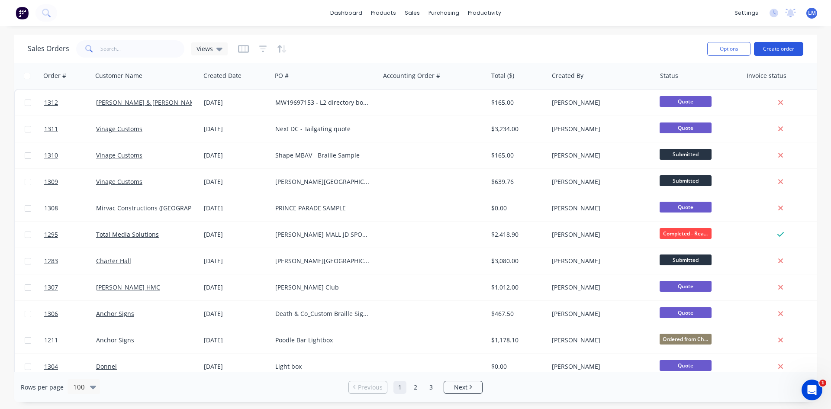
click at [769, 53] on button "Create order" at bounding box center [778, 49] width 49 height 14
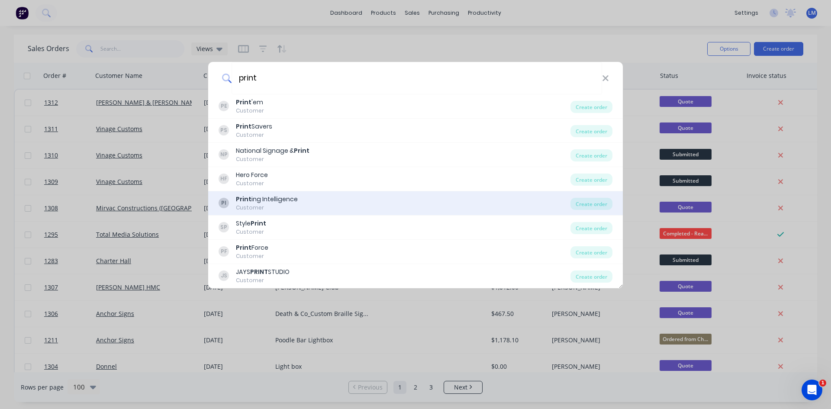
type input "print"
click at [285, 201] on div "Print ing Intelligence" at bounding box center [267, 199] width 62 height 9
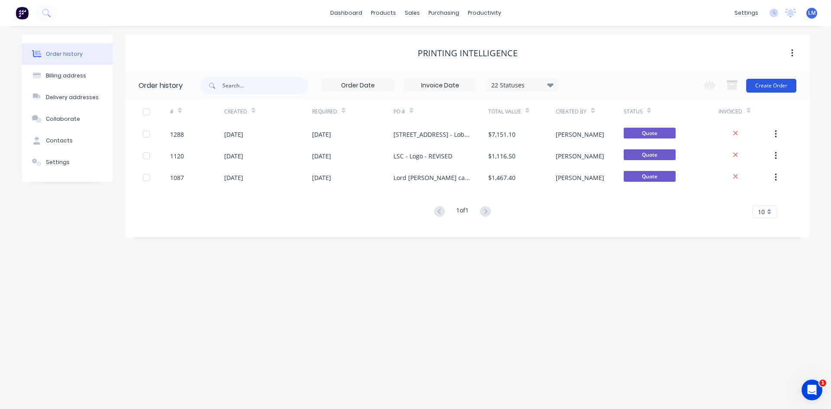
click at [764, 89] on button "Create Order" at bounding box center [771, 86] width 50 height 14
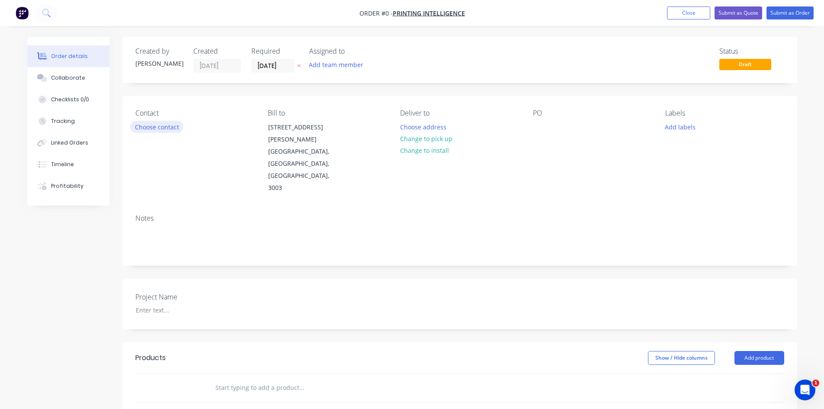
click at [167, 126] on button "Choose contact" at bounding box center [156, 127] width 53 height 12
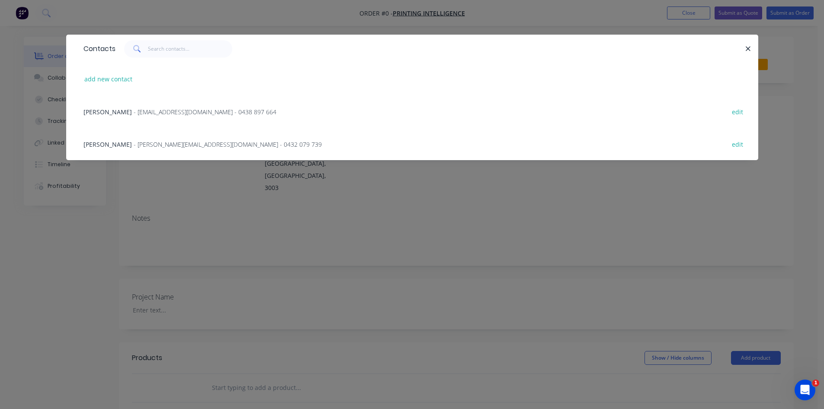
click at [160, 111] on span "- [EMAIL_ADDRESS][DOMAIN_NAME] - 0438 897 664" at bounding box center [205, 112] width 143 height 8
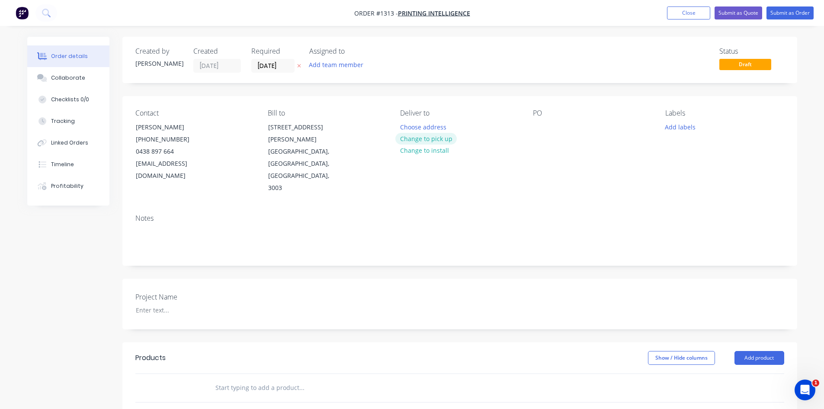
click at [433, 141] on button "Change to pick up" at bounding box center [425, 139] width 61 height 12
click at [280, 65] on input "[DATE]" at bounding box center [273, 65] width 42 height 13
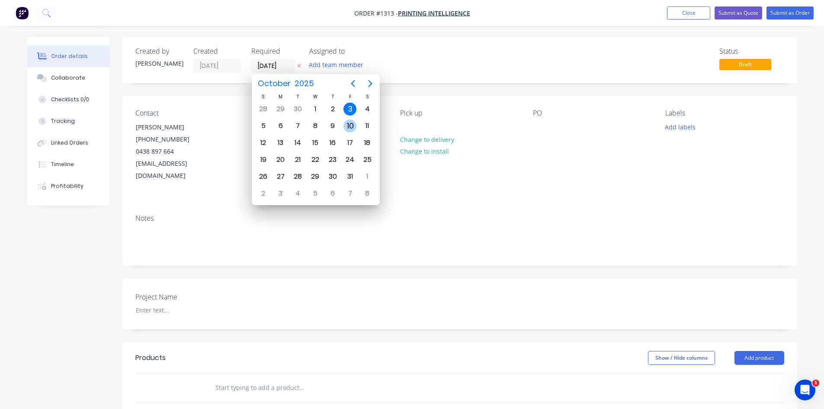
click at [356, 127] on div "10" at bounding box center [350, 125] width 13 height 13
type input "[DATE]"
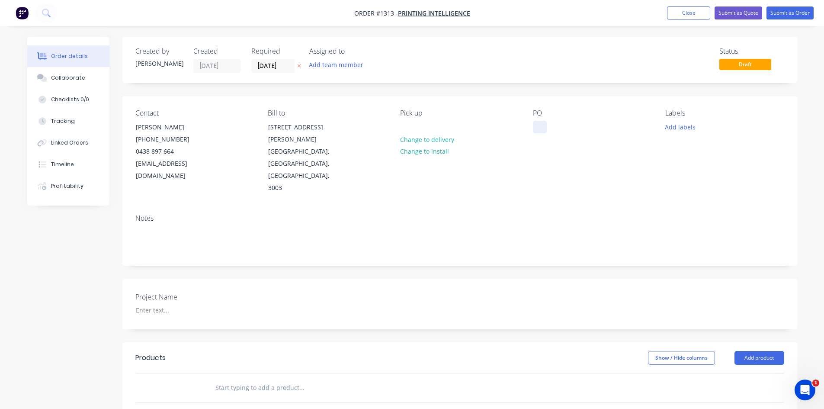
drag, startPoint x: 523, startPoint y: 127, endPoint x: 535, endPoint y: 127, distance: 11.7
click at [525, 127] on div "Contact [PERSON_NAME] [PHONE_NUMBER] [EMAIL_ADDRESS][DOMAIN_NAME] Bill to [STRE…" at bounding box center [459, 151] width 675 height 111
click at [536, 124] on div at bounding box center [540, 127] width 14 height 13
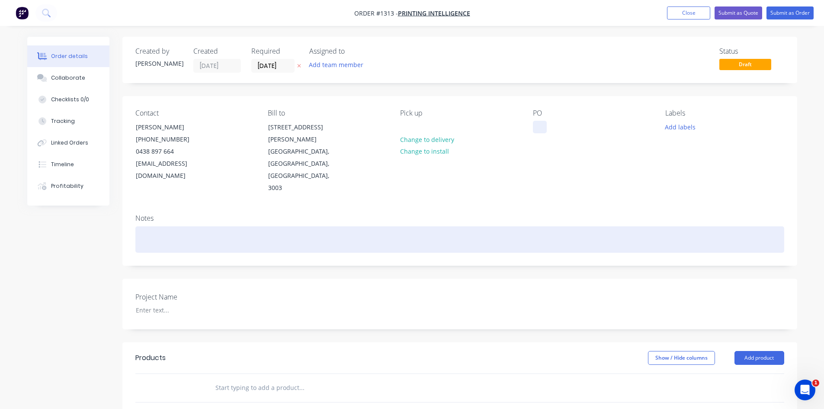
paste div
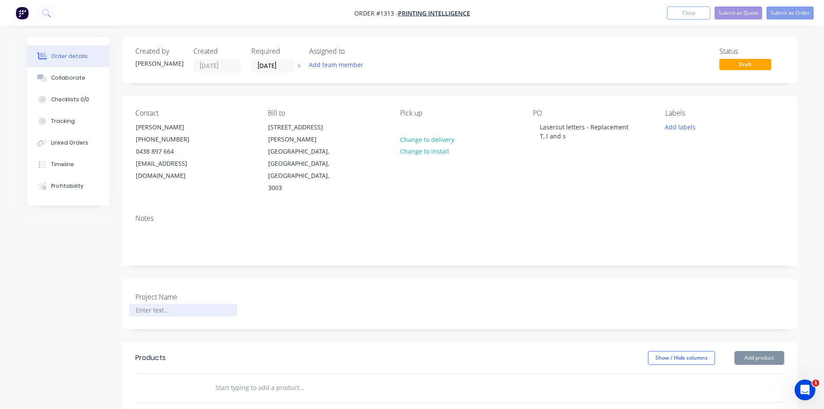
click at [163, 304] on div at bounding box center [183, 310] width 108 height 13
paste div
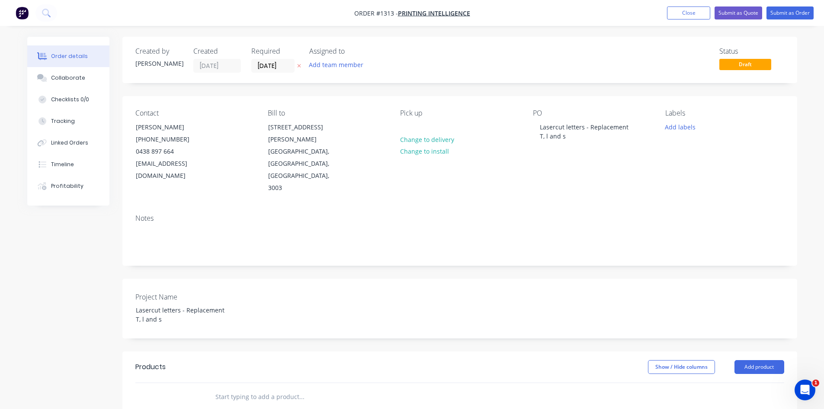
click at [238, 388] on input "text" at bounding box center [301, 396] width 173 height 17
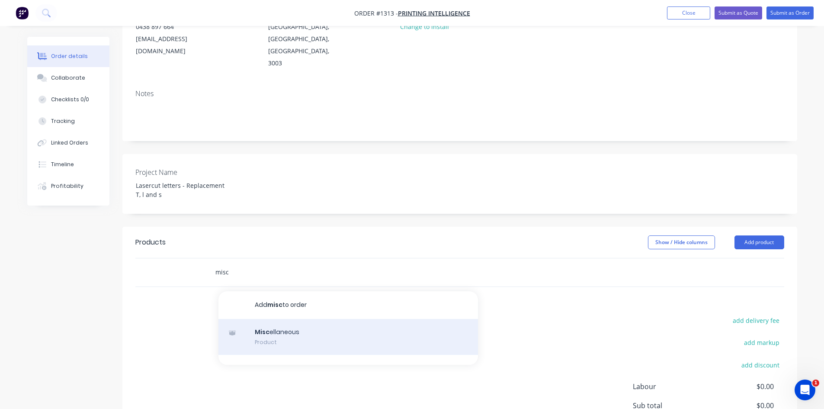
scroll to position [130, 0]
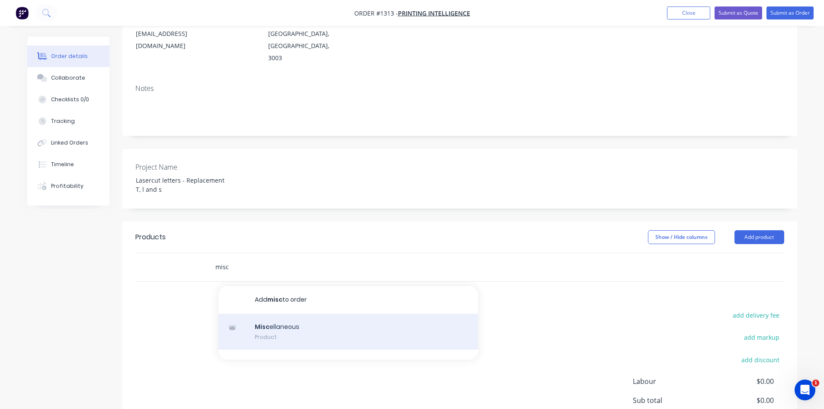
type input "misc"
click at [298, 314] on div "Misc ellaneous Product" at bounding box center [348, 332] width 260 height 36
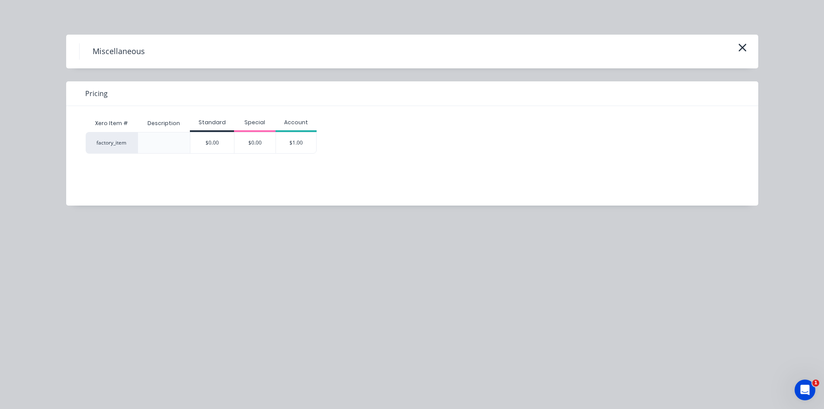
drag, startPoint x: 301, startPoint y: 149, endPoint x: 307, endPoint y: 170, distance: 21.2
click at [301, 149] on div "$1.00" at bounding box center [296, 142] width 41 height 21
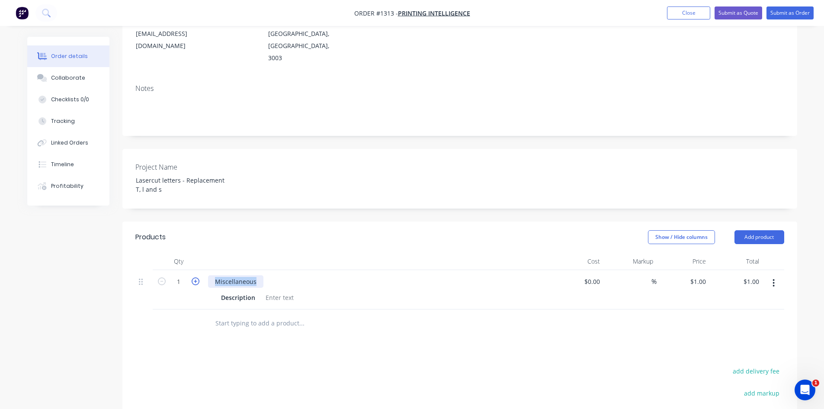
drag, startPoint x: 257, startPoint y: 258, endPoint x: 195, endPoint y: 260, distance: 61.9
click at [195, 270] on div "1 Miscellaneous Description $0.00 $0.00 % $1.00 $1.00 $1.00 $1.00" at bounding box center [459, 289] width 649 height 39
click at [266, 291] on div at bounding box center [279, 297] width 35 height 13
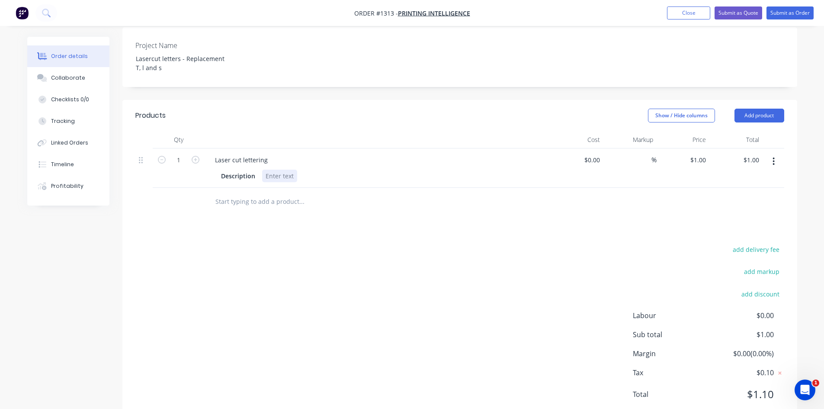
scroll to position [255, 0]
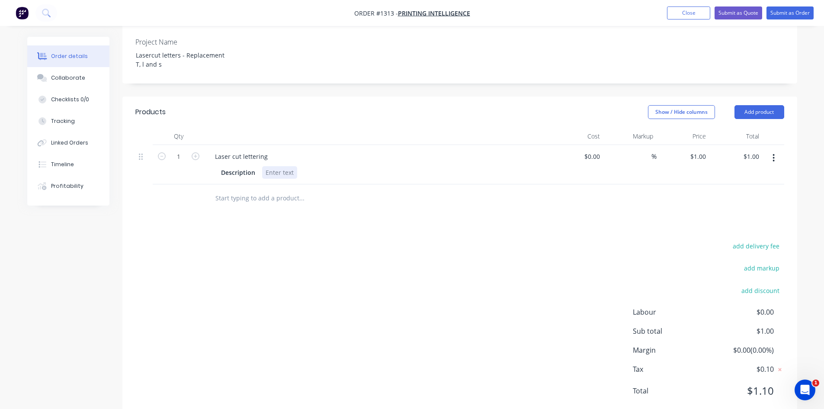
click at [279, 166] on div at bounding box center [279, 172] width 35 height 13
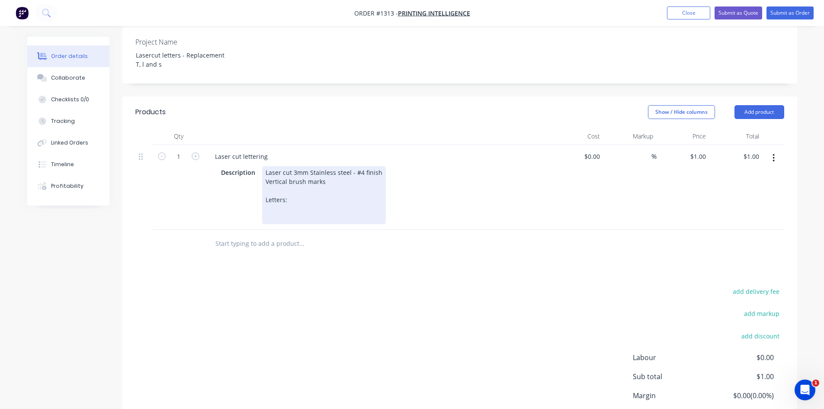
click at [287, 185] on div "Laser cut 3mm Stainless steel - #4 finish Vertical brush marks Letters:" at bounding box center [324, 195] width 124 height 58
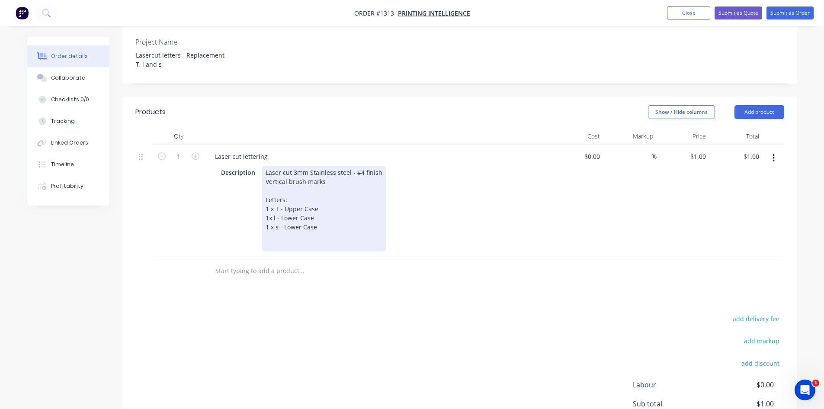
click at [334, 231] on div at bounding box center [324, 240] width 117 height 18
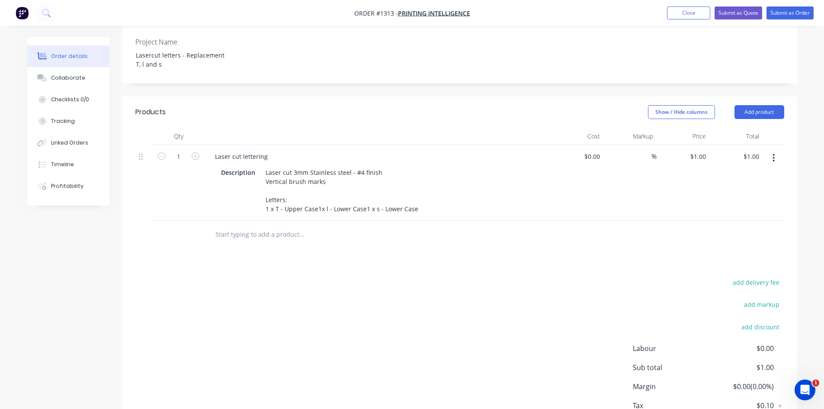
click at [392, 264] on div "Products Show / Hide columns Add product Qty Cost Markup Price Total 1 Laser cu…" at bounding box center [459, 276] width 675 height 360
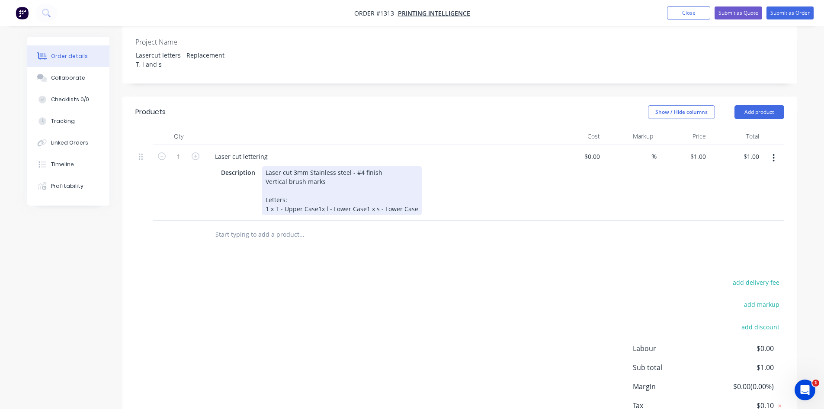
click at [317, 186] on div "Laser cut 3mm Stainless steel - #4 finish Vertical brush marks Letters: 1 x T -…" at bounding box center [342, 190] width 160 height 49
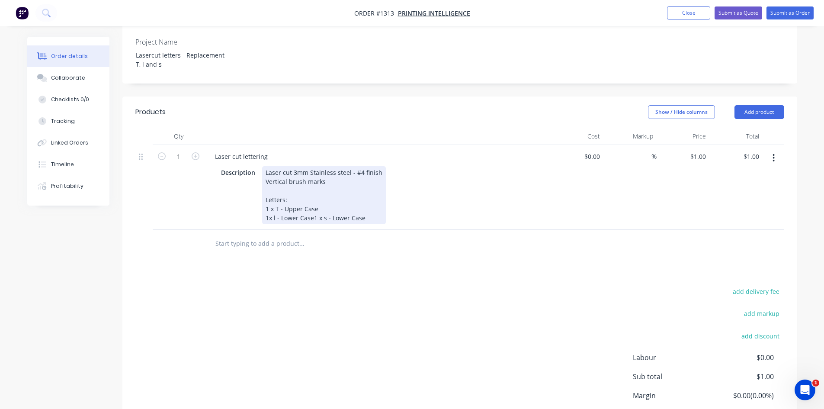
click at [312, 194] on div "Laser cut 3mm Stainless steel - #4 finish Vertical brush marks Letters: 1 x T -…" at bounding box center [324, 195] width 124 height 58
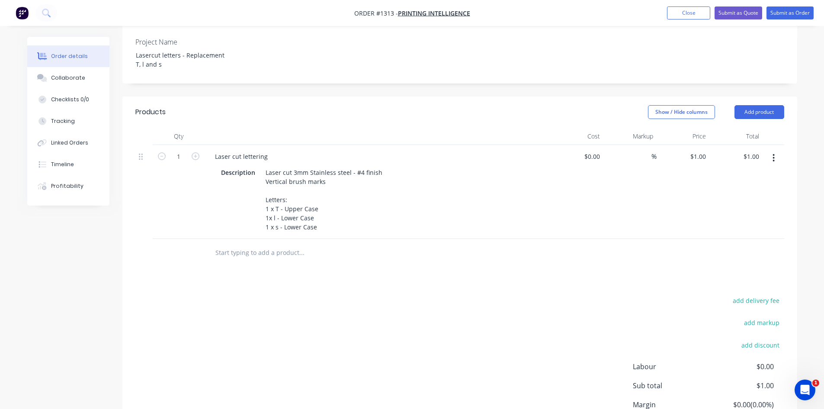
click at [336, 295] on div "add delivery fee add markup add discount Labour $0.00 Sub total $1.00 Margin $0…" at bounding box center [459, 378] width 649 height 167
click at [693, 145] on div "1 1" at bounding box center [683, 192] width 53 height 94
type input "$50.00"
click at [427, 312] on div "add delivery fee add markup add discount Labour $0.00 Sub total $50.00 Margin $…" at bounding box center [459, 378] width 649 height 167
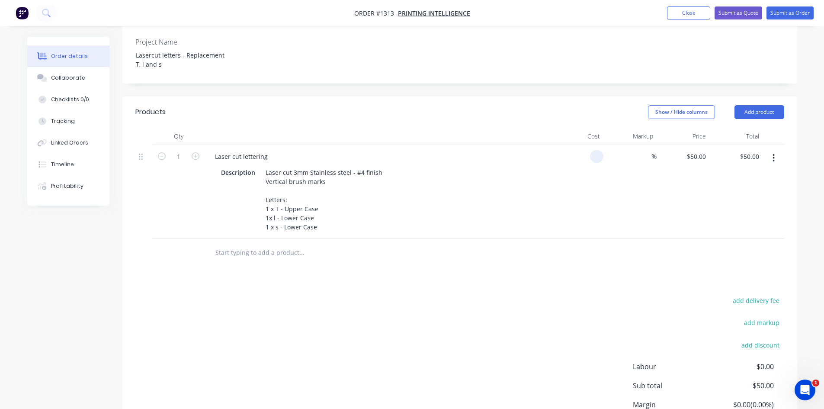
click at [592, 150] on div at bounding box center [596, 156] width 13 height 13
type input "$50.00"
click at [644, 150] on input at bounding box center [647, 156] width 10 height 13
type input "40"
type input "$70.00"
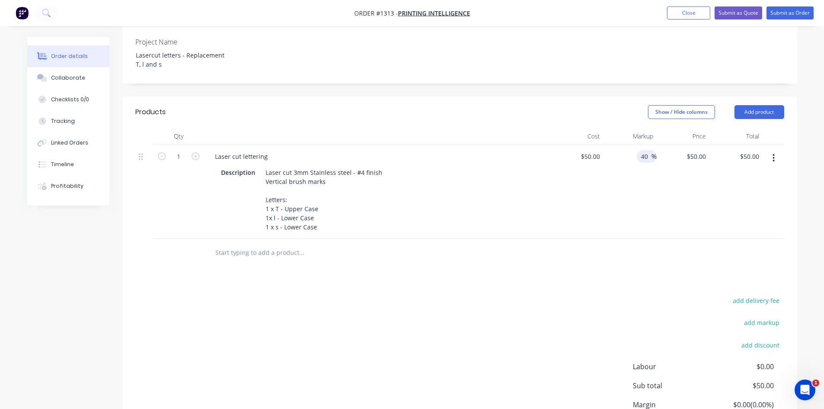
type input "$70.00"
click at [616, 189] on div "40 40 %" at bounding box center [630, 192] width 53 height 94
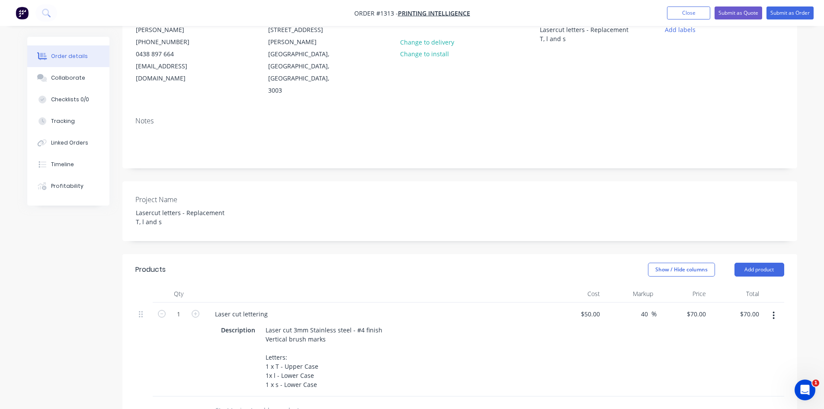
scroll to position [0, 0]
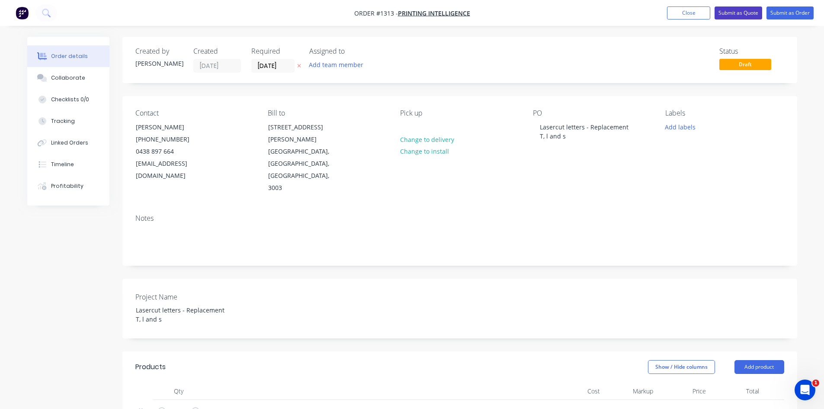
click at [734, 12] on button "Submit as Quote" at bounding box center [739, 12] width 48 height 13
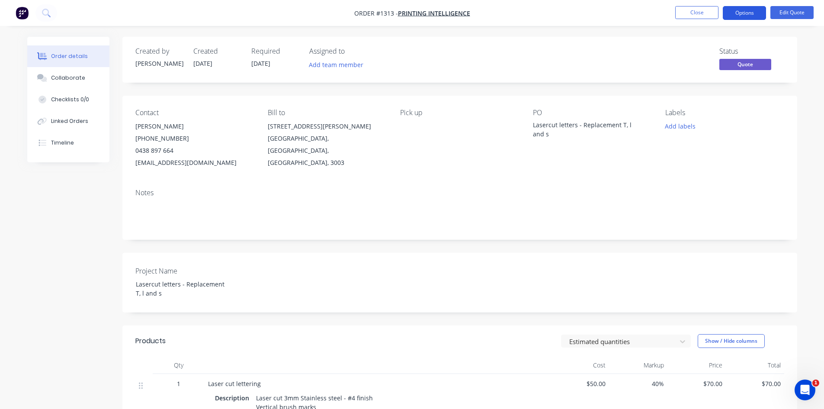
click at [742, 13] on button "Options" at bounding box center [744, 13] width 43 height 14
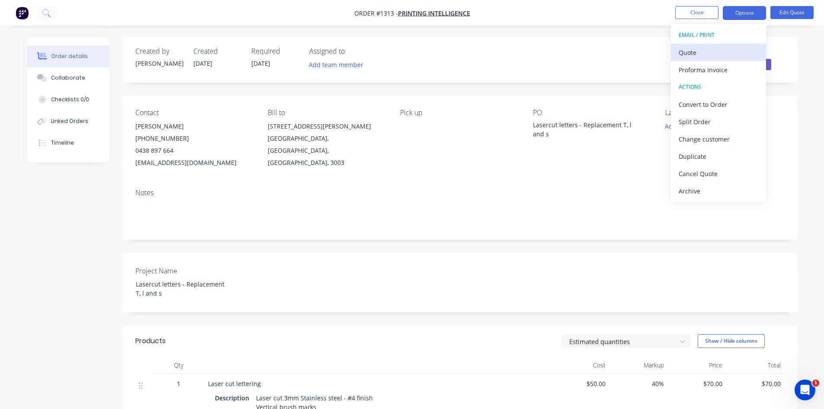
click at [718, 51] on div "Quote" at bounding box center [719, 52] width 80 height 13
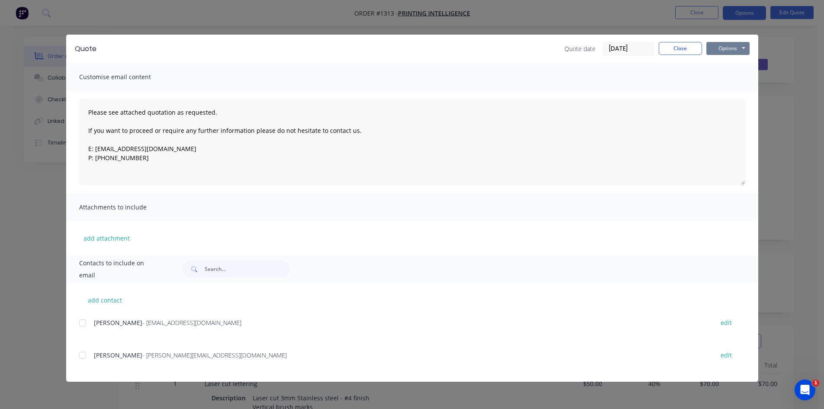
click at [718, 50] on button "Options" at bounding box center [727, 48] width 43 height 13
click at [723, 76] on button "Print" at bounding box center [733, 78] width 55 height 14
click at [686, 47] on button "Close" at bounding box center [680, 48] width 43 height 13
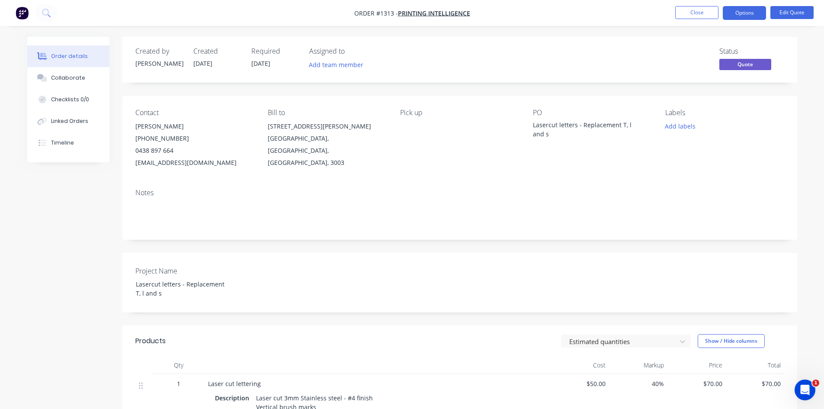
drag, startPoint x: 693, startPoint y: 14, endPoint x: 661, endPoint y: 44, distance: 43.8
click at [610, 60] on div "Order #1313 - Printing Intelligence Close Options Edit Quote Order details Coll…" at bounding box center [412, 309] width 824 height 618
click at [748, 14] on button "Options" at bounding box center [744, 13] width 43 height 14
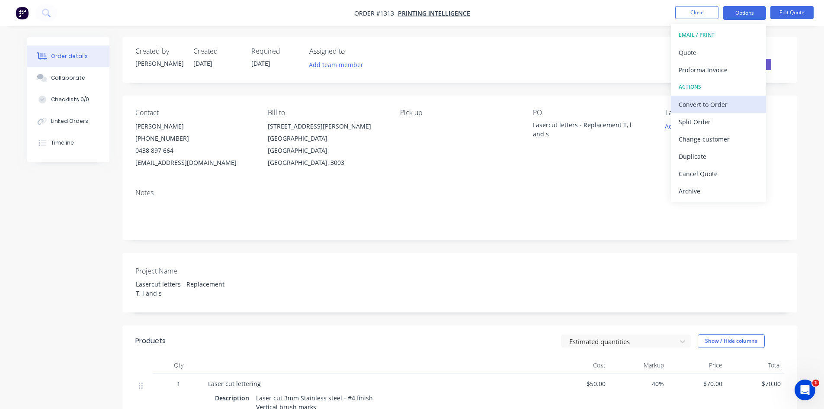
click at [720, 102] on div "Convert to Order" at bounding box center [719, 104] width 80 height 13
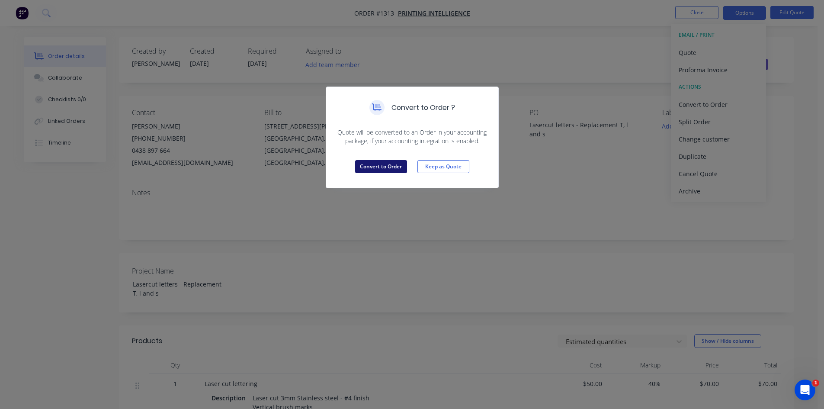
click at [403, 166] on button "Convert to Order" at bounding box center [381, 166] width 52 height 13
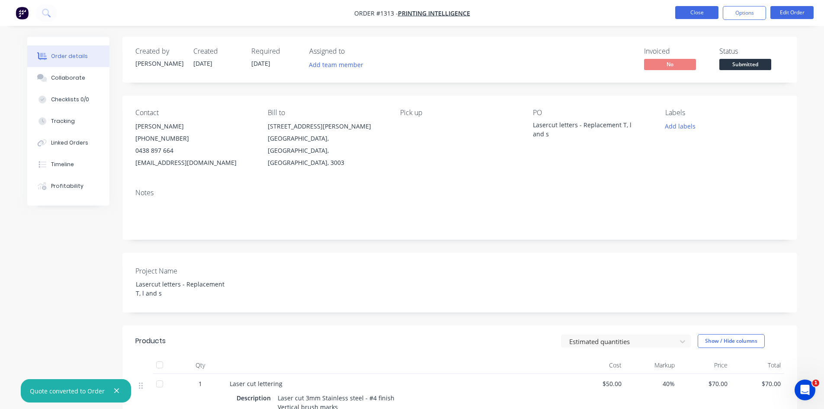
click at [706, 12] on button "Close" at bounding box center [696, 12] width 43 height 13
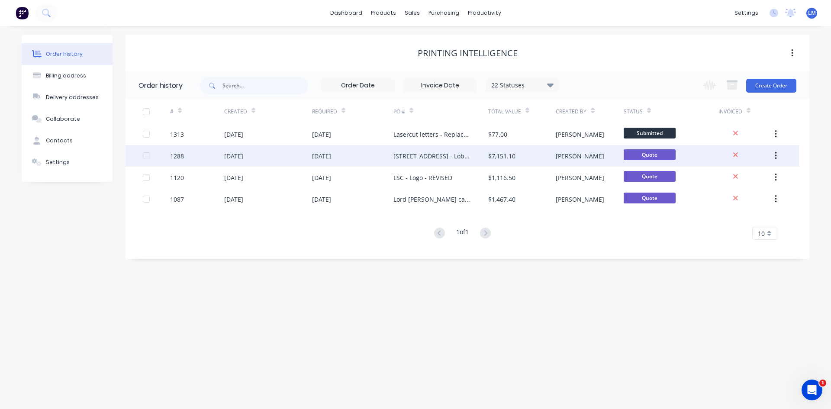
click at [382, 159] on div "[DATE]" at bounding box center [352, 156] width 81 height 22
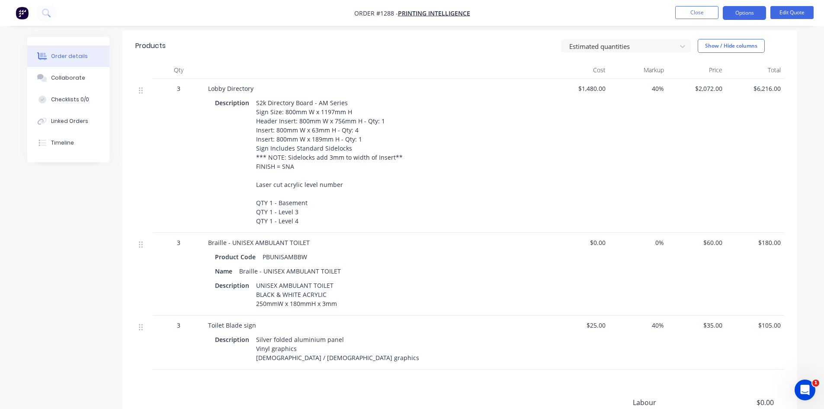
scroll to position [303, 0]
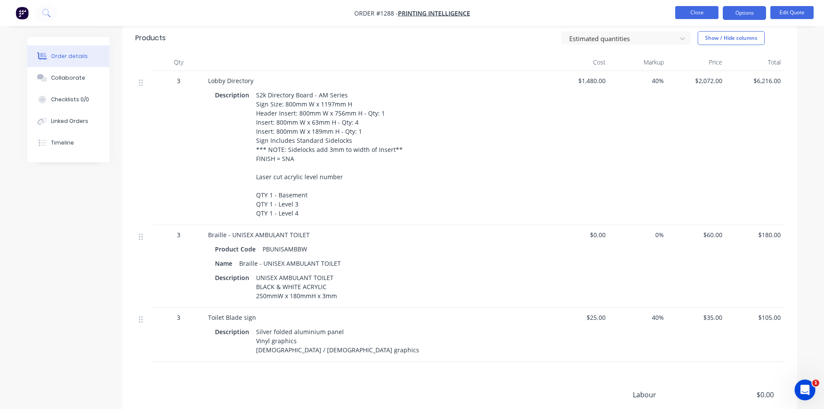
click at [681, 14] on button "Close" at bounding box center [696, 12] width 43 height 13
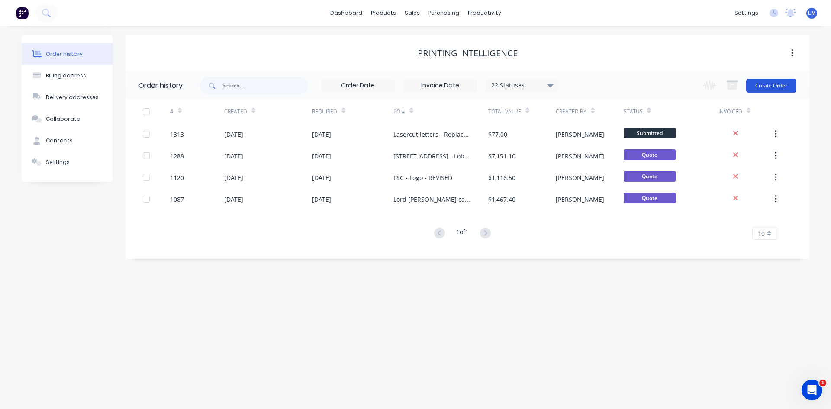
click at [767, 81] on button "Create Order" at bounding box center [771, 86] width 50 height 14
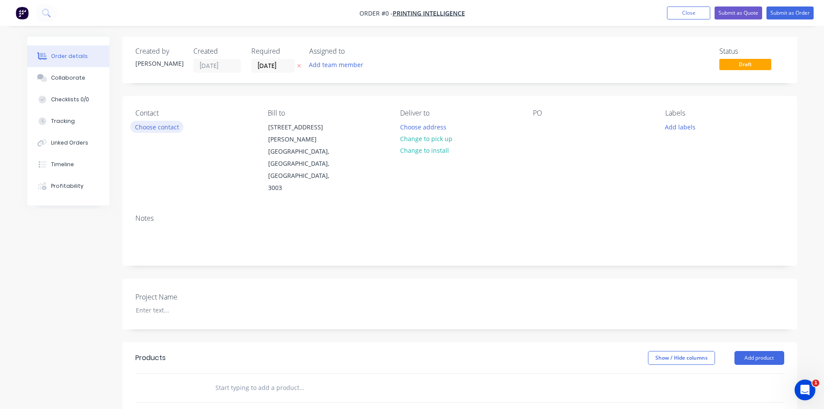
click at [154, 124] on button "Choose contact" at bounding box center [156, 127] width 53 height 12
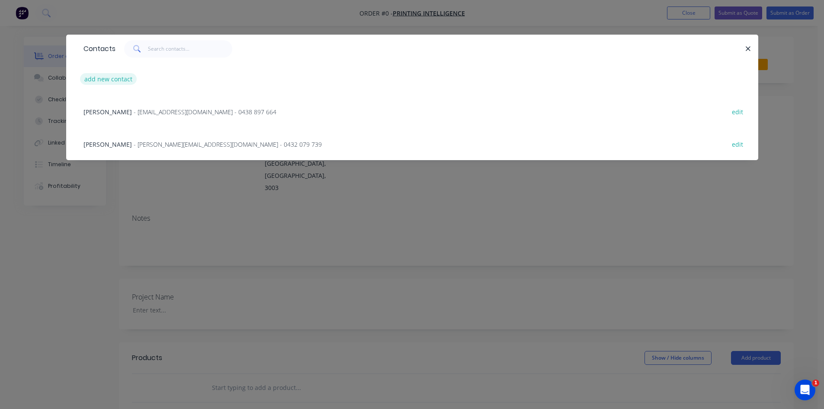
click at [105, 80] on button "add new contact" at bounding box center [108, 79] width 57 height 12
select select "AU"
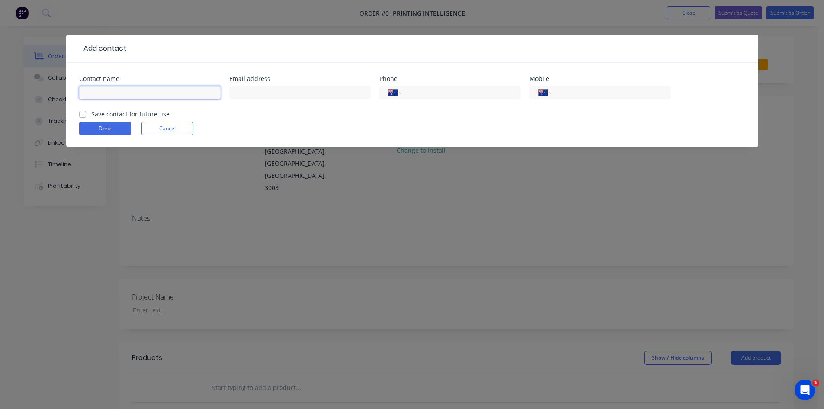
click at [121, 94] on input "text" at bounding box center [149, 92] width 141 height 13
type input "[PERSON_NAME]"
type input "[PERSON_NAME][EMAIL_ADDRESS][DOMAIN_NAME]"
click at [91, 115] on label "Save contact for future use" at bounding box center [130, 113] width 78 height 9
click at [85, 115] on input "Save contact for future use" at bounding box center [82, 113] width 7 height 8
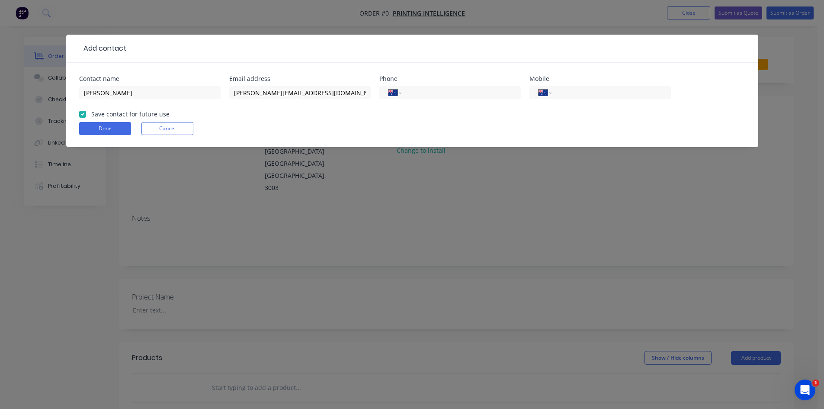
checkbox input "true"
click at [97, 127] on button "Done" at bounding box center [105, 128] width 52 height 13
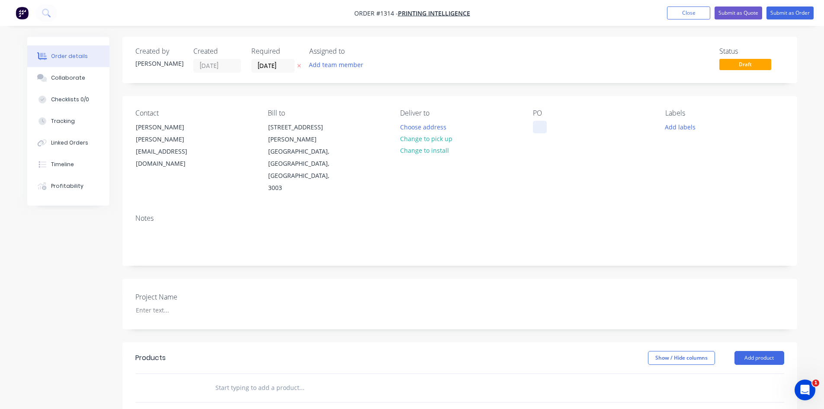
click at [542, 125] on div at bounding box center [540, 127] width 14 height 13
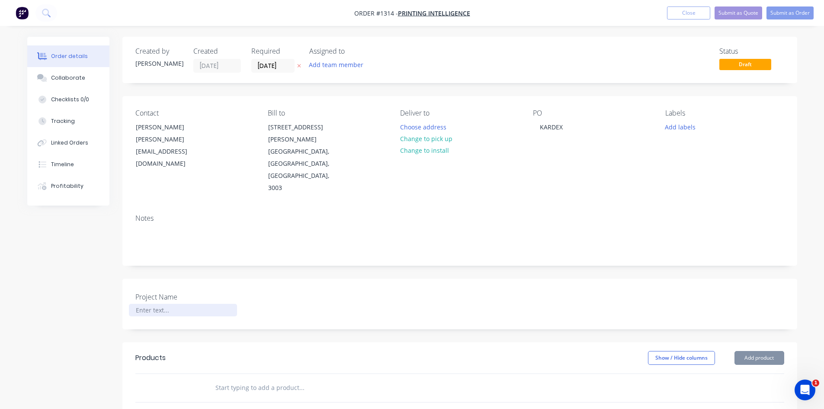
click at [169, 304] on div at bounding box center [183, 310] width 108 height 13
click at [239, 379] on input "text" at bounding box center [301, 387] width 173 height 17
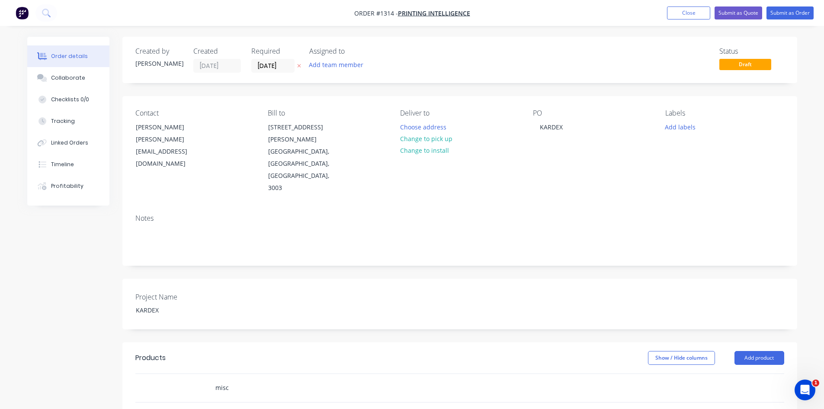
type input "misc"
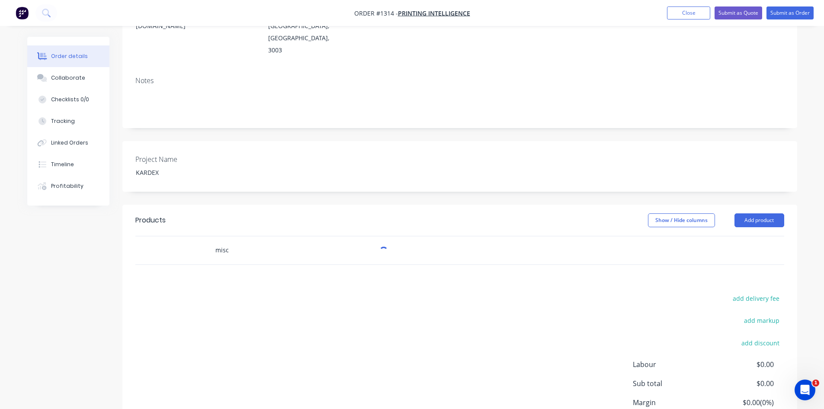
scroll to position [178, 0]
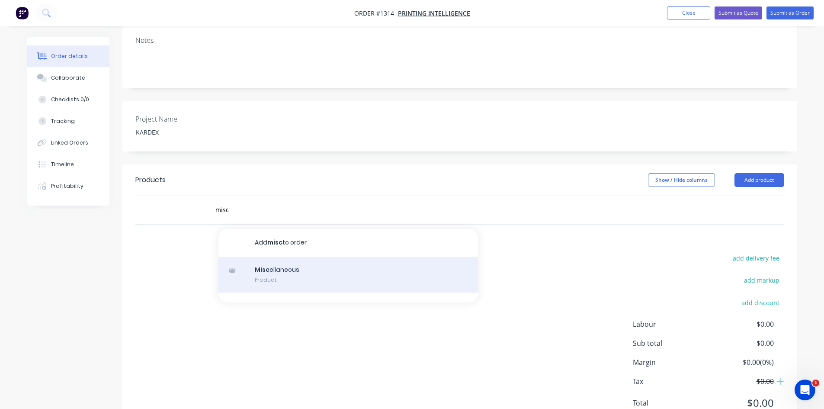
click at [322, 257] on div "Misc ellaneous Product" at bounding box center [348, 275] width 260 height 36
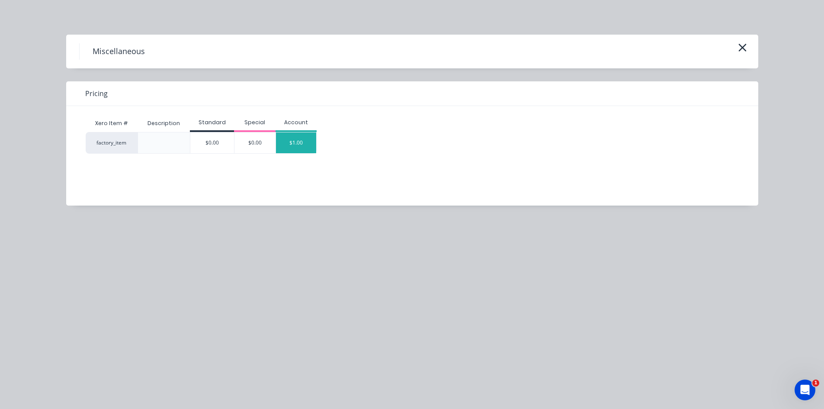
click at [301, 147] on div "$1.00" at bounding box center [296, 142] width 41 height 21
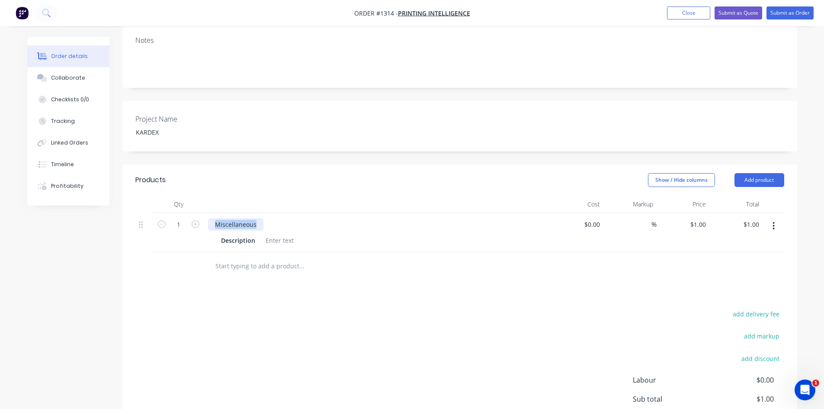
drag, startPoint x: 258, startPoint y: 188, endPoint x: 208, endPoint y: 185, distance: 49.8
click at [208, 218] on div "Miscellaneous" at bounding box center [235, 224] width 55 height 13
click at [276, 234] on div at bounding box center [279, 240] width 35 height 13
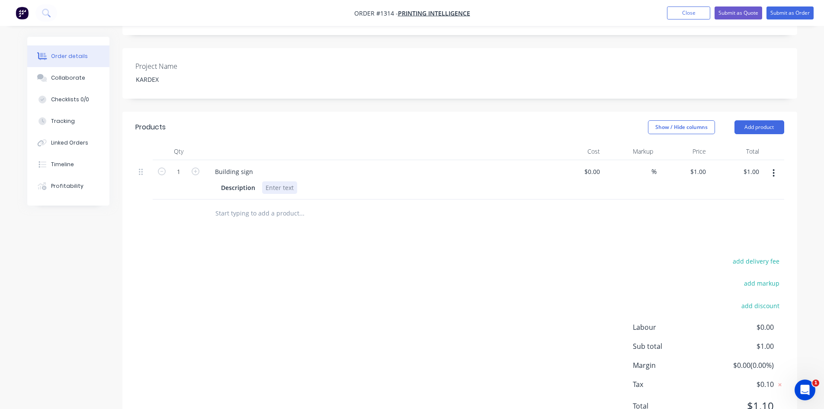
scroll to position [234, 0]
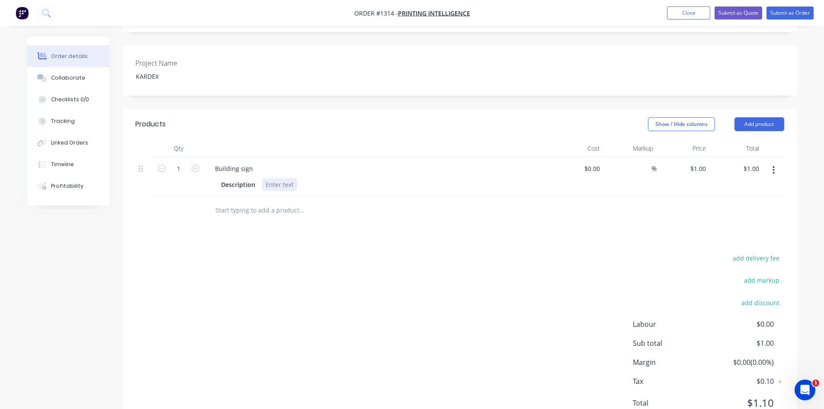
click at [272, 178] on div at bounding box center [279, 184] width 35 height 13
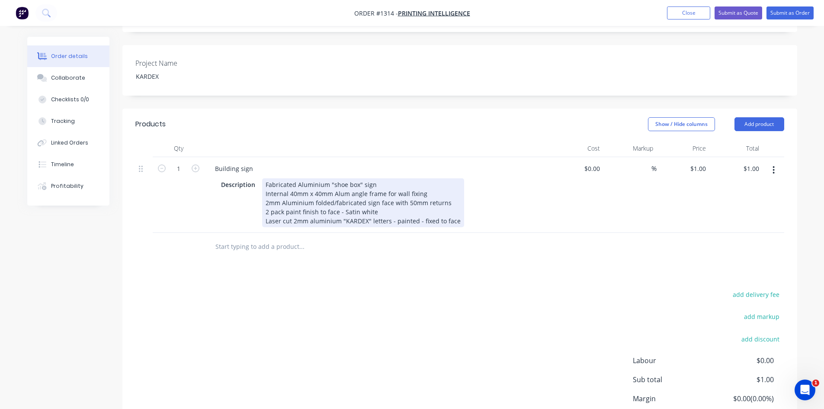
click at [382, 178] on div "Fabricated Aluminium "shoe box" sign Internal 40mm x 40mm Alum angle frame for …" at bounding box center [363, 202] width 202 height 49
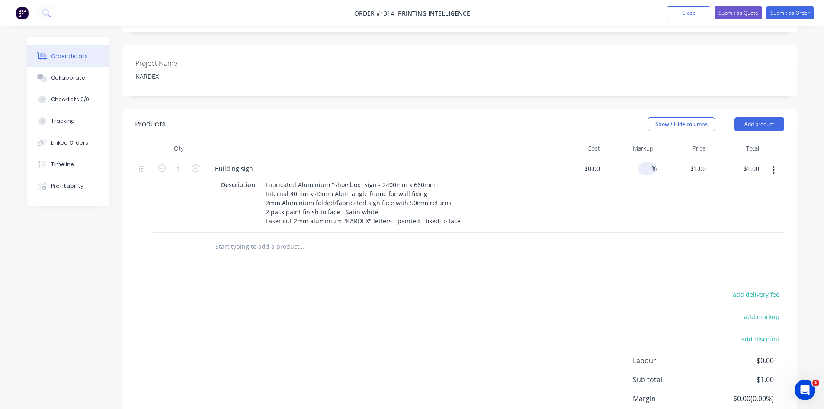
click at [647, 162] on input at bounding box center [647, 168] width 10 height 13
type input "45"
type input "$0.00"
click at [597, 162] on input at bounding box center [594, 168] width 20 height 13
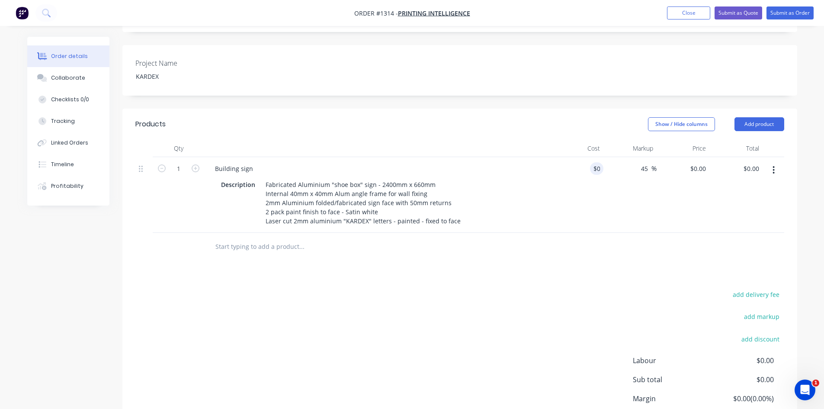
click at [256, 178] on div "Description Fabricated Aluminium "shoe box" sign - 2400mm x 660mm Internal 40mm…" at bounding box center [376, 202] width 317 height 49
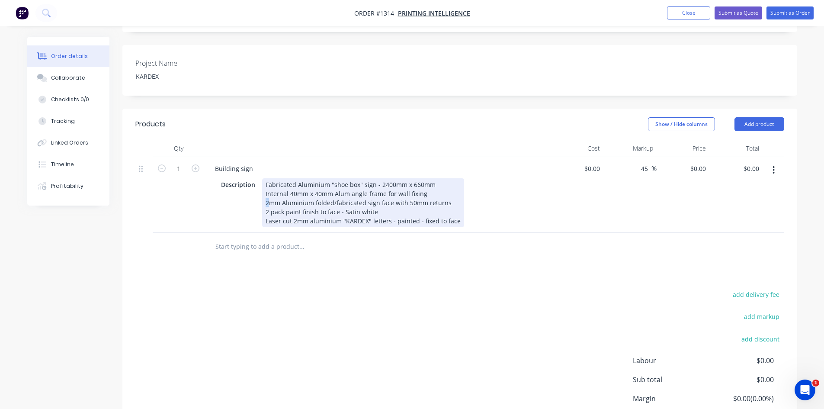
click at [268, 178] on div "Fabricated Aluminium "shoe box" sign - 2400mm x 660mm Internal 40mm x 40mm Alum…" at bounding box center [363, 202] width 202 height 49
drag, startPoint x: 282, startPoint y: 165, endPoint x: 312, endPoint y: 167, distance: 29.9
click at [312, 178] on div "Fabricated Aluminium "shoe box" sign - 2400mm x 660mm Internal 40mm x 40mm Alum…" at bounding box center [363, 202] width 202 height 49
drag, startPoint x: 340, startPoint y: 177, endPoint x: 250, endPoint y: 175, distance: 89.6
click at [250, 178] on div "Description Fabricated Aluminium "shoe box" sign - 2400mm x 660mm Internal 40mm…" at bounding box center [376, 202] width 317 height 49
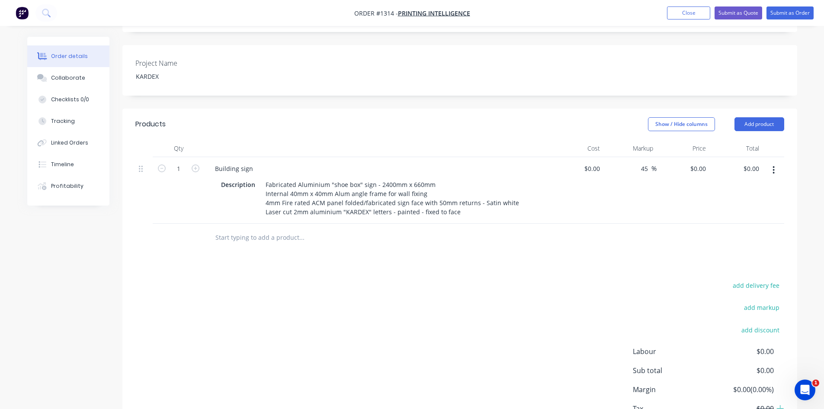
click at [411, 279] on div "add delivery fee add markup add discount Labour $0.00 Sub total $0.00 Margin $0…" at bounding box center [459, 362] width 649 height 167
click at [598, 162] on input "0" at bounding box center [594, 168] width 20 height 13
type input "$900.00"
type input "$1,305.00"
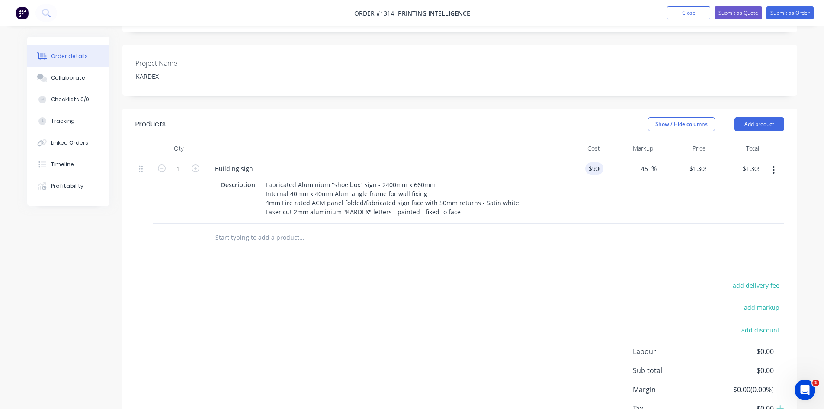
click at [510, 324] on div "add delivery fee add markup add discount Labour $0.00 Sub total $0.00 Margin $0…" at bounding box center [459, 362] width 649 height 167
click at [735, 10] on button "Submit as Quote" at bounding box center [739, 12] width 48 height 13
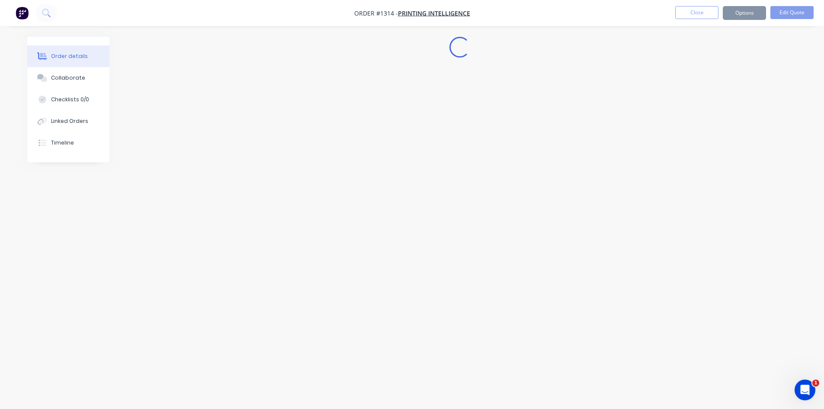
scroll to position [0, 0]
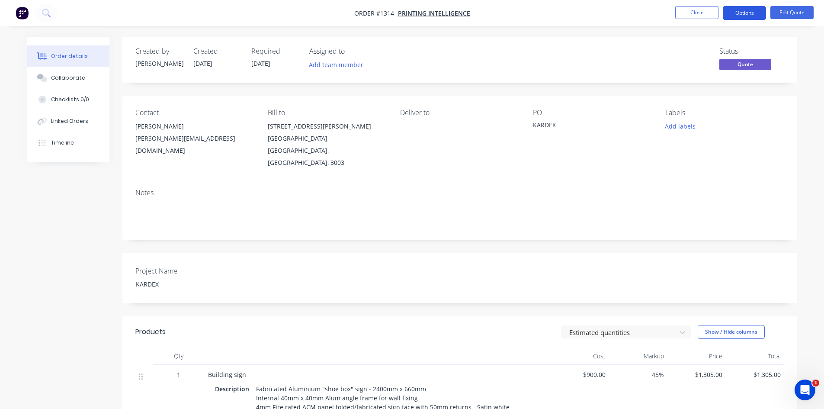
click at [735, 13] on button "Options" at bounding box center [744, 13] width 43 height 14
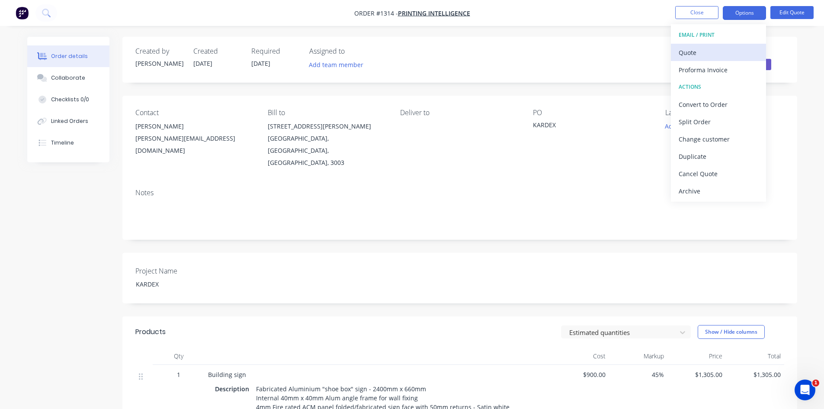
click at [708, 55] on div "Quote" at bounding box center [719, 52] width 80 height 13
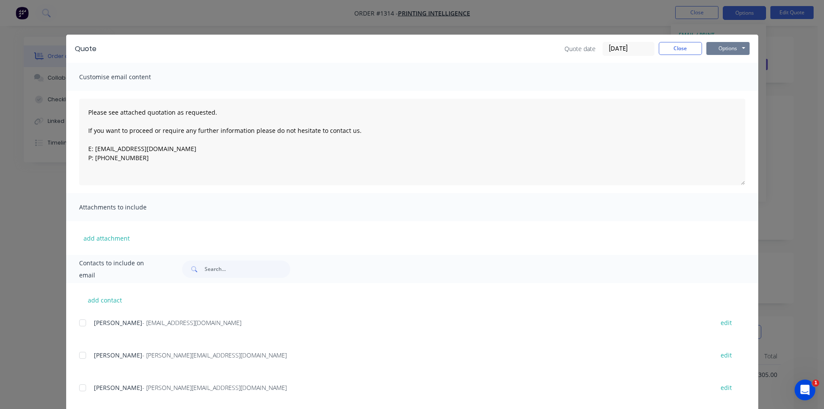
click at [713, 49] on button "Options" at bounding box center [727, 48] width 43 height 13
click at [726, 79] on button "Print" at bounding box center [733, 78] width 55 height 14
click at [670, 48] on button "Close" at bounding box center [680, 48] width 43 height 13
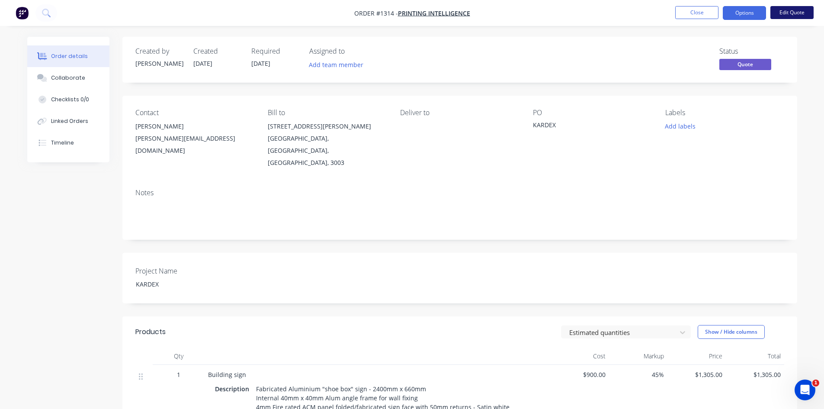
click at [790, 8] on button "Edit Quote" at bounding box center [792, 12] width 43 height 13
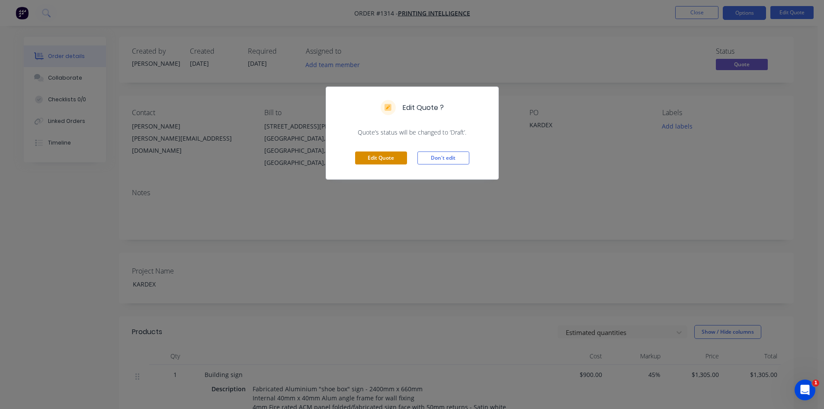
click at [385, 162] on button "Edit Quote" at bounding box center [381, 157] width 52 height 13
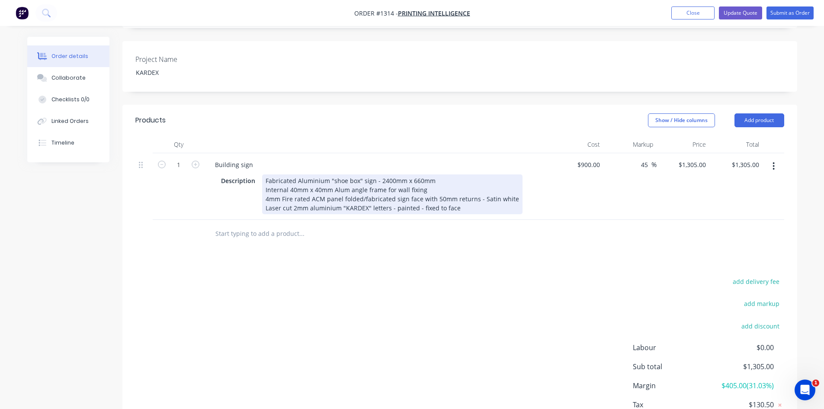
scroll to position [260, 0]
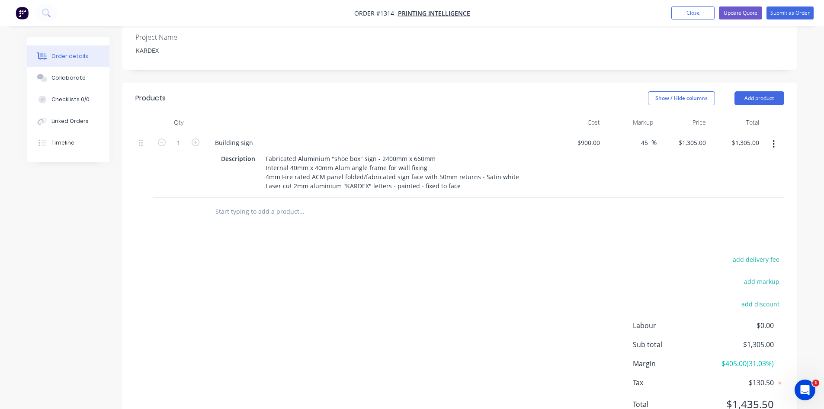
click at [394, 268] on div "add delivery fee add markup add discount Labour $0.00 Sub total $1,305.00 Margi…" at bounding box center [459, 337] width 649 height 167
click at [772, 136] on button "button" at bounding box center [774, 144] width 20 height 16
click at [730, 178] on div "Duplicate" at bounding box center [743, 184] width 67 height 13
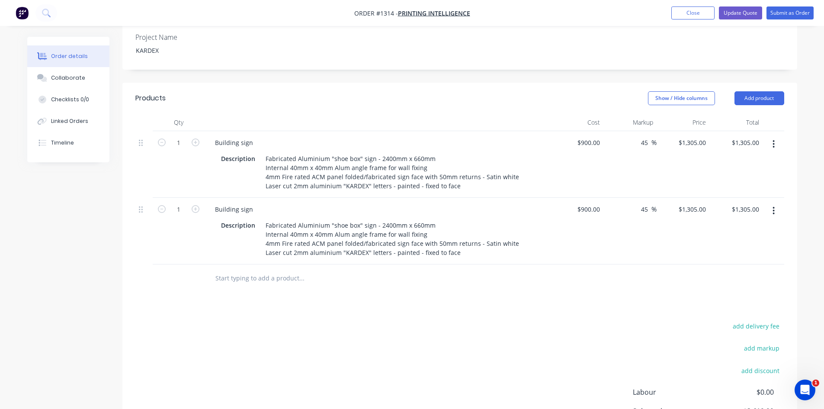
click at [374, 280] on div "Products Show / Hide columns Add product Qty Cost Markup Price Total 1 Building…" at bounding box center [459, 291] width 675 height 417
drag, startPoint x: 250, startPoint y: 173, endPoint x: 189, endPoint y: 173, distance: 61.0
click at [190, 198] on div "1 Building sign Description Fabricated Aluminium "shoe box" sign - 2400mm x 660…" at bounding box center [459, 231] width 649 height 67
click at [378, 320] on div "add delivery fee add markup add discount Labour $0.00 Sub total $2,610.00 Margi…" at bounding box center [459, 403] width 649 height 167
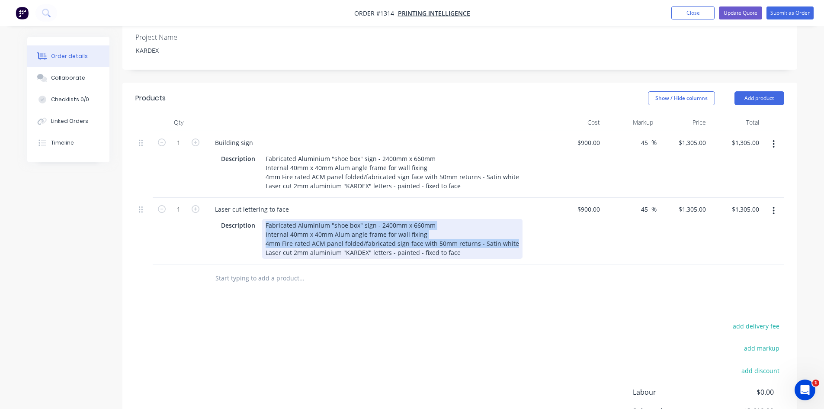
drag, startPoint x: 264, startPoint y: 188, endPoint x: 513, endPoint y: 208, distance: 250.0
click at [513, 219] on div "Description Fabricated Aluminium "shoe box" sign - 2400mm x 660mm Internal 40mm…" at bounding box center [376, 239] width 317 height 40
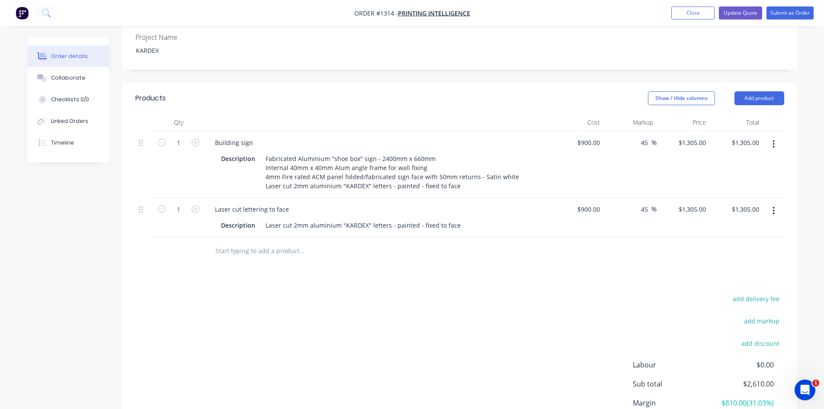
click at [552, 293] on div "add delivery fee add markup add discount Labour $0.00 Sub total $2,610.00 Margi…" at bounding box center [459, 376] width 649 height 167
click at [771, 203] on button "button" at bounding box center [774, 211] width 20 height 16
click at [750, 244] on div "Duplicate" at bounding box center [743, 250] width 67 height 13
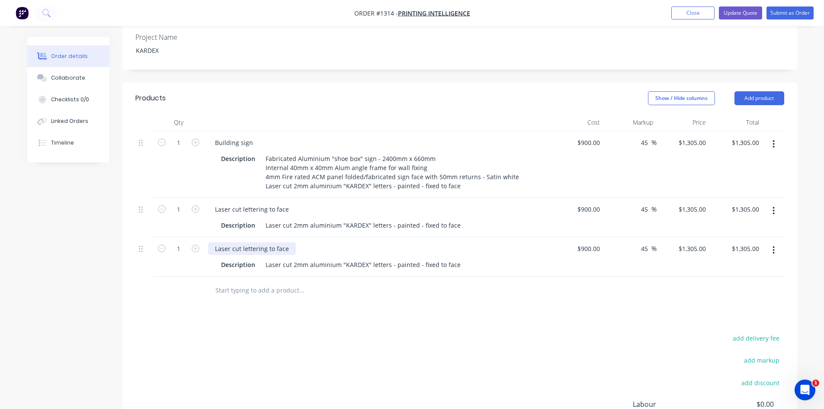
click at [228, 242] on div "Laser cut lettering to face" at bounding box center [252, 248] width 88 height 13
drag, startPoint x: 213, startPoint y: 211, endPoint x: 229, endPoint y: 212, distance: 16.5
click at [229, 242] on div "Laser cut lettering to face" at bounding box center [252, 248] width 88 height 13
click at [382, 276] on div at bounding box center [360, 290] width 311 height 28
drag, startPoint x: 263, startPoint y: 227, endPoint x: 336, endPoint y: 230, distance: 73.2
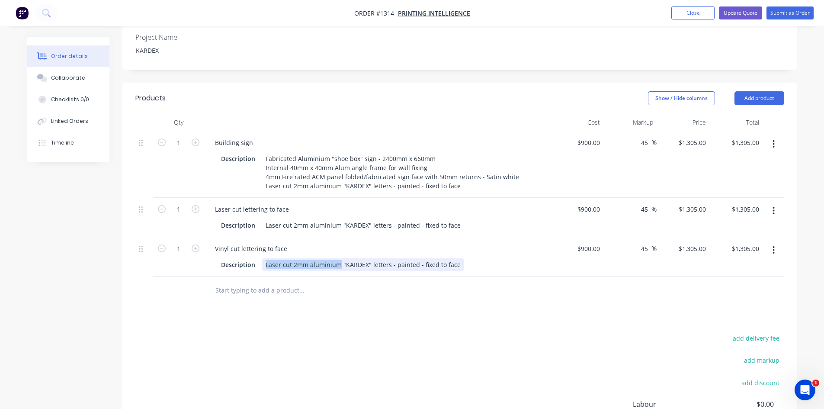
click at [336, 258] on div "Laser cut 2mm aluminium "KARDEX" letters - painted - fixed to face" at bounding box center [363, 264] width 202 height 13
drag, startPoint x: 353, startPoint y: 230, endPoint x: 396, endPoint y: 231, distance: 42.4
click at [396, 258] on div "Cad cut vinyl "KARDEX" letters - painted - fixed to face" at bounding box center [344, 264] width 165 height 13
click at [413, 332] on div "add delivery fee add markup add discount Labour $0.00 Sub total $3,915.00 Margi…" at bounding box center [459, 415] width 649 height 167
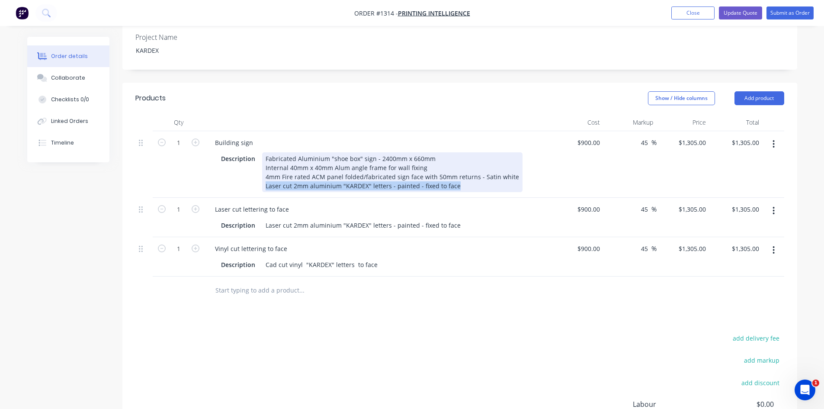
drag, startPoint x: 263, startPoint y: 151, endPoint x: 459, endPoint y: 156, distance: 195.6
click at [459, 155] on div "Fabricated Aluminium "shoe box" sign - 2400mm x 660mm Internal 40mm x 40mm Alum…" at bounding box center [392, 172] width 260 height 40
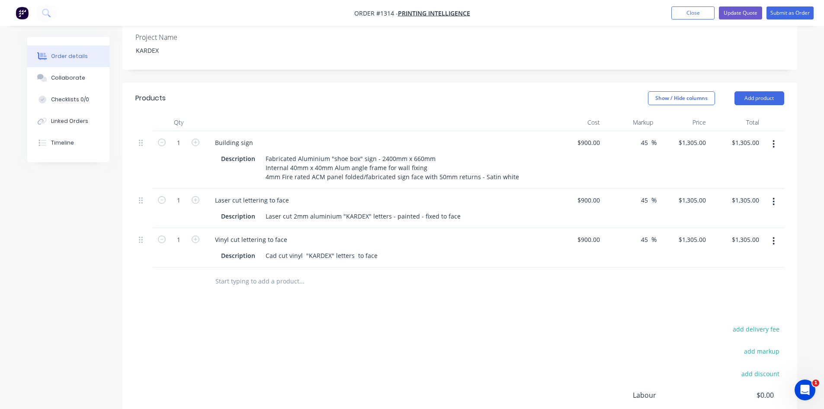
click at [504, 323] on div "add delivery fee add markup add discount Labour $0.00 Sub total $3,915.00 Margi…" at bounding box center [459, 406] width 649 height 167
click at [596, 136] on input "900" at bounding box center [590, 142] width 27 height 13
type input "$640.00"
type input "$928.00"
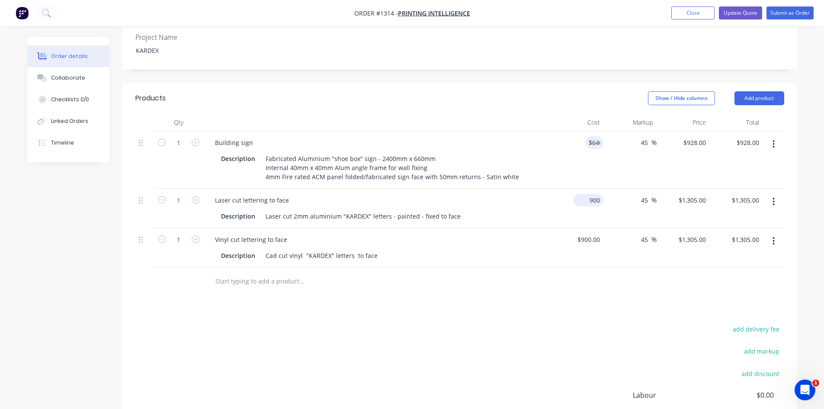
click at [594, 194] on input "900" at bounding box center [590, 200] width 27 height 13
type input "$900.00"
click at [594, 233] on input "900" at bounding box center [590, 239] width 27 height 13
type input "$120.00"
type input "$174.00"
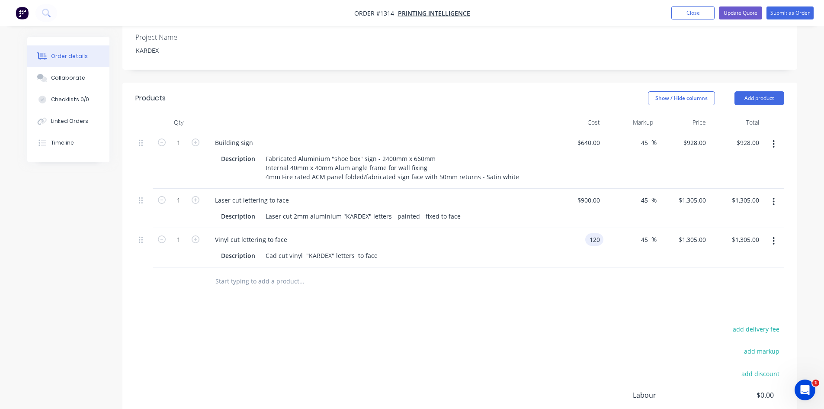
type input "$174.00"
drag, startPoint x: 556, startPoint y: 311, endPoint x: 611, endPoint y: 231, distance: 96.5
click at [557, 323] on div "add delivery fee add markup add discount Labour $0.00 Sub total $2,407.00 Margi…" at bounding box center [459, 406] width 649 height 167
click at [591, 194] on input "900" at bounding box center [596, 200] width 15 height 13
type input "$350.00"
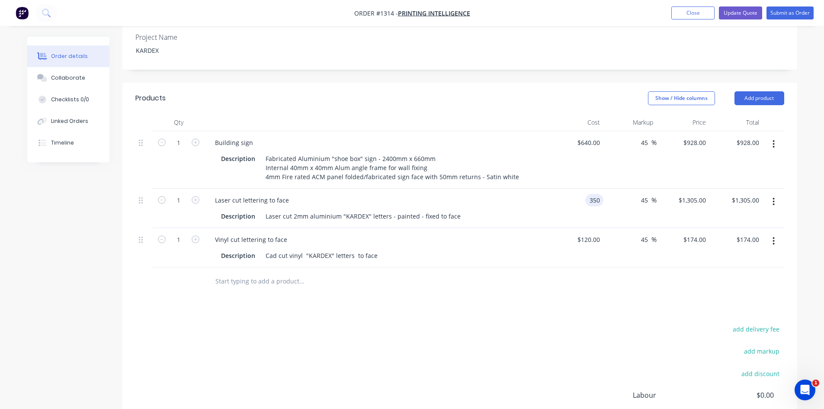
type input "$507.50"
click at [496, 361] on div "add delivery fee add markup add discount Labour $0.00 Sub total $1,609.50 Margi…" at bounding box center [459, 406] width 649 height 167
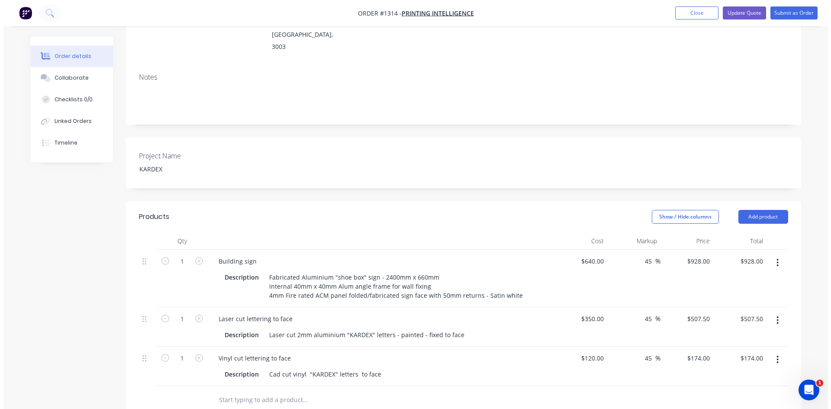
scroll to position [0, 0]
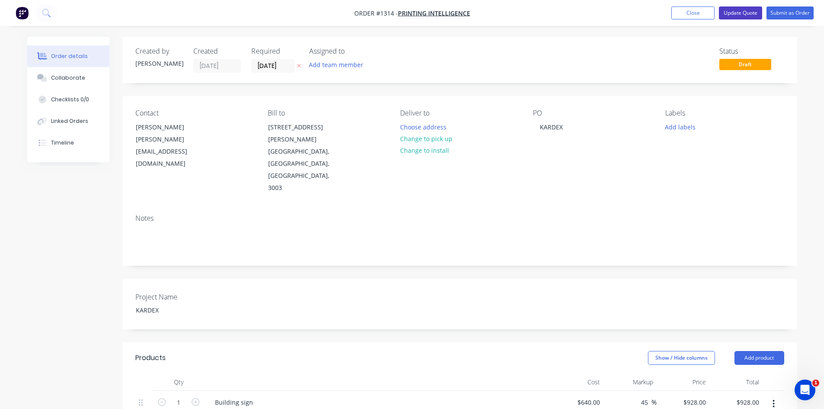
click at [739, 8] on button "Update Quote" at bounding box center [740, 12] width 43 height 13
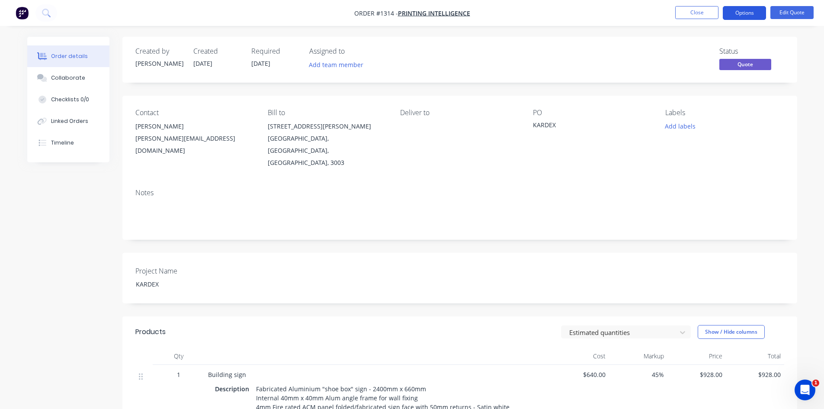
click at [732, 14] on button "Options" at bounding box center [744, 13] width 43 height 14
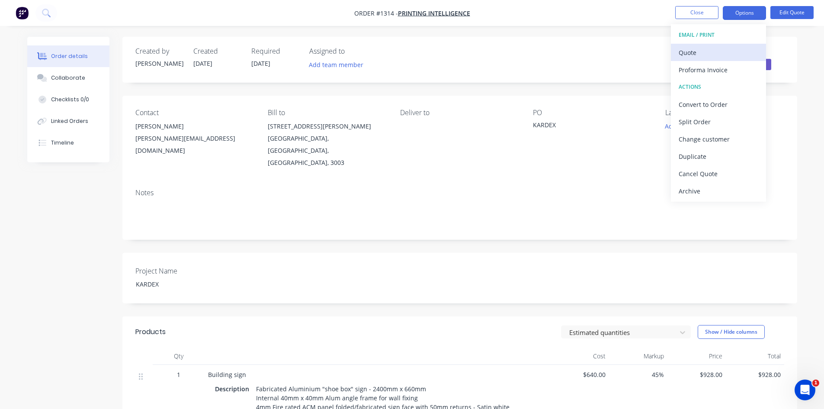
click at [699, 50] on div "Quote" at bounding box center [719, 52] width 80 height 13
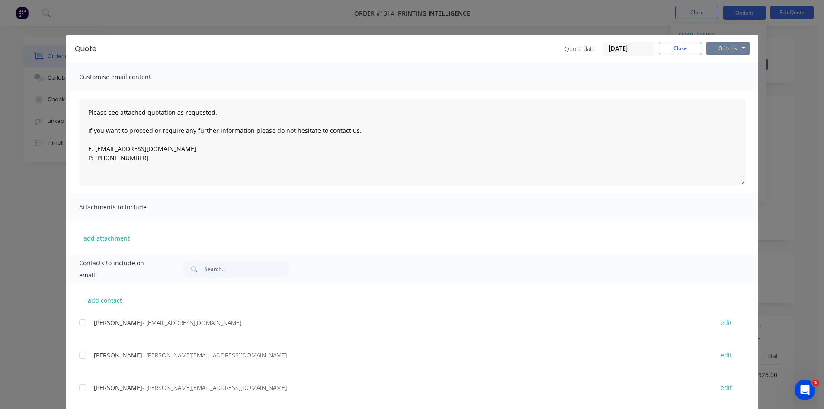
click at [727, 50] on button "Options" at bounding box center [727, 48] width 43 height 13
click at [720, 72] on button "Print" at bounding box center [733, 78] width 55 height 14
click at [674, 50] on button "Close" at bounding box center [680, 48] width 43 height 13
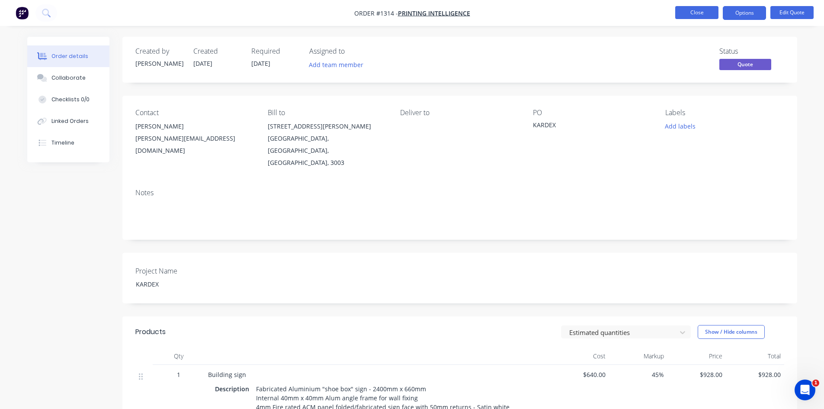
click at [703, 15] on button "Close" at bounding box center [696, 12] width 43 height 13
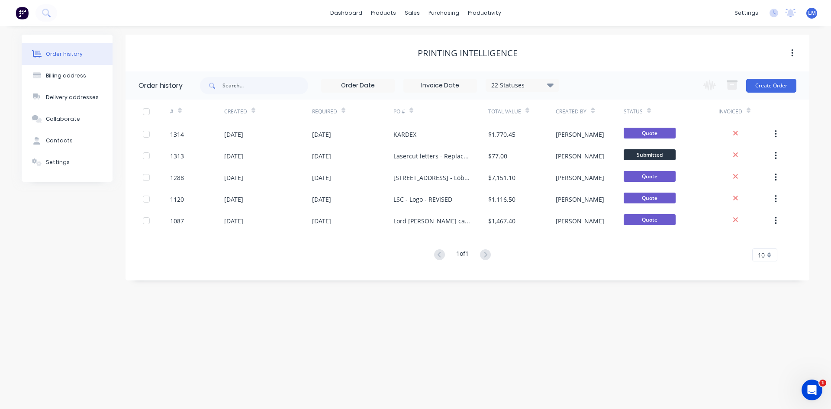
click at [809, 12] on span "LM" at bounding box center [812, 13] width 8 height 8
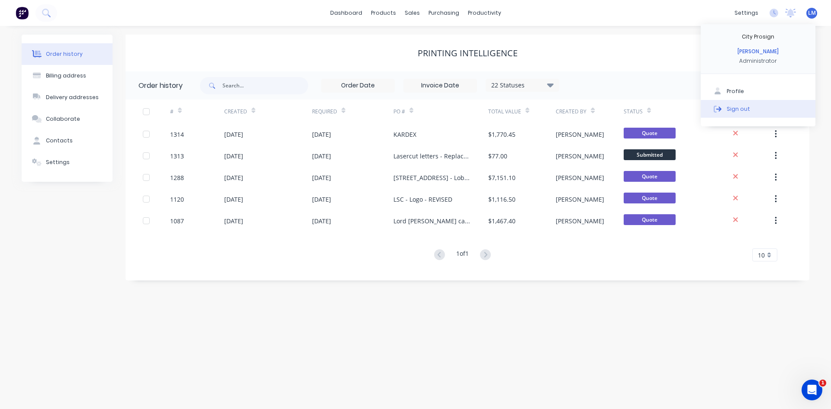
click at [739, 110] on div "Sign out" at bounding box center [737, 109] width 23 height 8
